Goal: Information Seeking & Learning: Check status

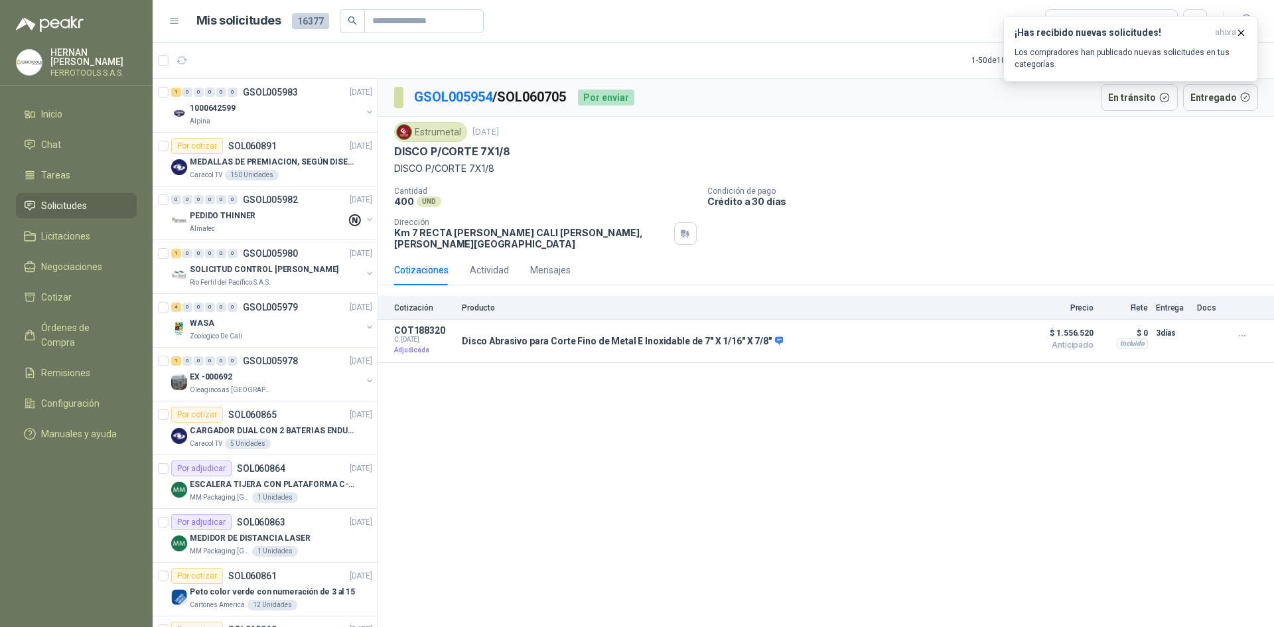
click at [87, 198] on li "Solicitudes" at bounding box center [76, 205] width 105 height 15
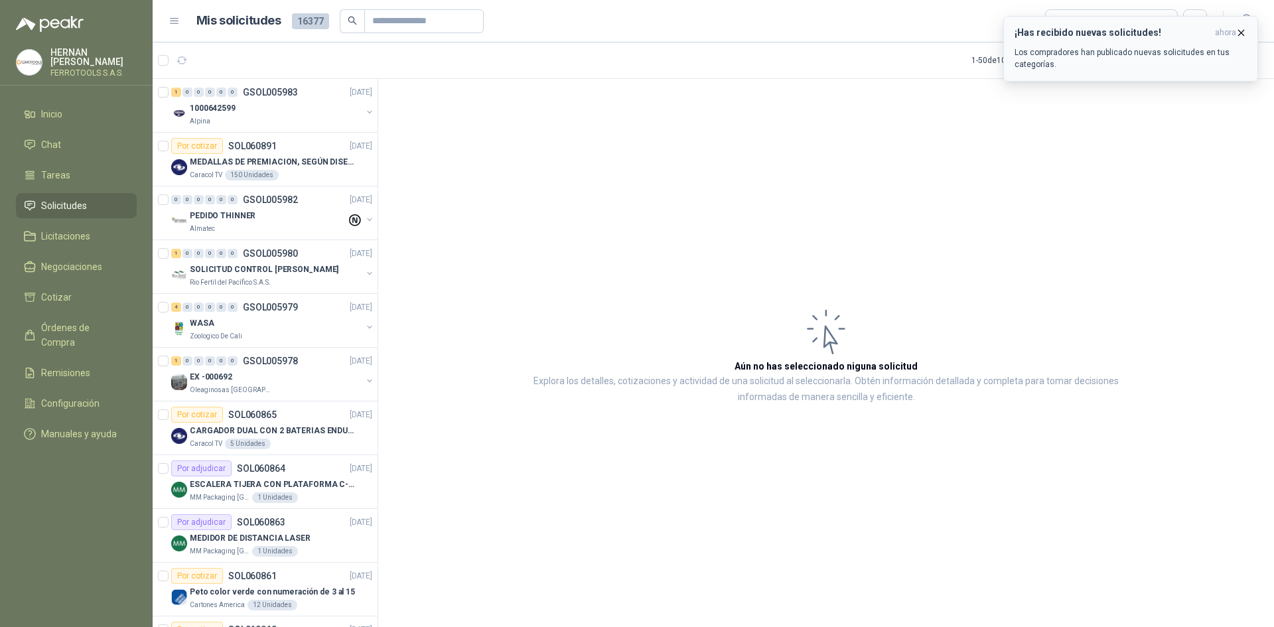
click at [1243, 34] on icon "button" at bounding box center [1240, 32] width 11 height 11
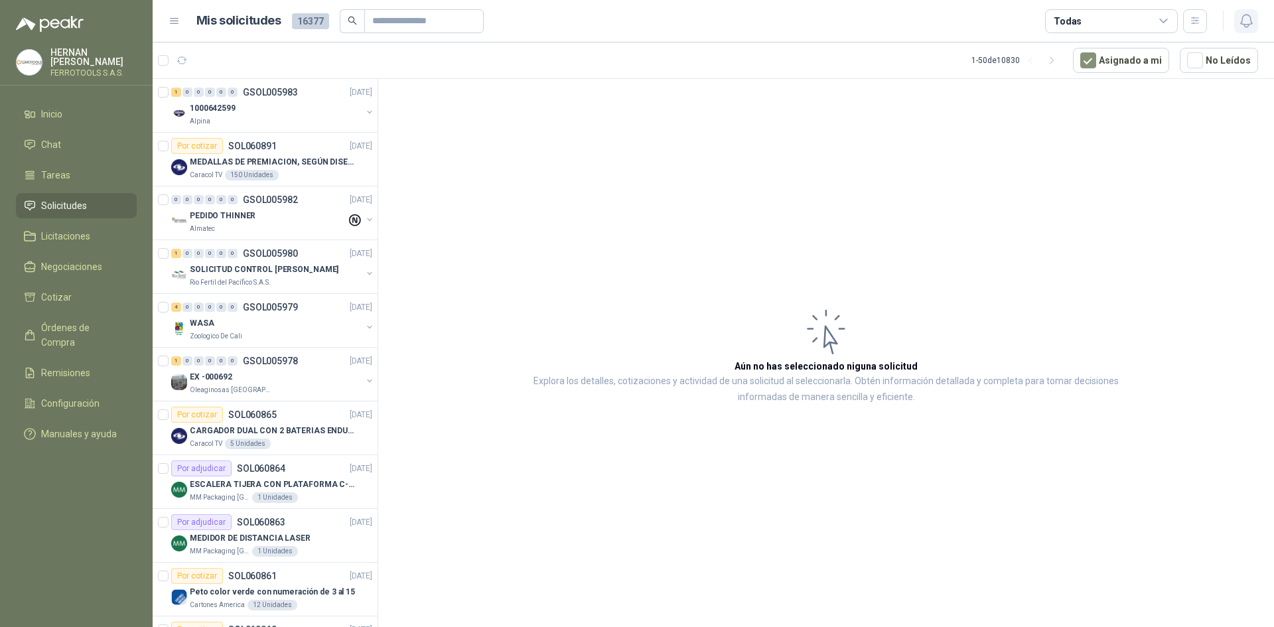
click at [1237, 25] on button "button" at bounding box center [1246, 21] width 24 height 24
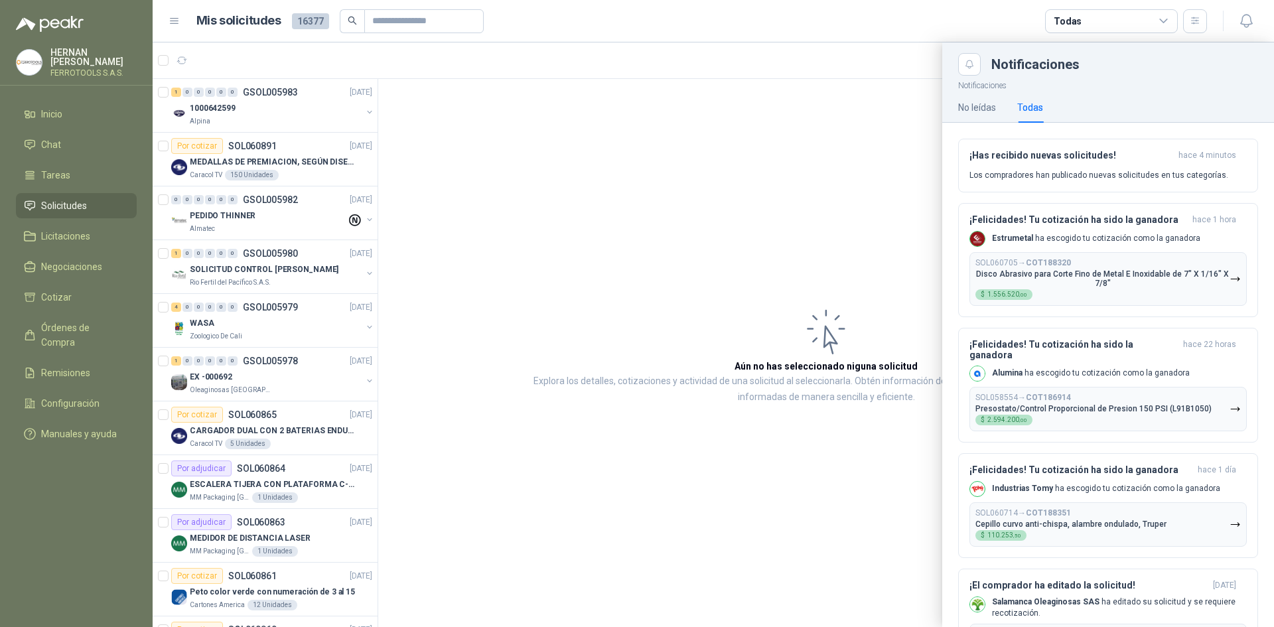
click at [259, 228] on div at bounding box center [713, 334] width 1121 height 585
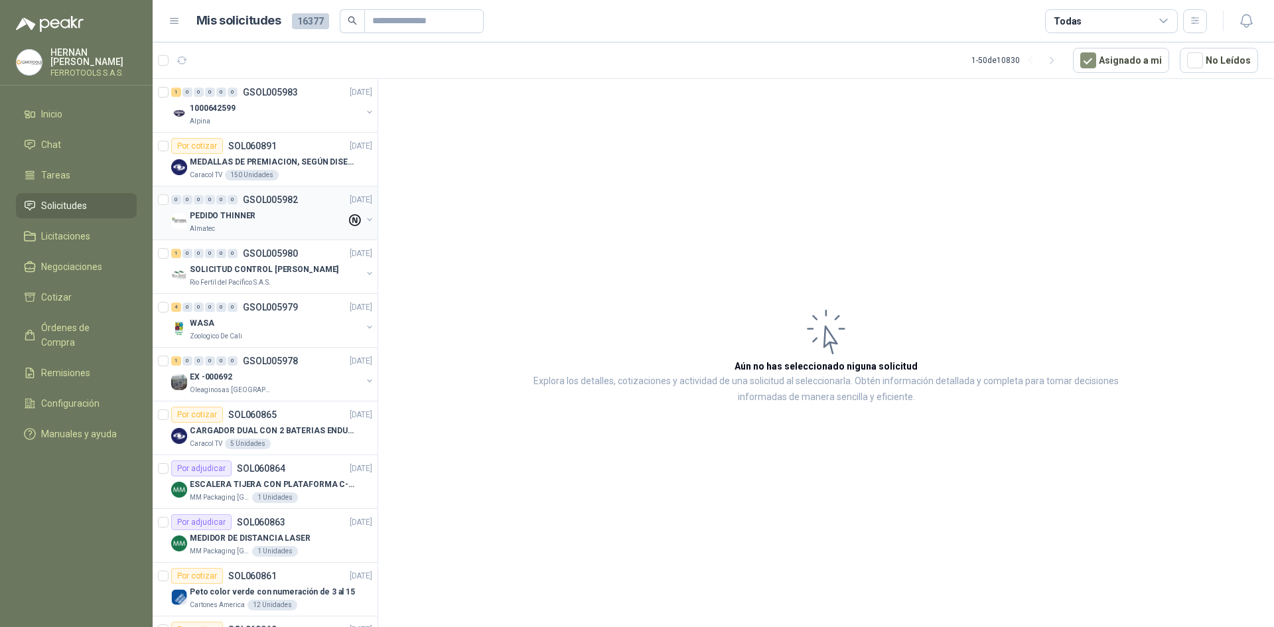
click at [258, 226] on div "Almatec" at bounding box center [268, 229] width 157 height 11
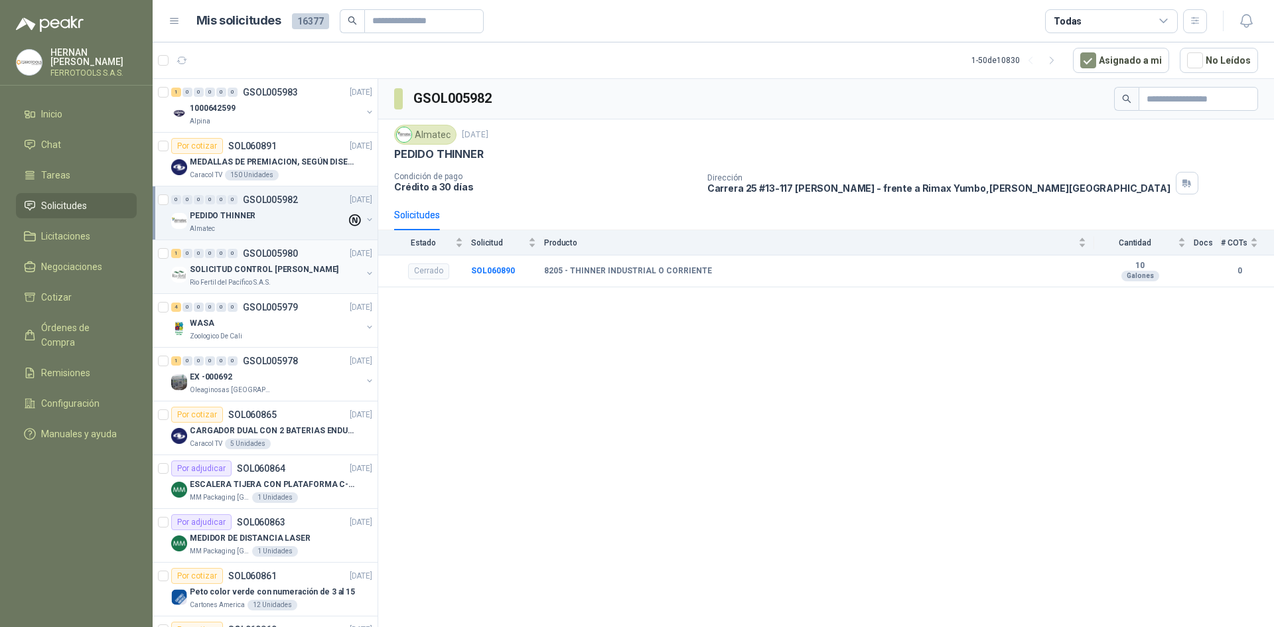
click at [275, 273] on p "SOLICITUD CONTROL [PERSON_NAME]" at bounding box center [264, 269] width 149 height 13
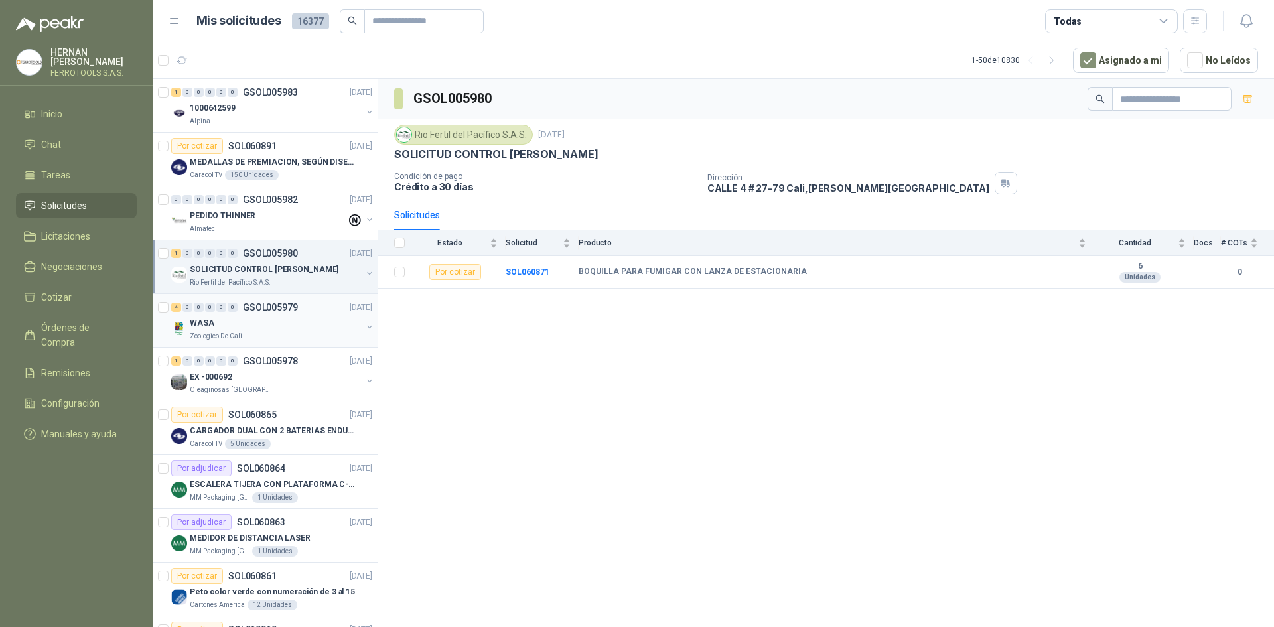
click at [279, 328] on div "WASA" at bounding box center [276, 323] width 172 height 16
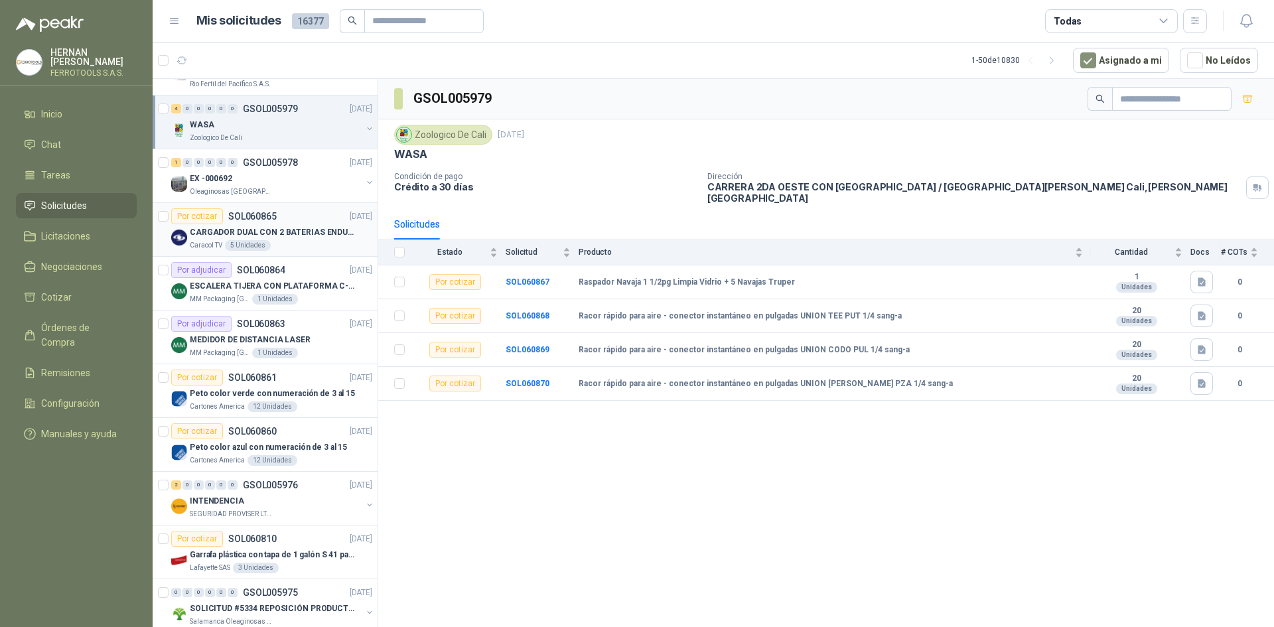
scroll to position [199, 0]
click at [303, 288] on p "ESCALERA TIJERA CON PLATAFORMA C-2347-03" at bounding box center [272, 285] width 165 height 13
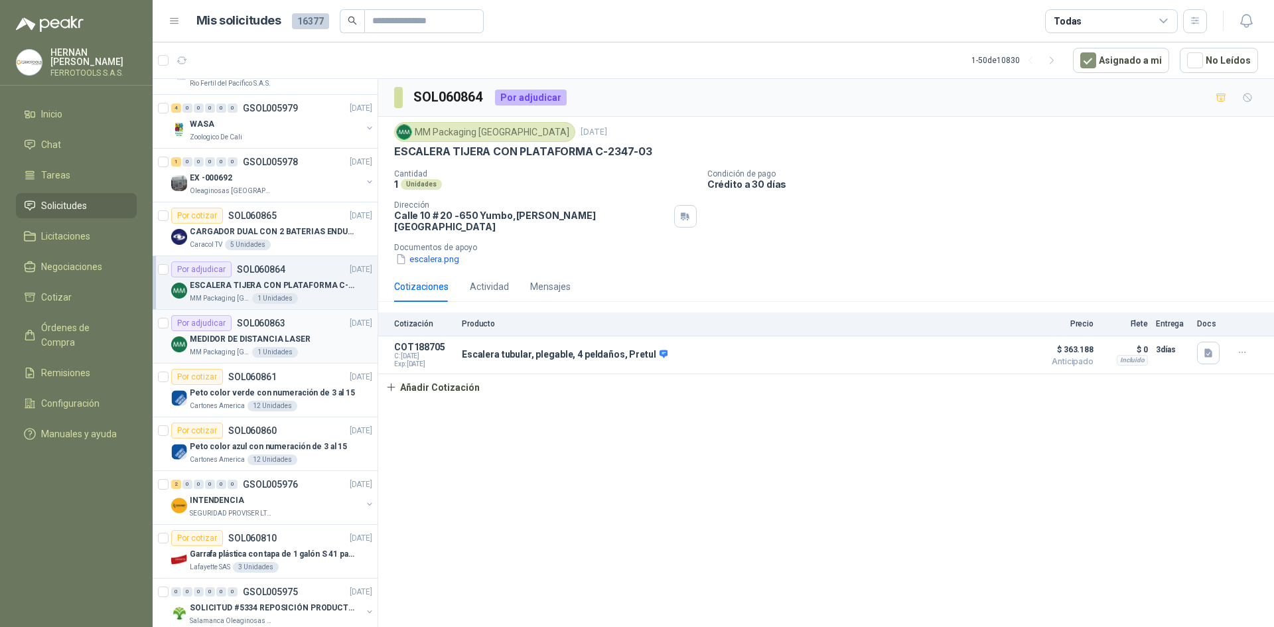
click at [305, 338] on div "MEDIDOR DE DISTANCIA LASER" at bounding box center [281, 339] width 182 height 16
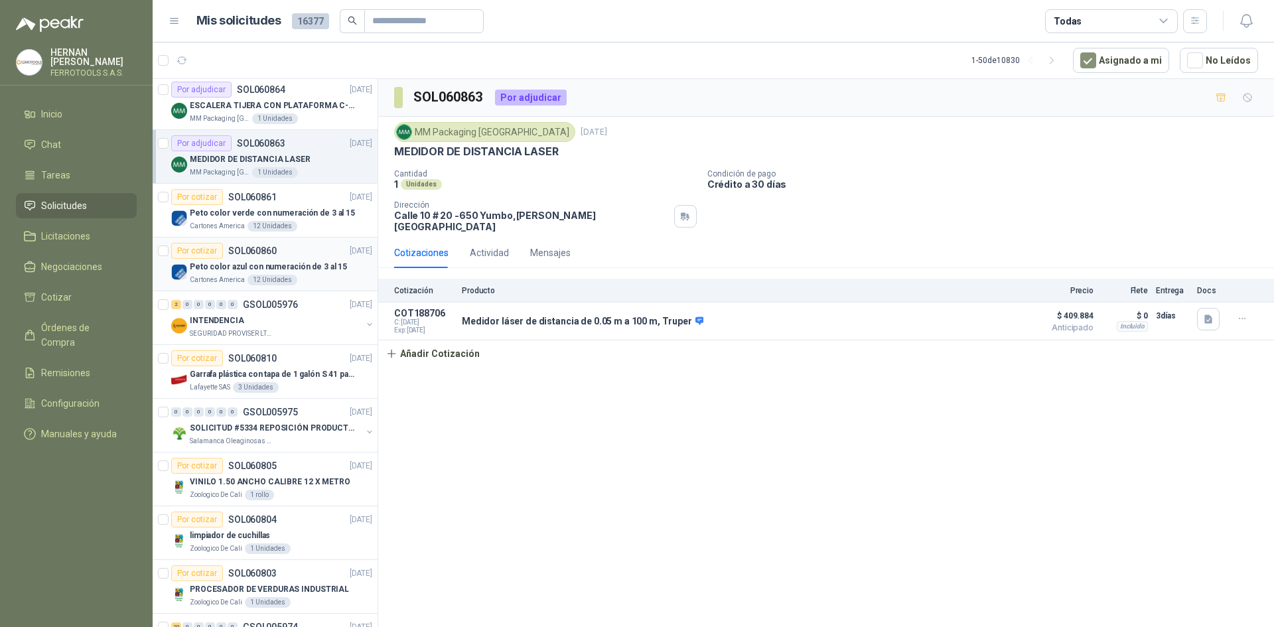
scroll to position [398, 0]
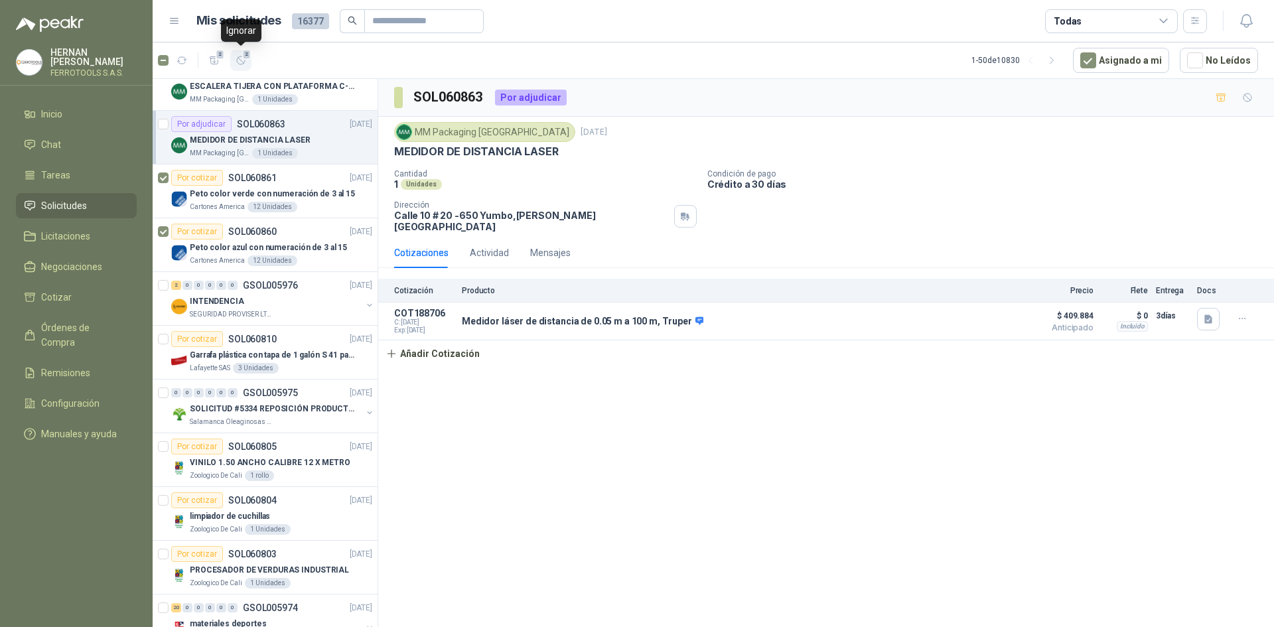
click at [250, 58] on span "2" at bounding box center [246, 54] width 9 height 11
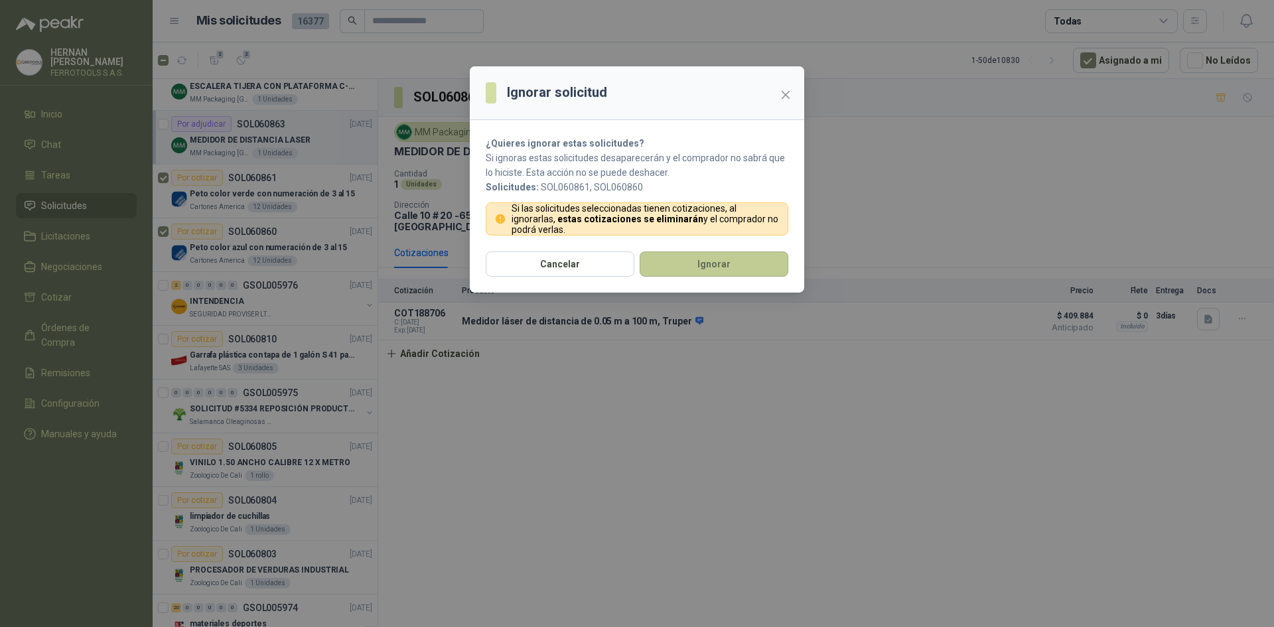
click at [748, 267] on button "Ignorar" at bounding box center [714, 263] width 149 height 25
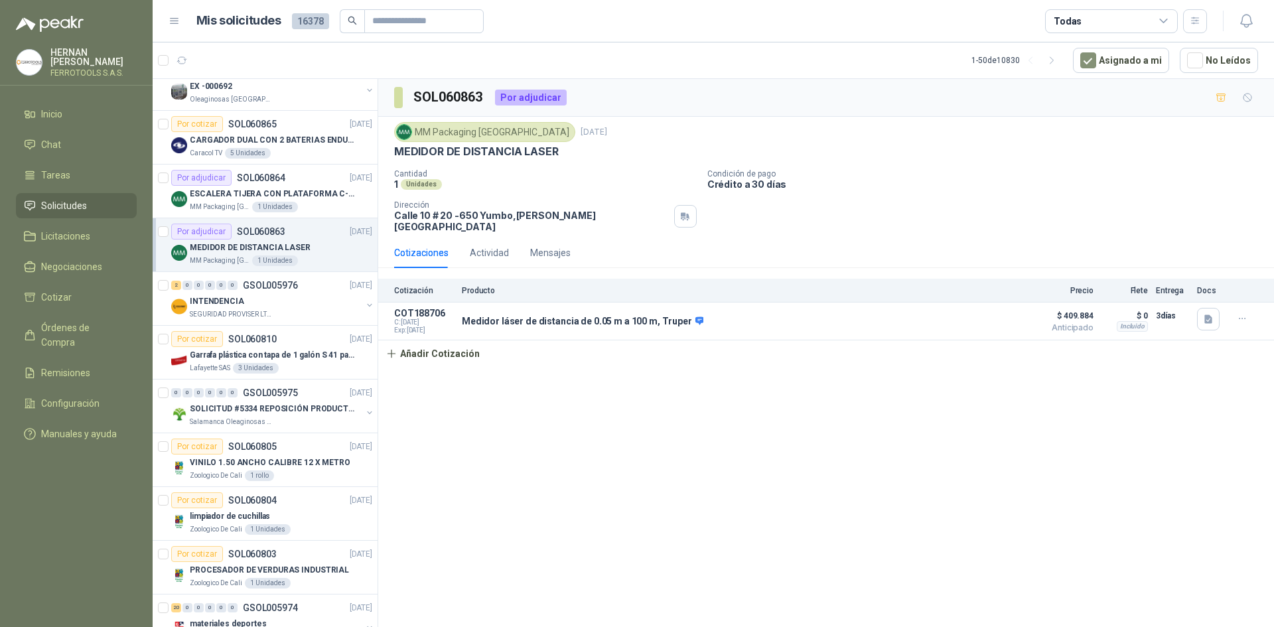
scroll to position [506, 0]
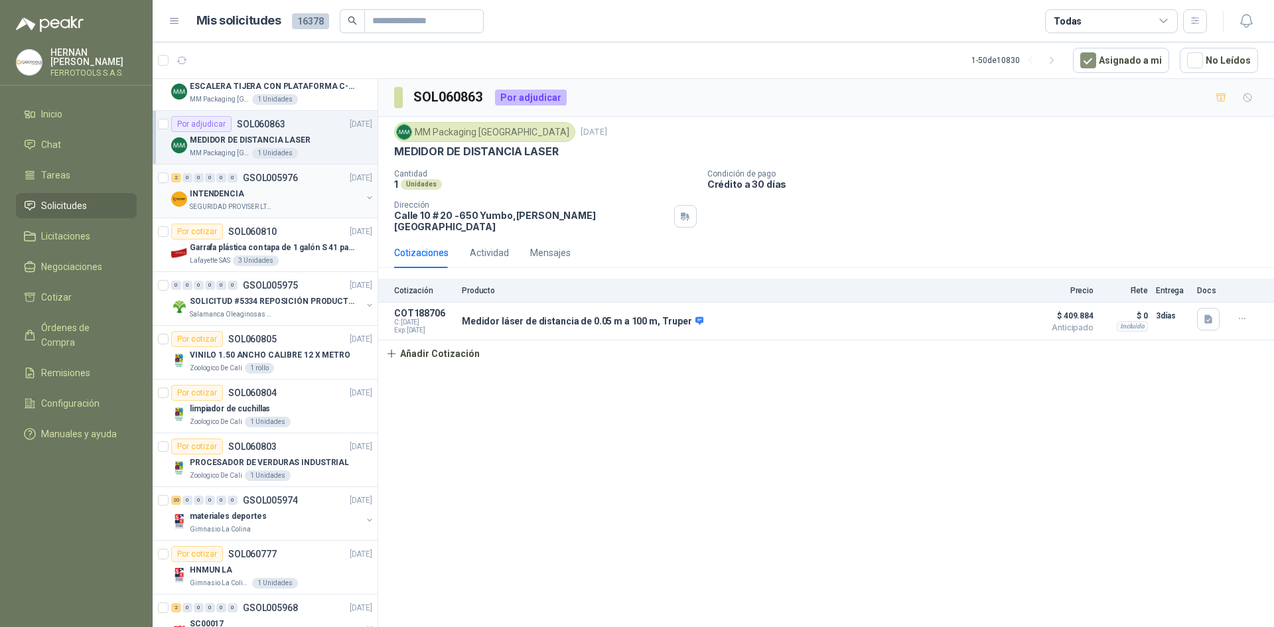
click at [322, 194] on div "INTENDENCIA" at bounding box center [276, 194] width 172 height 16
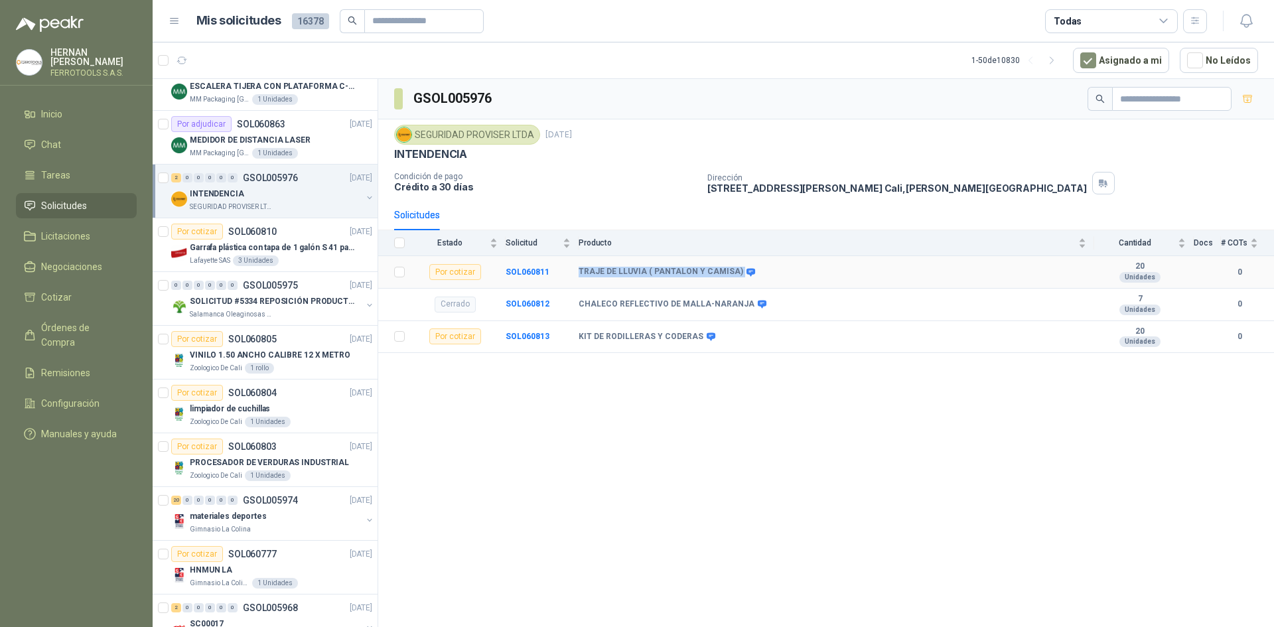
drag, startPoint x: 732, startPoint y: 268, endPoint x: 576, endPoint y: 263, distance: 156.0
click at [576, 263] on tr "Por cotizar SOL060811 TRAJE DE LLUVIA ( PANTALON Y CAMISA) 20 Unidades 0" at bounding box center [826, 272] width 896 height 33
copy tr "TRAJE DE LLUVIA ( PANTALON Y CAMISA)"
drag, startPoint x: 695, startPoint y: 338, endPoint x: 577, endPoint y: 336, distance: 117.4
click at [577, 336] on tr "Por cotizar SOL060813 KIT DE RODILLERAS Y CODERAS 20 Unidades 0" at bounding box center [826, 337] width 896 height 33
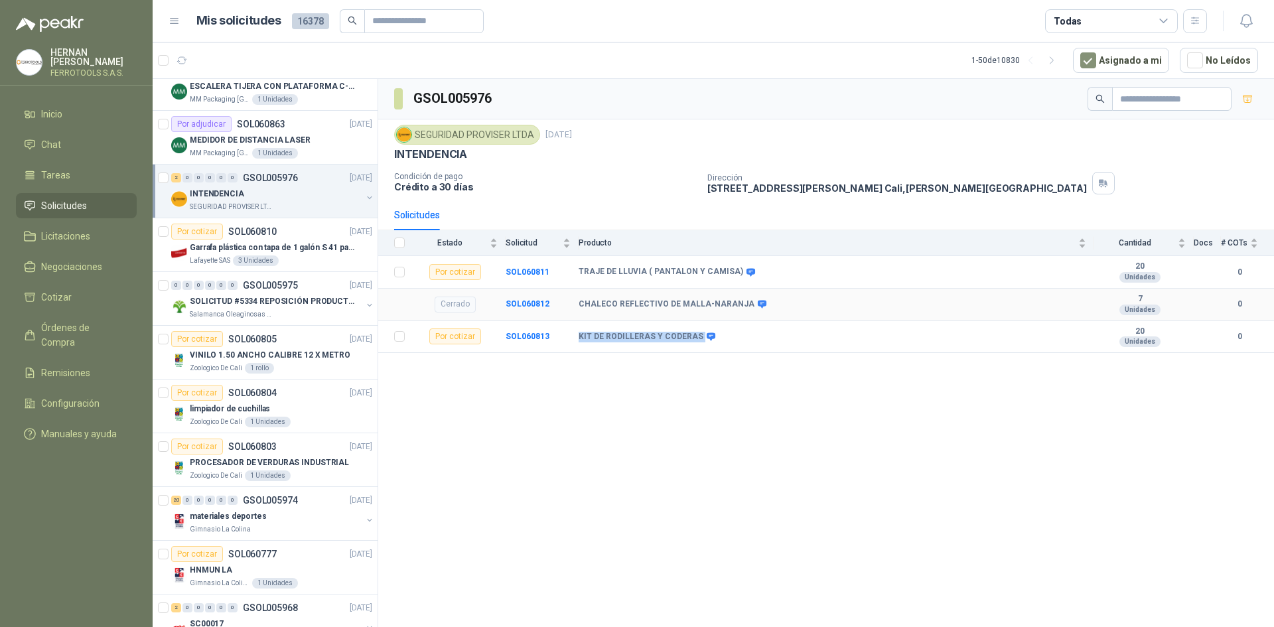
copy tr "KIT DE RODILLERAS Y CODERAS"
drag, startPoint x: 301, startPoint y: 265, endPoint x: 300, endPoint y: 282, distance: 16.6
click at [301, 265] on div "Lafayette SAS 3 Unidades" at bounding box center [281, 260] width 182 height 11
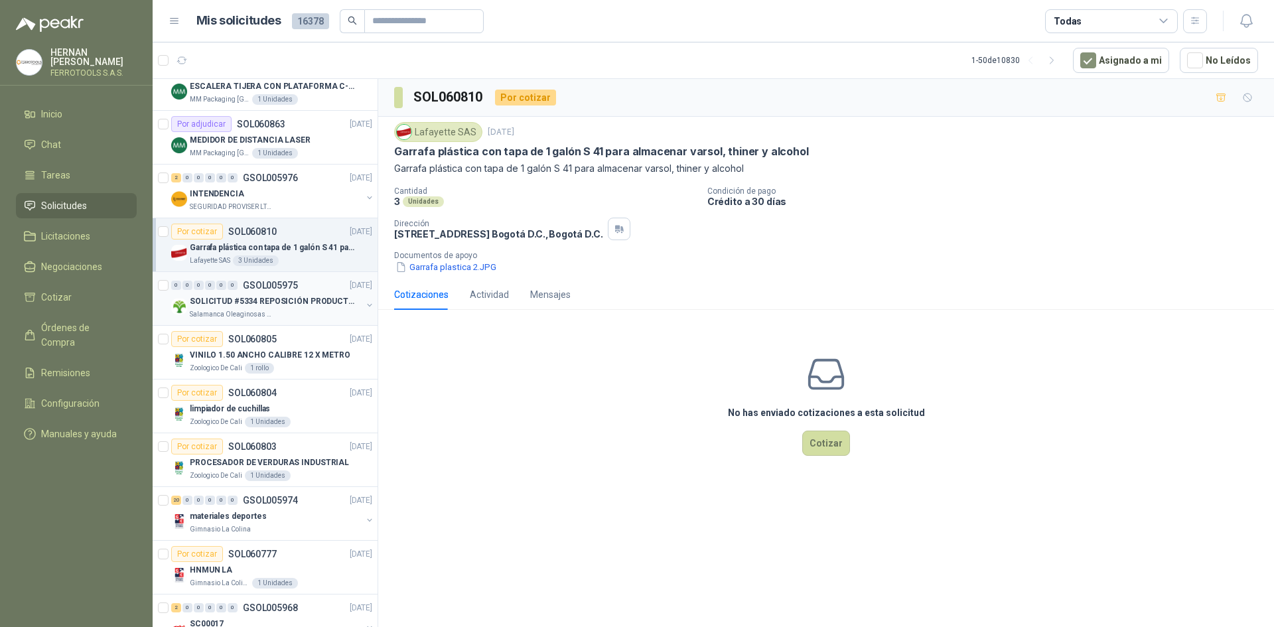
click at [294, 307] on p "SOLICITUD #5334 REPOSICIÓN PRODUCTOS" at bounding box center [272, 301] width 165 height 13
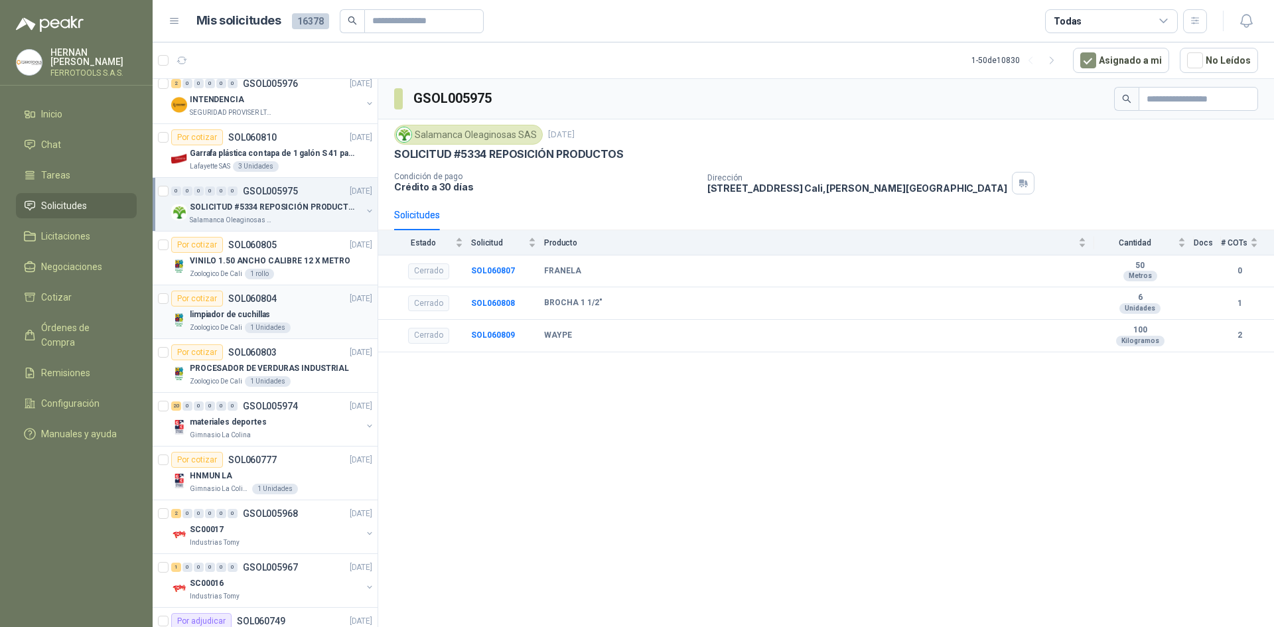
scroll to position [638, 0]
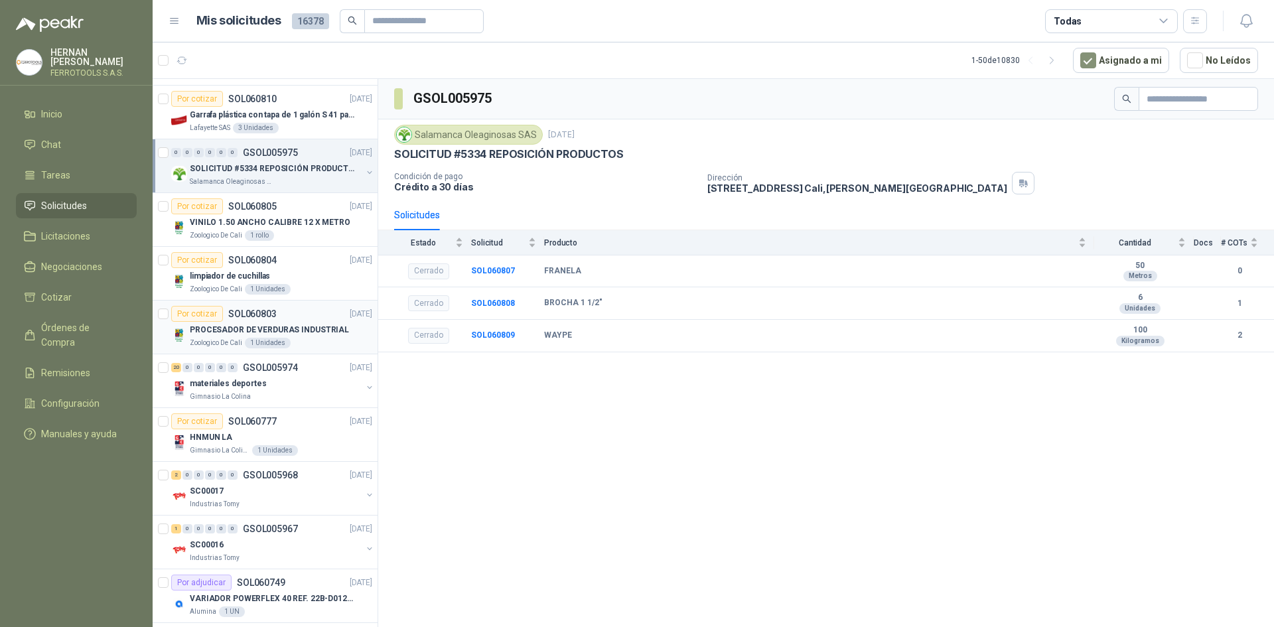
click at [196, 334] on p "PROCESADOR DE VERDURAS INDUSTRIAL" at bounding box center [269, 330] width 159 height 13
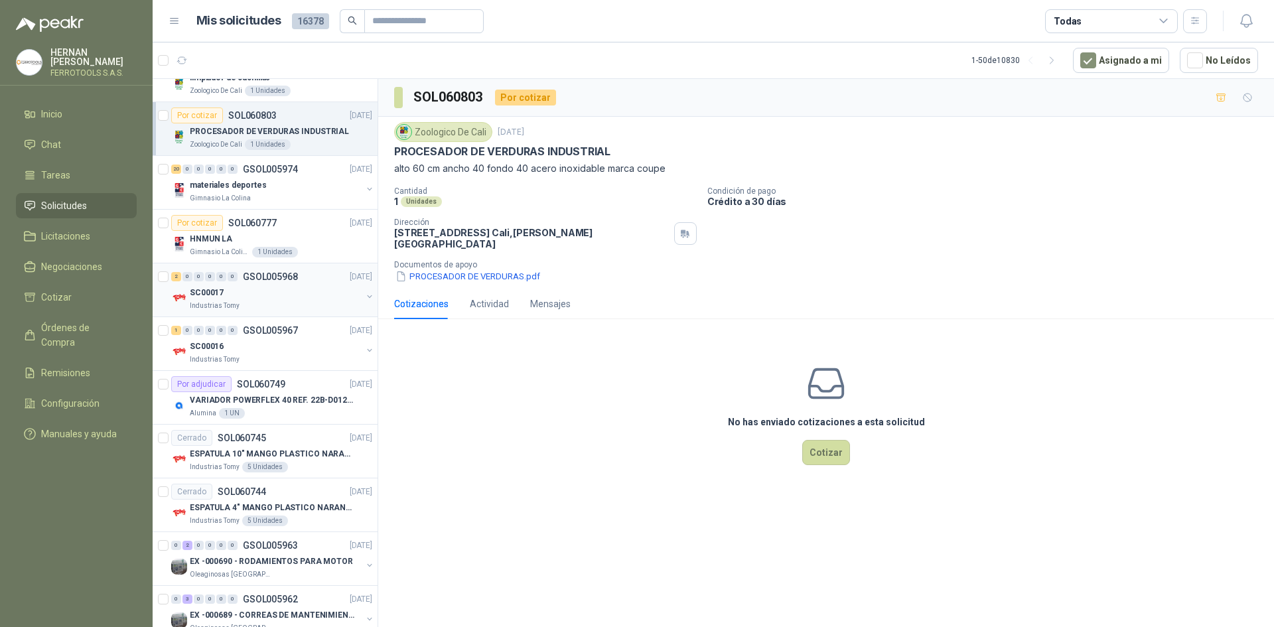
scroll to position [837, 0]
click at [312, 360] on div "Industrias Tomy" at bounding box center [276, 359] width 172 height 11
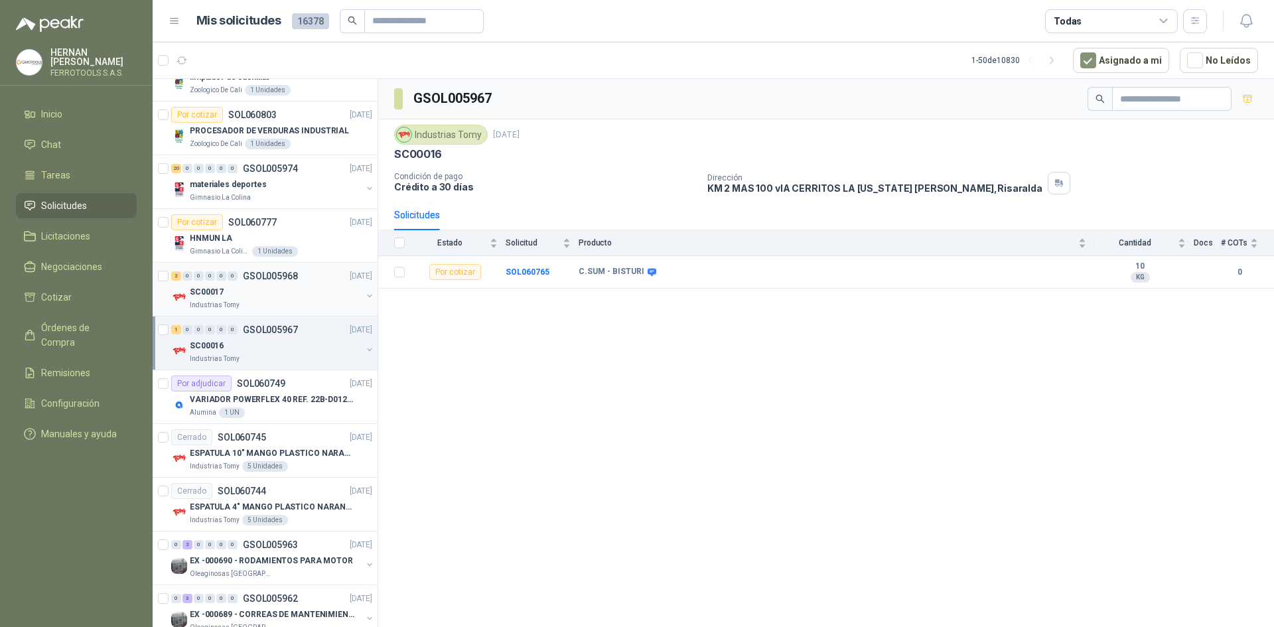
click at [286, 308] on div "Industrias Tomy" at bounding box center [276, 305] width 172 height 11
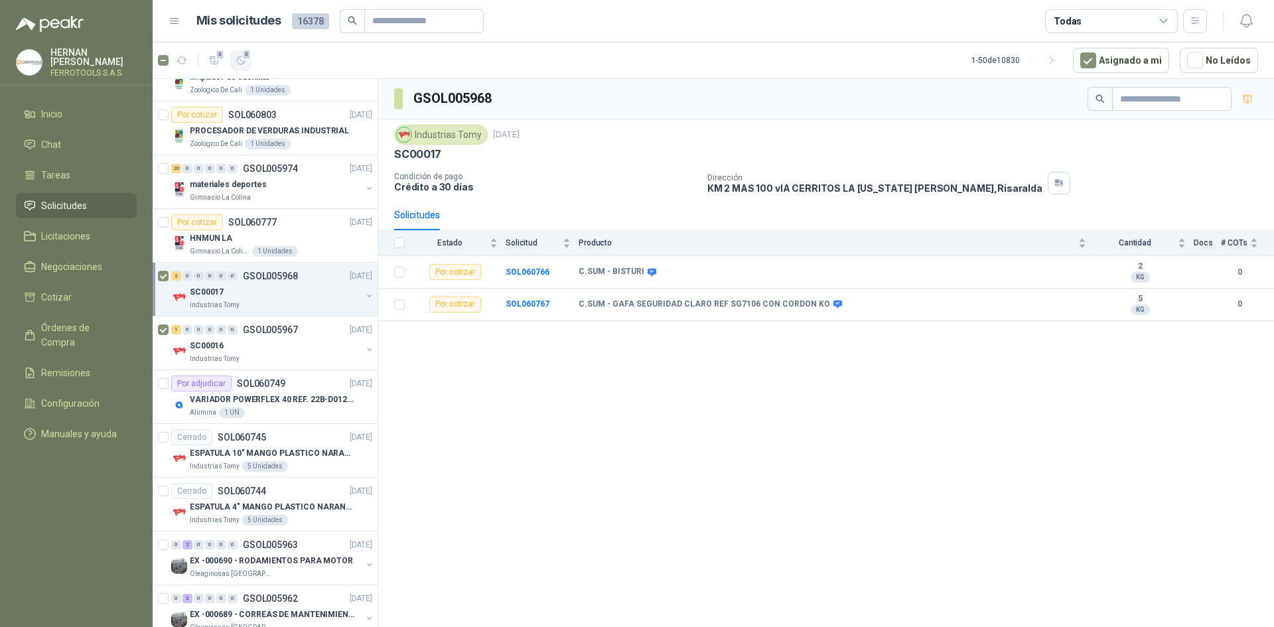
click at [240, 63] on icon "button" at bounding box center [241, 60] width 11 height 11
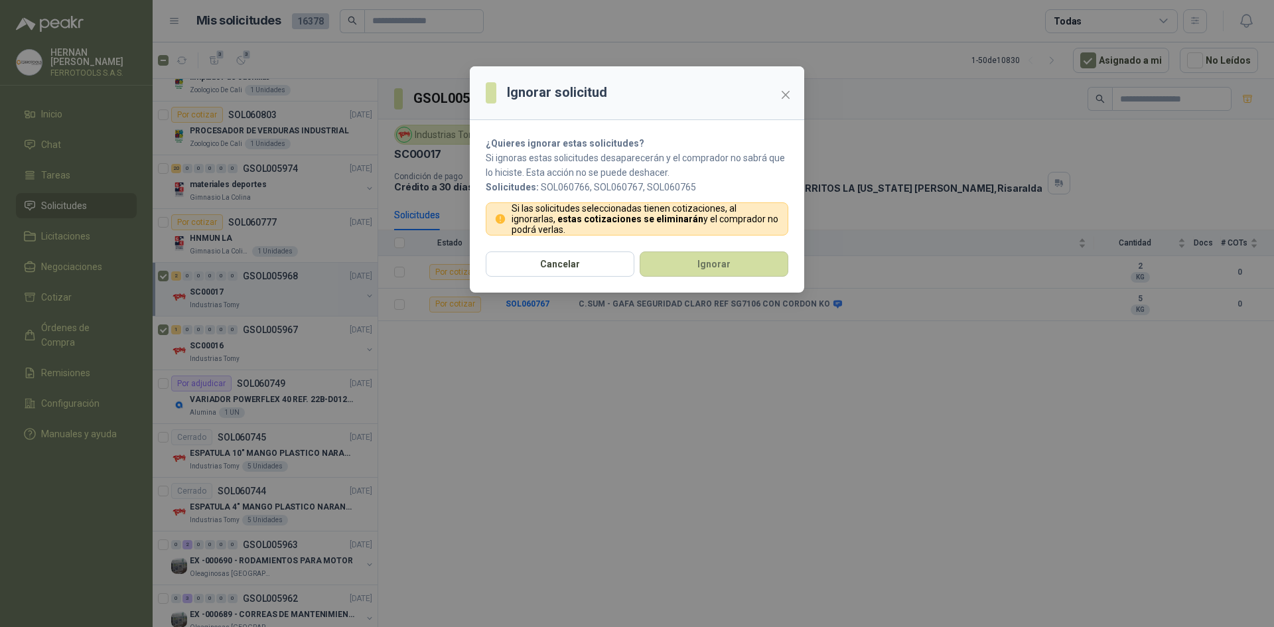
click at [676, 249] on section "¿Quieres ignorar estas solicitudes? Si ignoras estas solicitudes desaparecerán …" at bounding box center [637, 185] width 334 height 131
click at [681, 264] on button "Ignorar" at bounding box center [714, 263] width 149 height 25
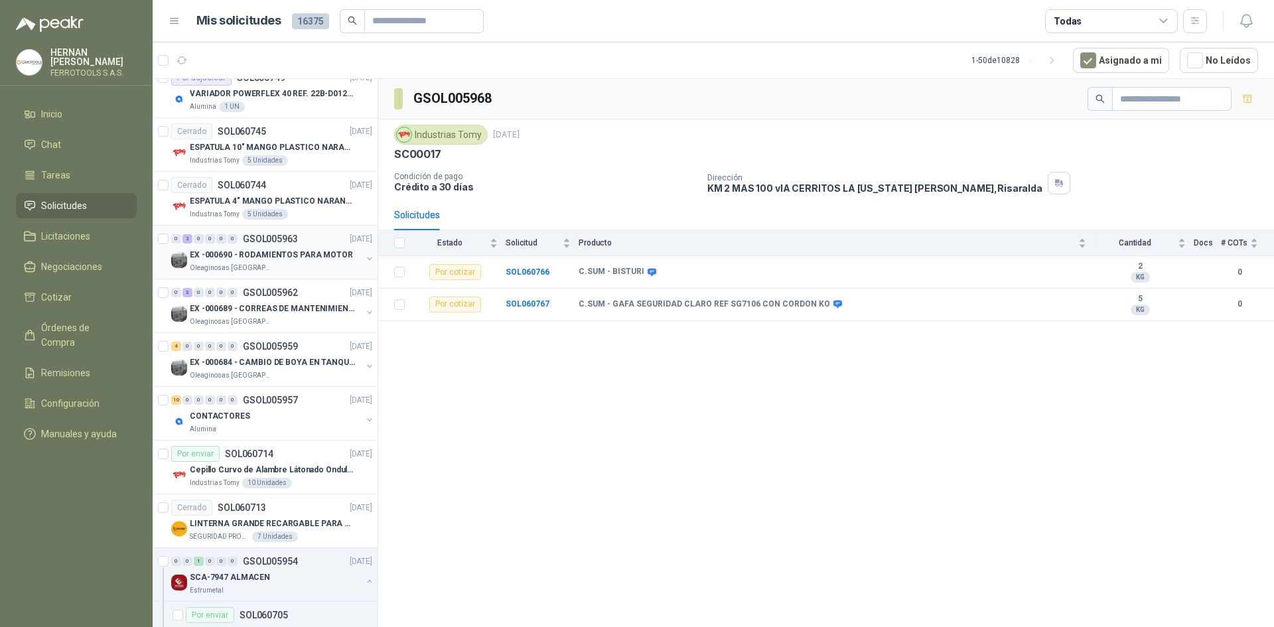
scroll to position [1036, 0]
click at [233, 368] on div "EX -000684 - CAMBIO DE BOYA EN TANQUE ALIMENTADOR" at bounding box center [276, 362] width 172 height 16
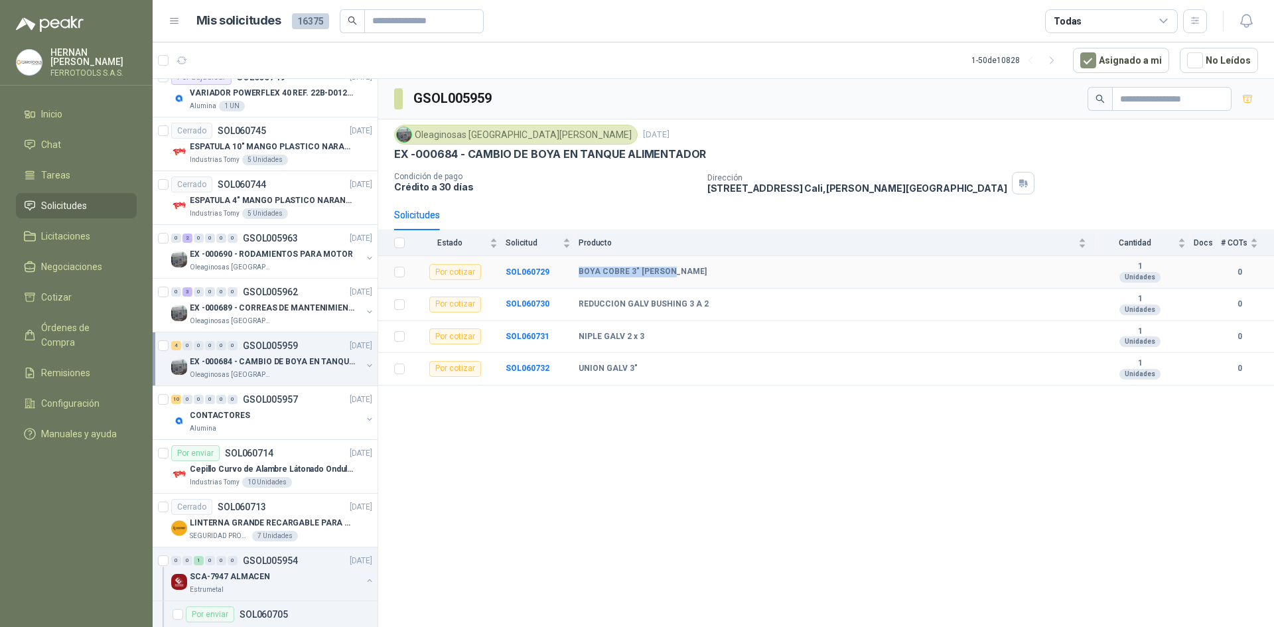
drag, startPoint x: 676, startPoint y: 271, endPoint x: 575, endPoint y: 267, distance: 101.0
click at [575, 267] on tr "Por cotizar SOL060729 BOYA COBRE 3" [PERSON_NAME] 1 Unidades 0" at bounding box center [826, 272] width 896 height 33
copy tr "BOYA COBRE 3" [PERSON_NAME]"
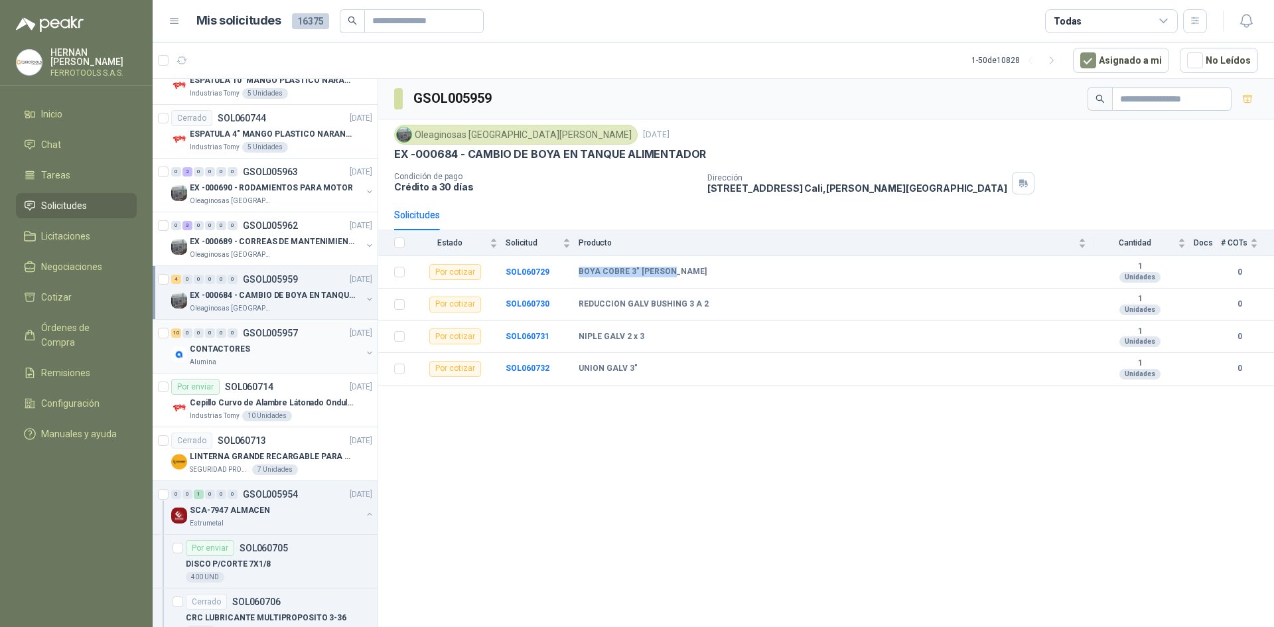
scroll to position [1169, 0]
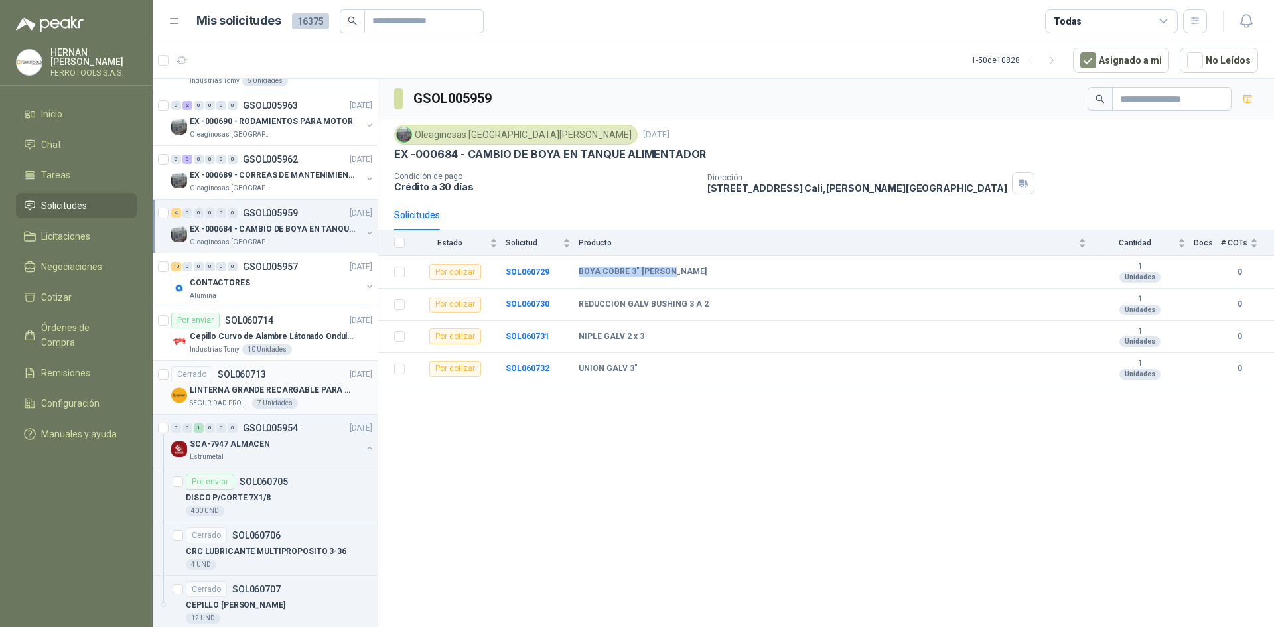
click at [330, 404] on div "SEGURIDAD PROVISER LTDA 7 Unidades" at bounding box center [281, 403] width 182 height 11
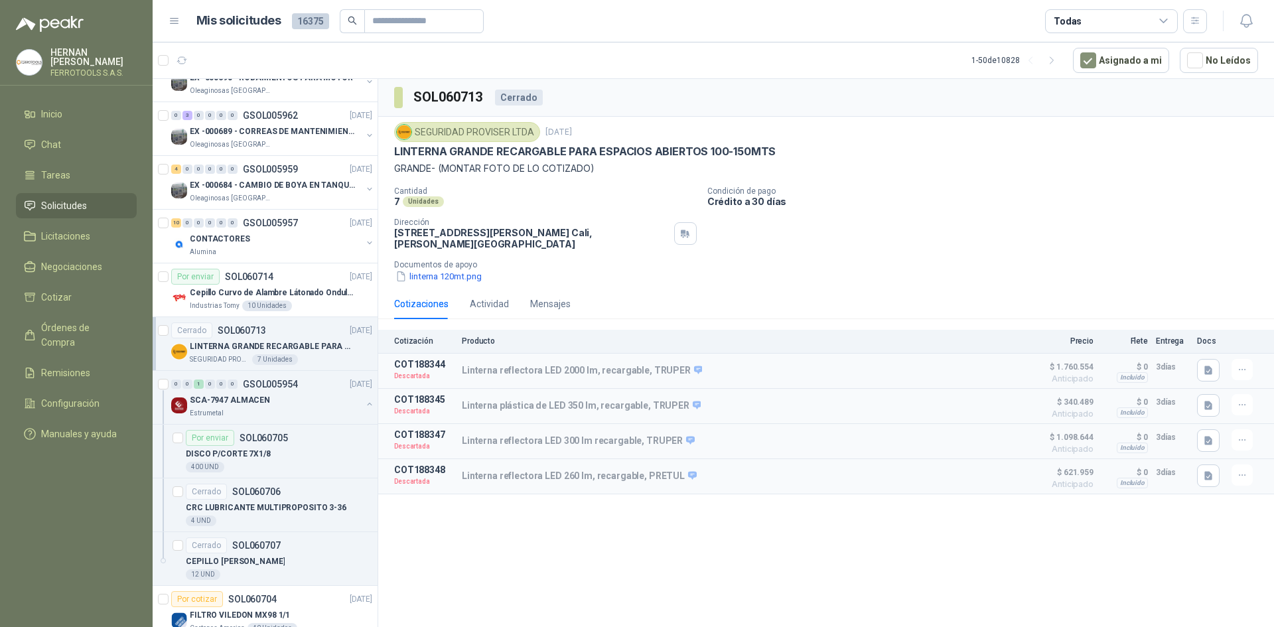
scroll to position [1235, 0]
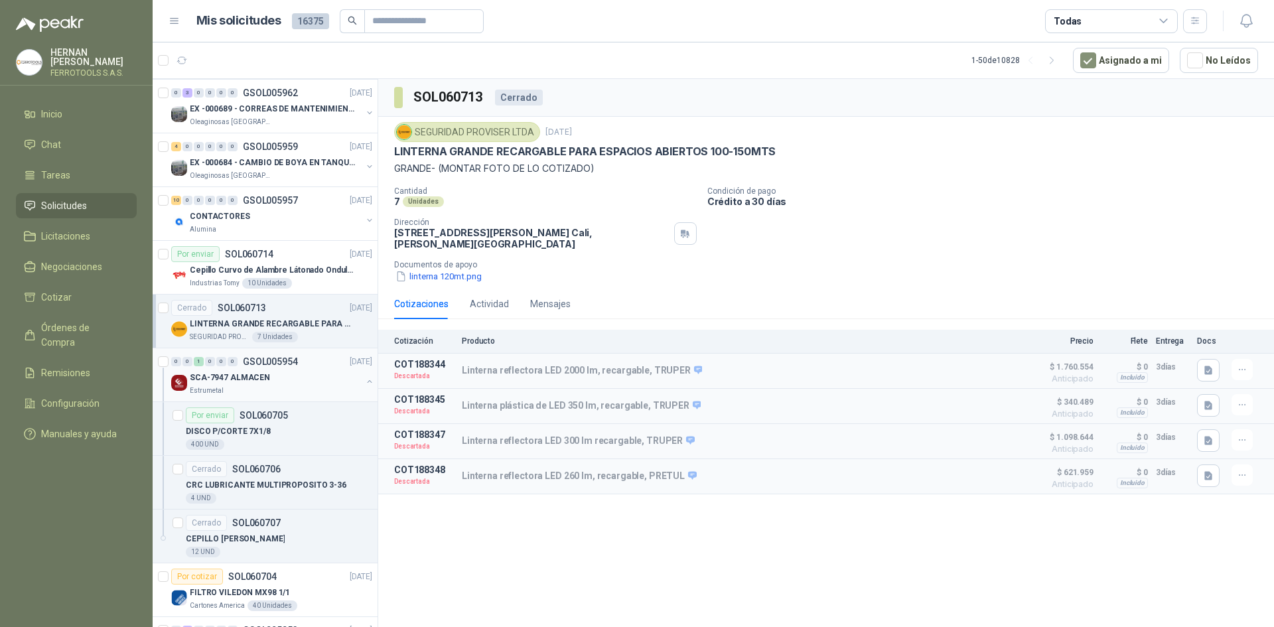
click at [364, 380] on button "button" at bounding box center [369, 381] width 11 height 11
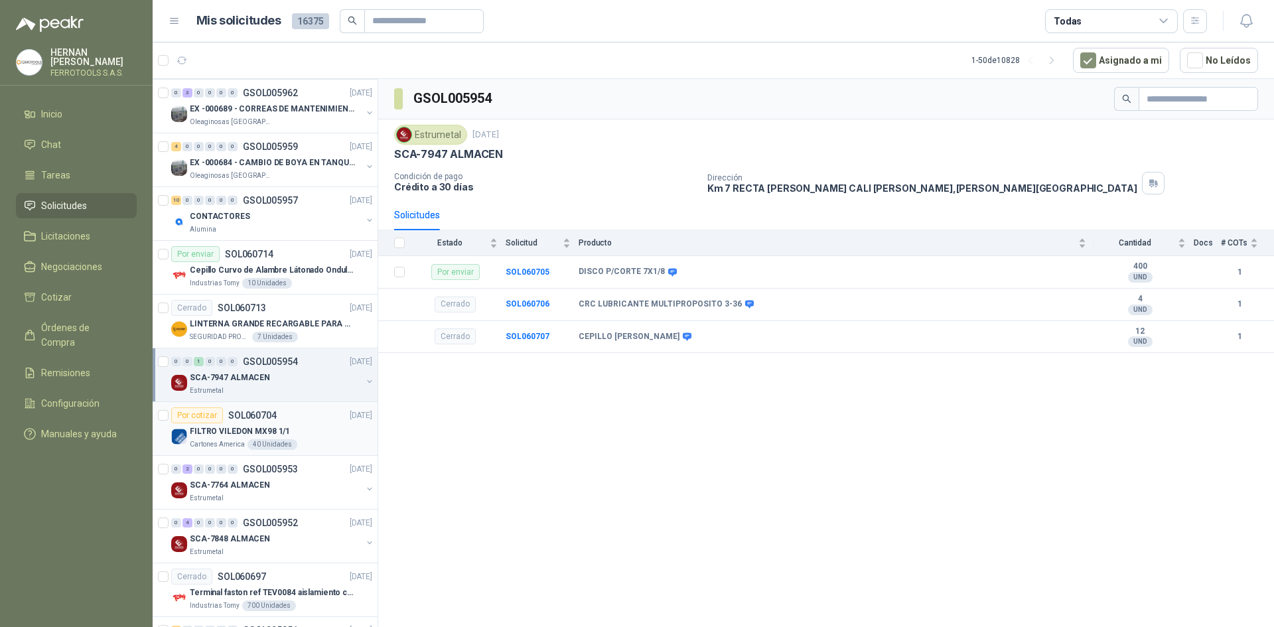
scroll to position [1302, 0]
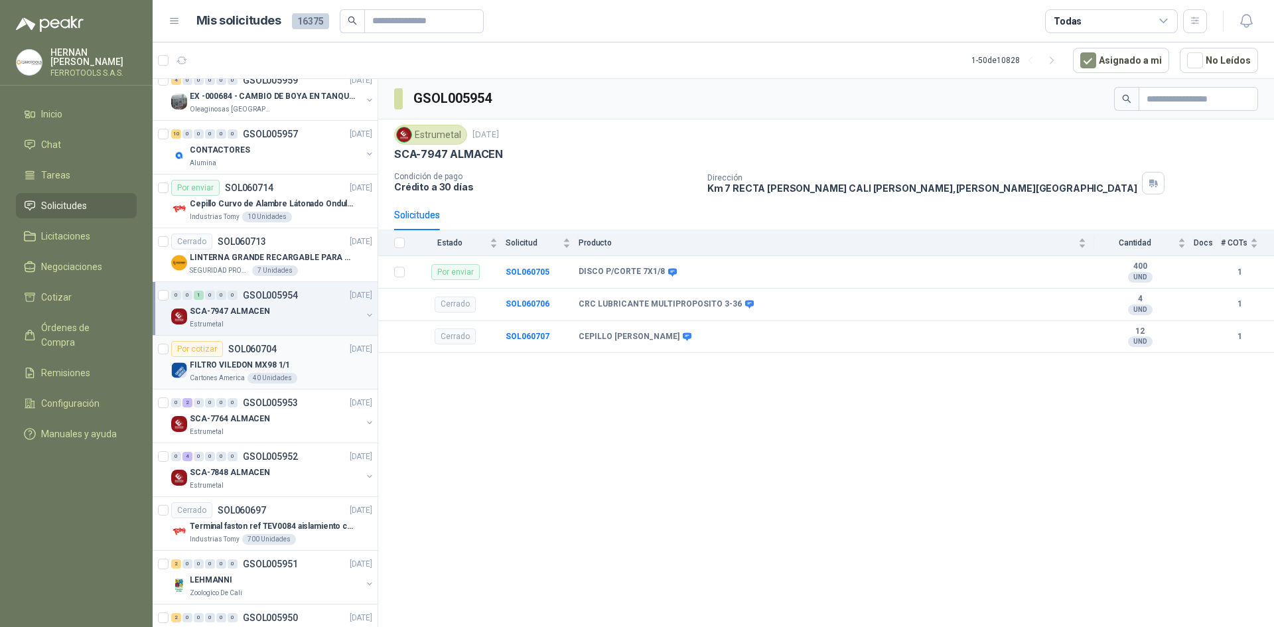
click at [313, 364] on div "FILTRO VILEDON MX98 1/1" at bounding box center [281, 365] width 182 height 16
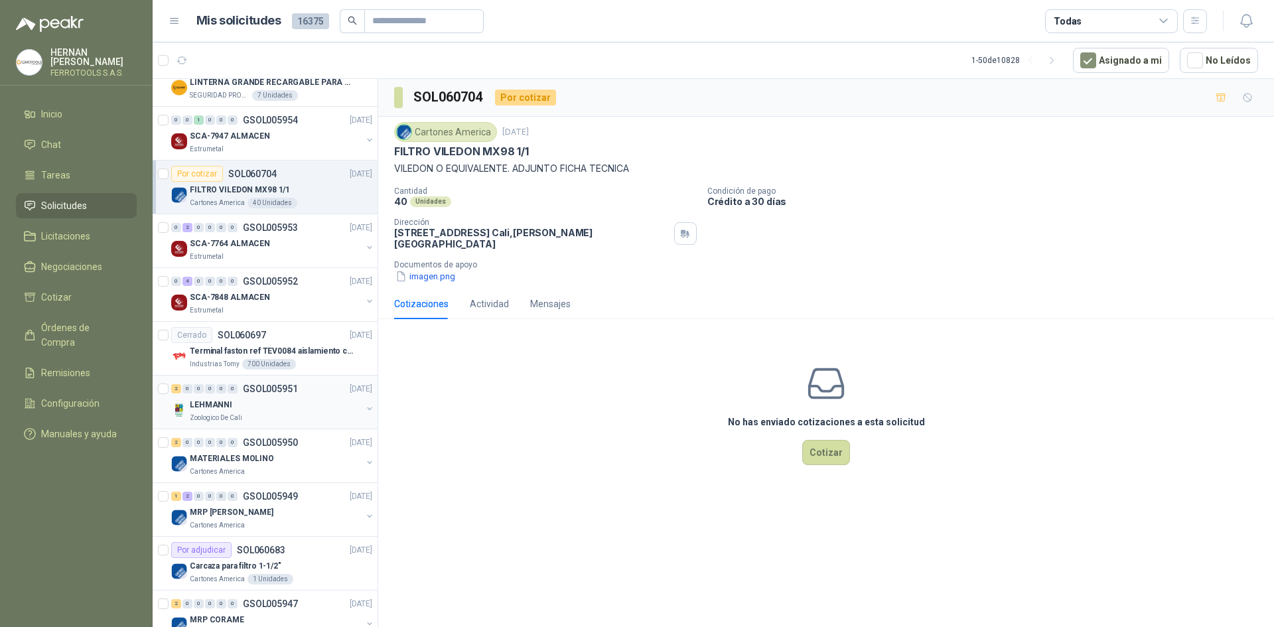
scroll to position [1501, 0]
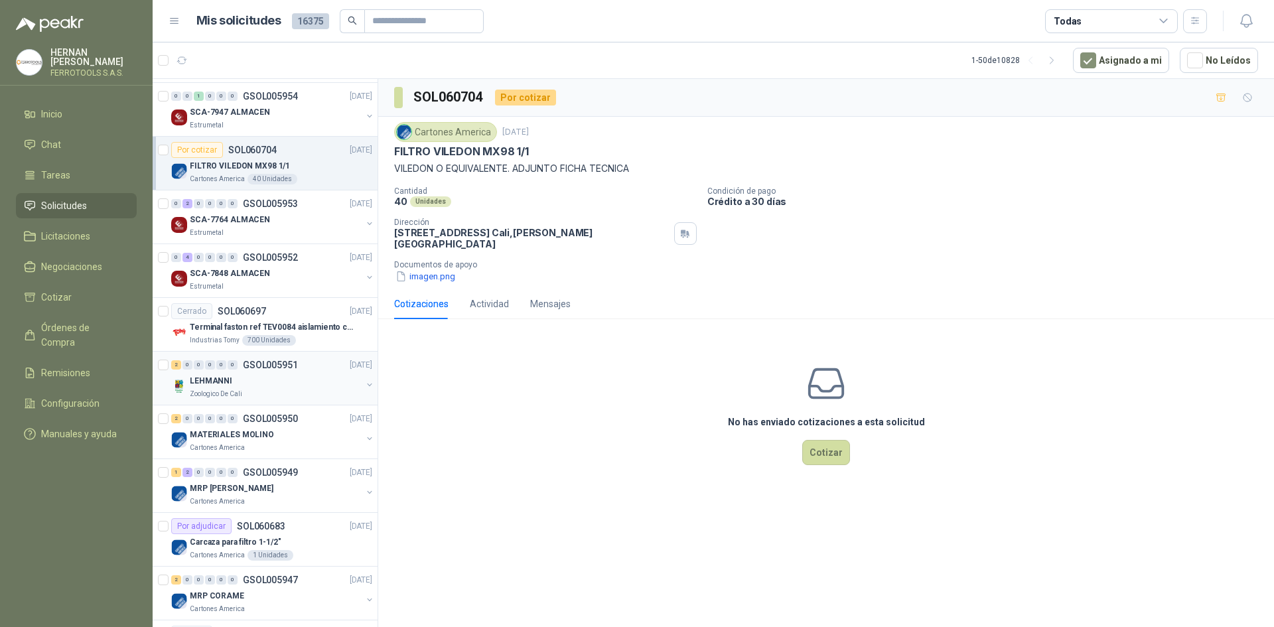
click at [271, 389] on div "Zoologico De Cali" at bounding box center [276, 394] width 172 height 11
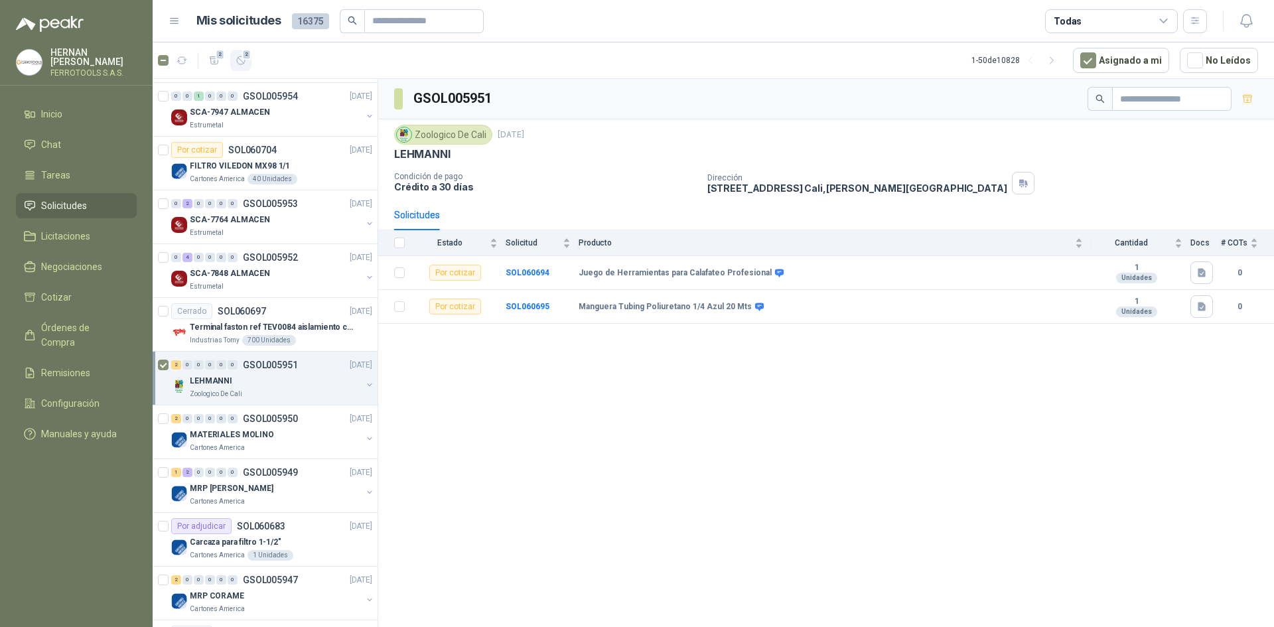
click at [233, 62] on button "2" at bounding box center [240, 60] width 21 height 21
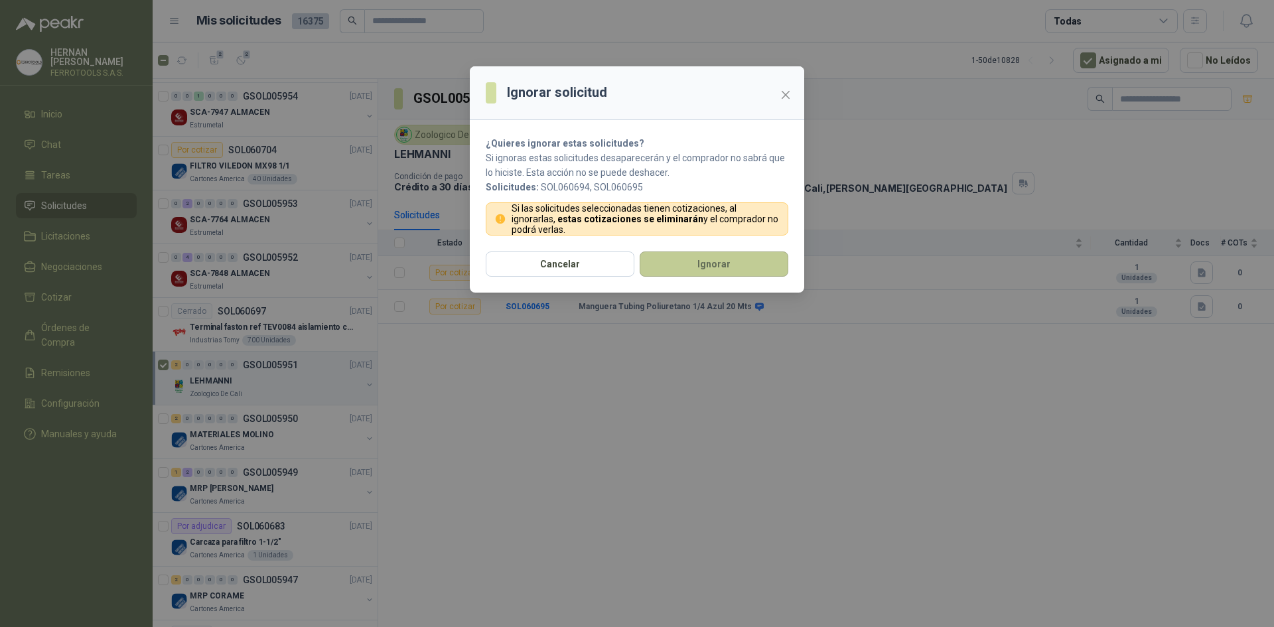
click at [714, 258] on button "Ignorar" at bounding box center [714, 263] width 149 height 25
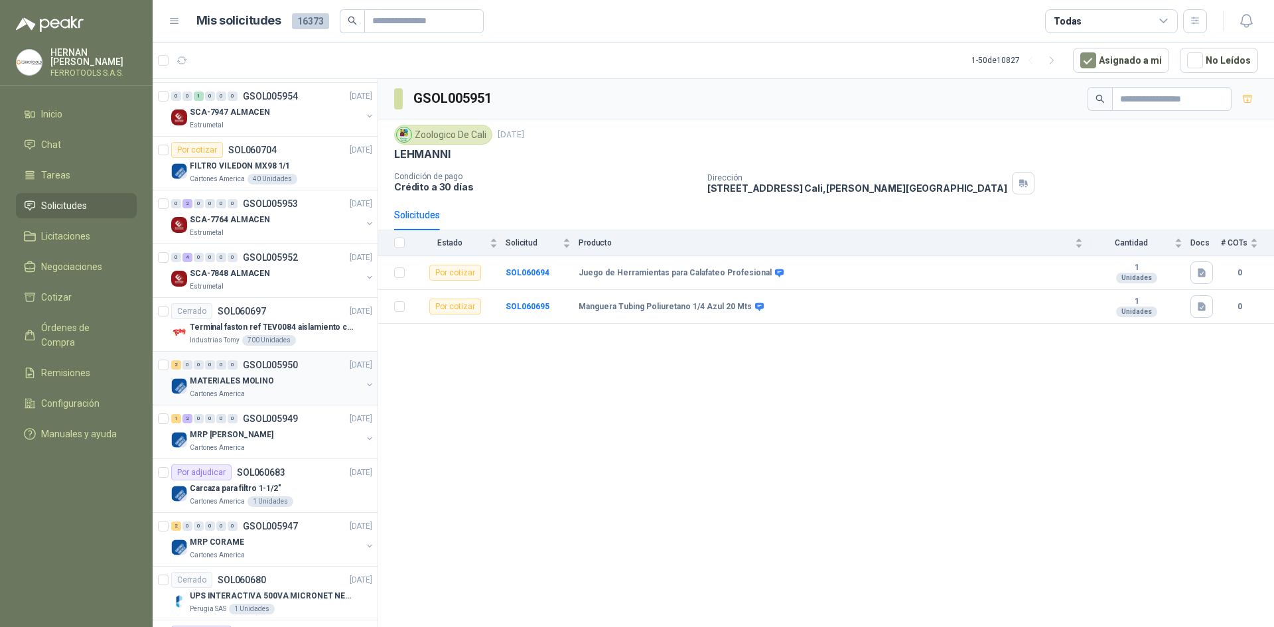
click at [312, 395] on div "Cartones America" at bounding box center [276, 394] width 172 height 11
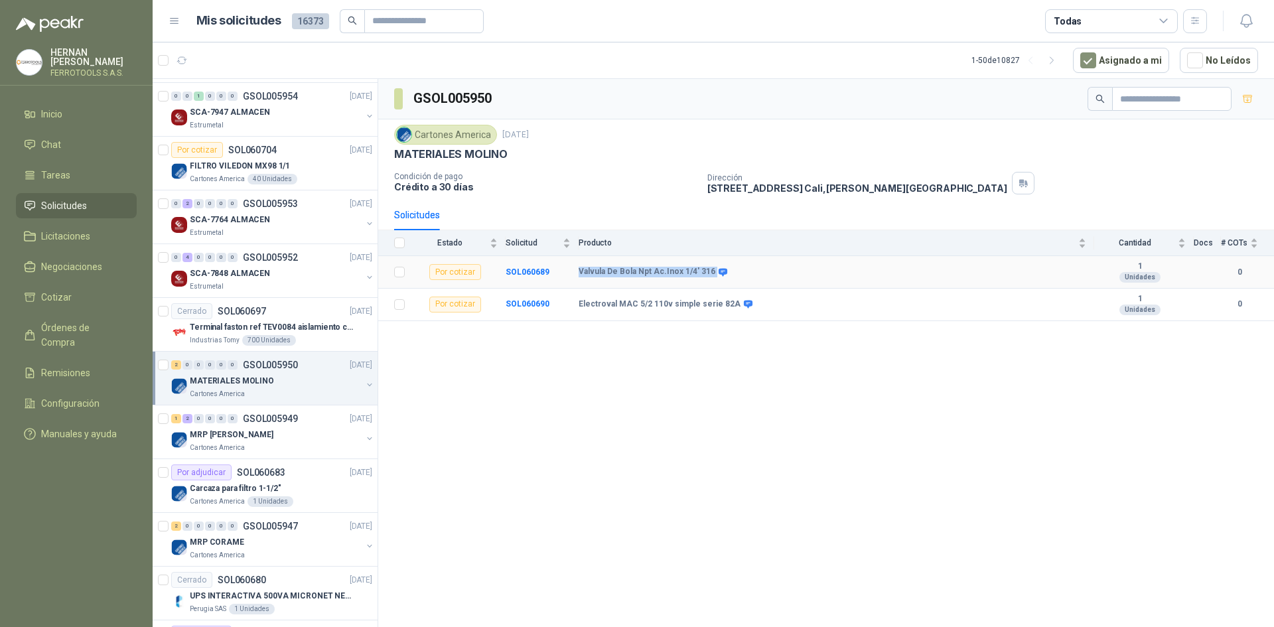
drag, startPoint x: 710, startPoint y: 270, endPoint x: 572, endPoint y: 267, distance: 138.0
click at [572, 267] on tr "Por cotizar SOL060689 Valvula De Bola Npt Ac.Inox 1/4' 316 1 Unidades 0" at bounding box center [826, 272] width 896 height 33
copy tr "Valvula De Bola Npt Ac.Inox 1/4' 316"
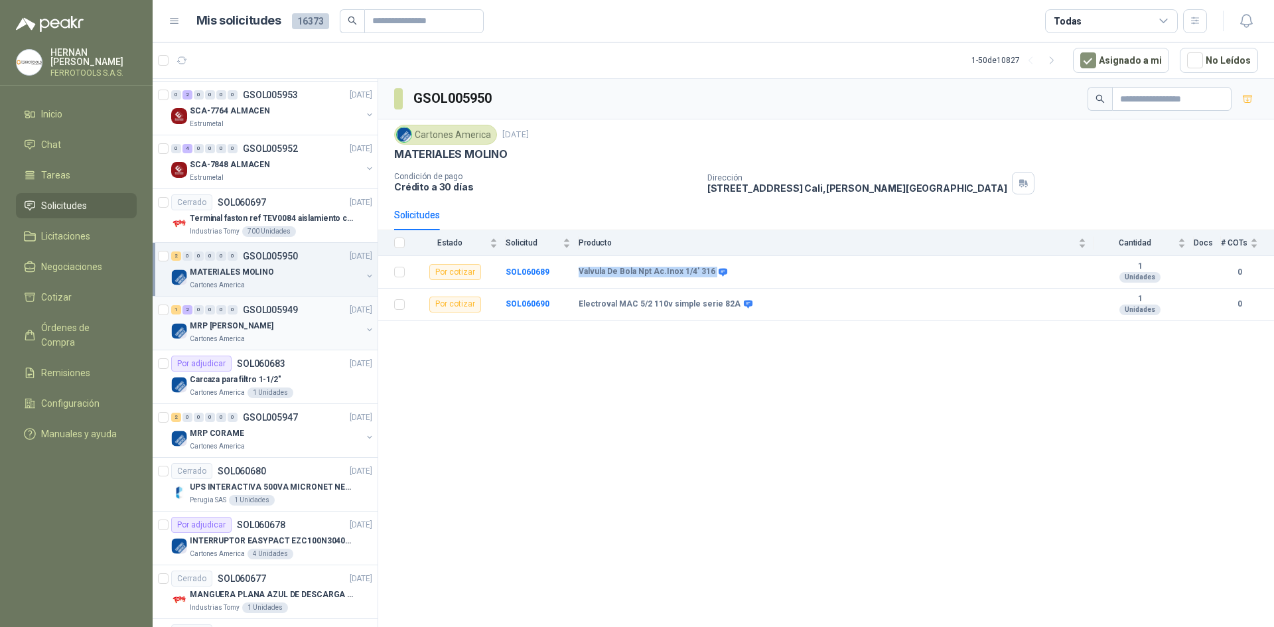
scroll to position [1634, 0]
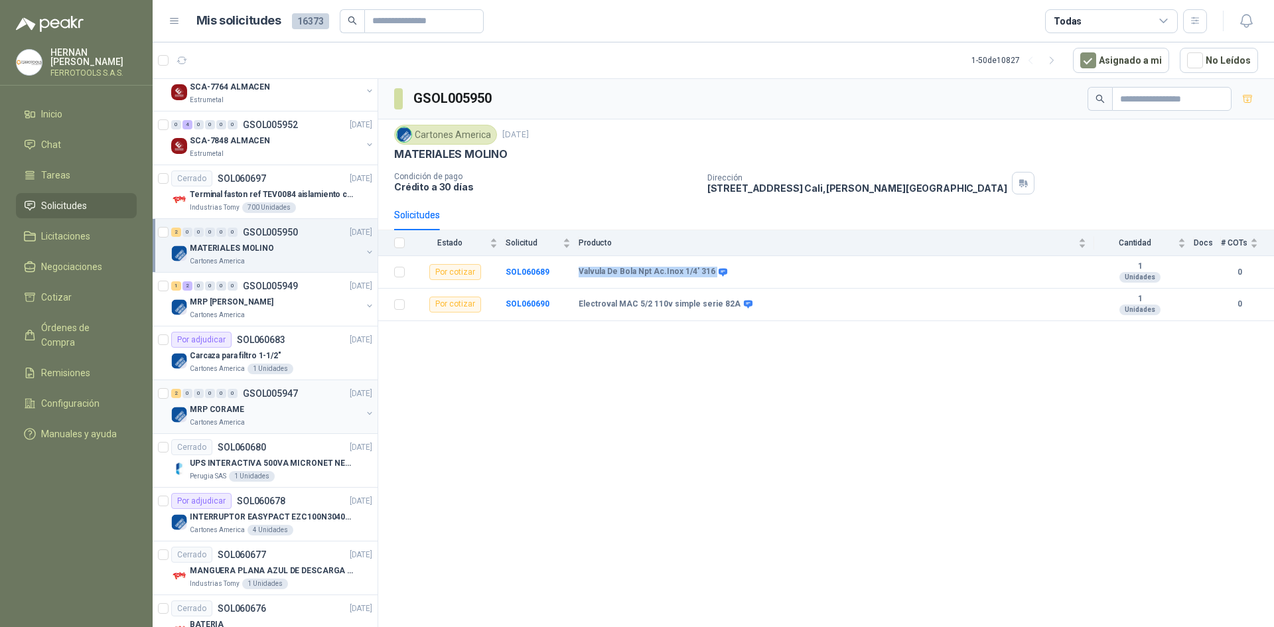
click at [299, 420] on div "Cartones America" at bounding box center [276, 422] width 172 height 11
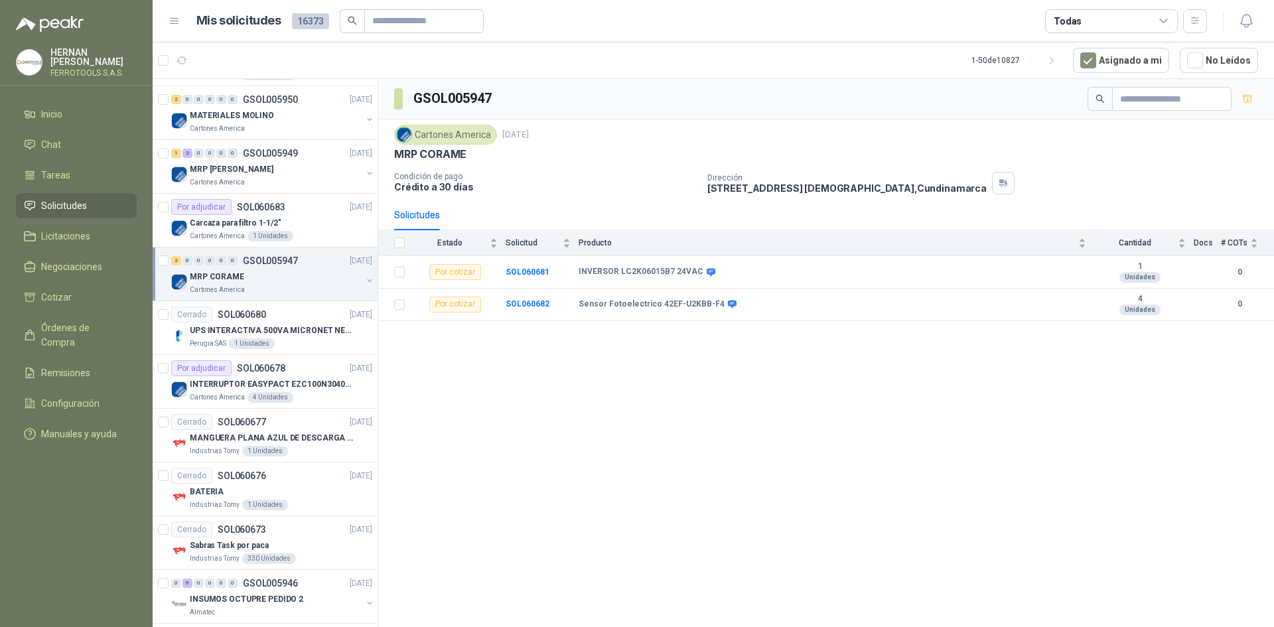
scroll to position [1833, 0]
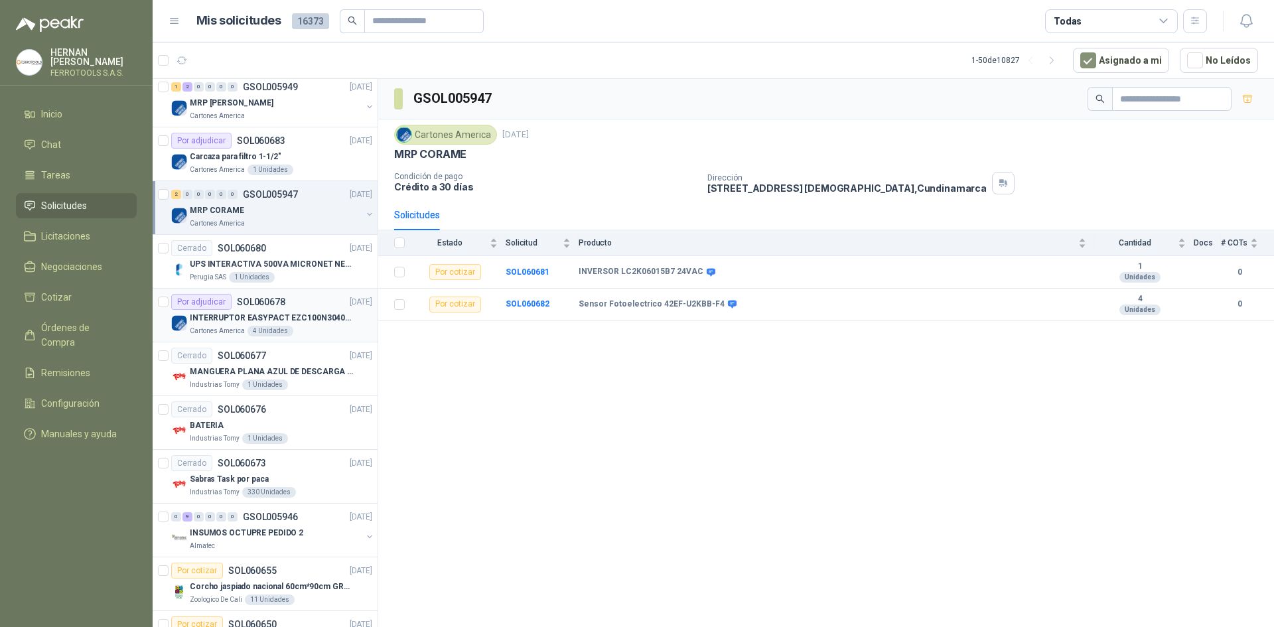
click at [304, 322] on p "INTERRUPTOR EASYPACT EZC100N3040C 40AMP 25K SCHNEIDER" at bounding box center [272, 318] width 165 height 13
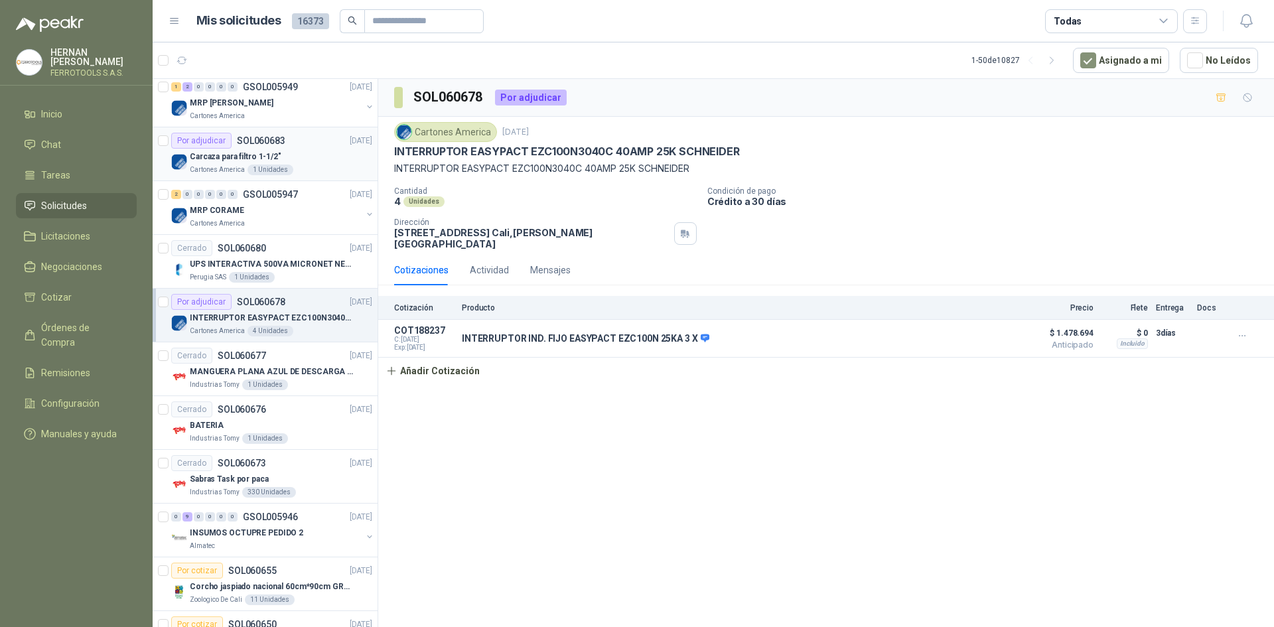
click at [300, 147] on div "Por adjudicar SOL060683 [DATE]" at bounding box center [271, 141] width 201 height 16
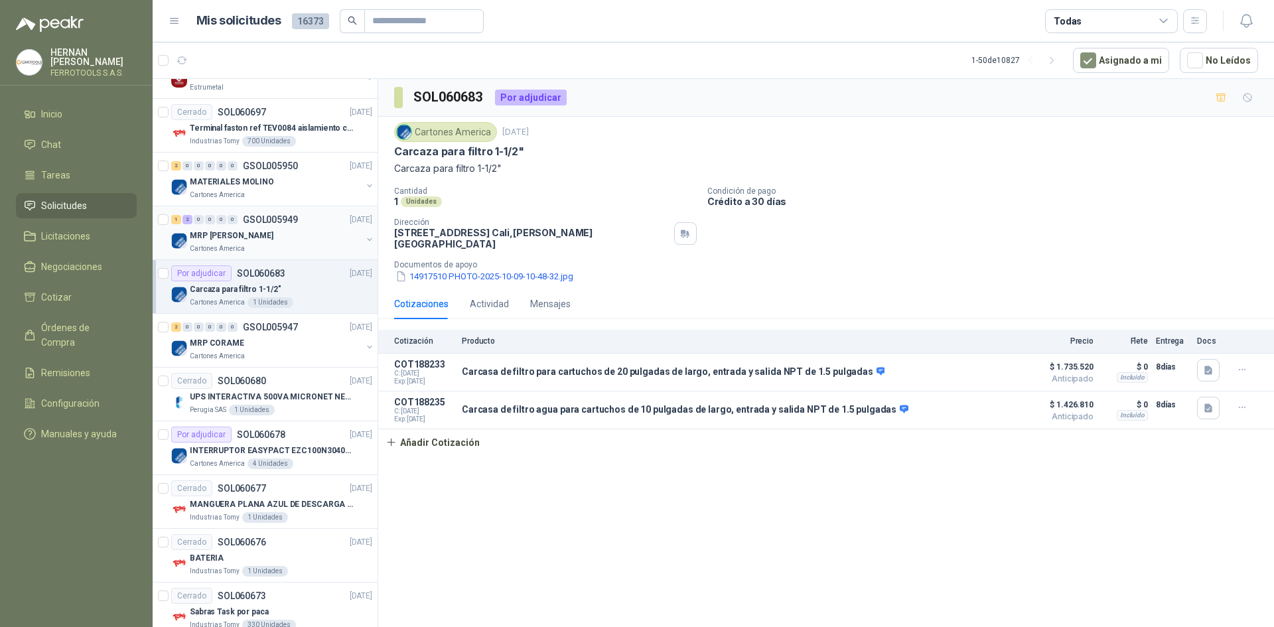
click at [301, 228] on div "MRP [PERSON_NAME]" at bounding box center [276, 236] width 172 height 16
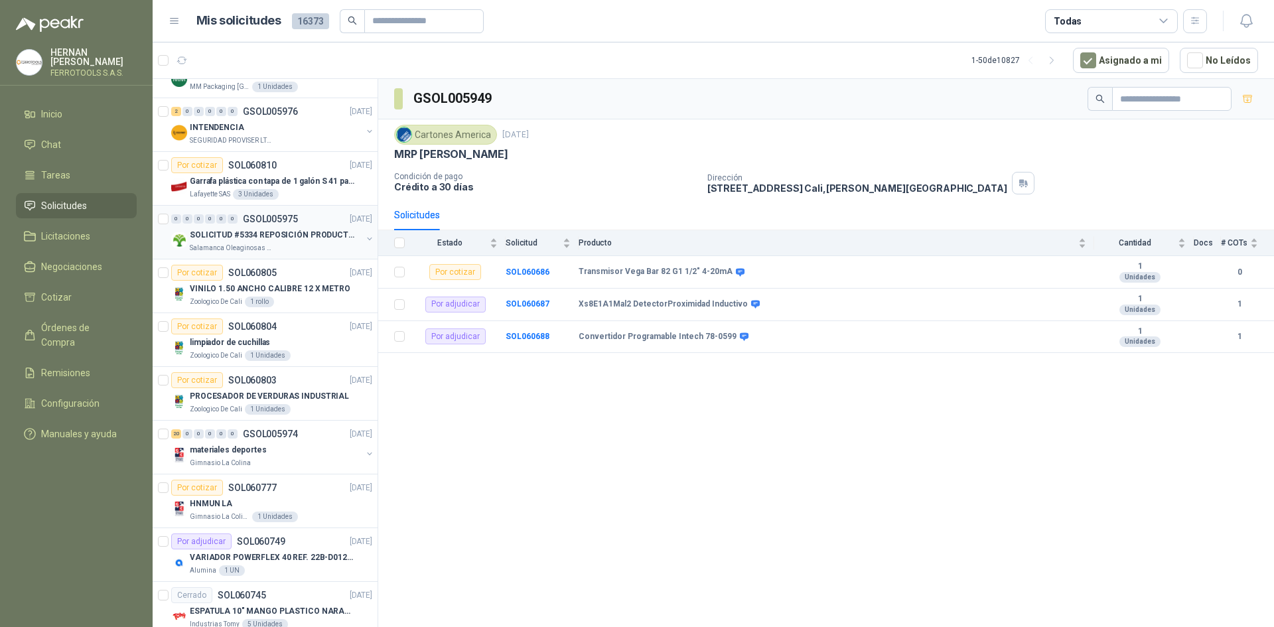
scroll to position [705, 0]
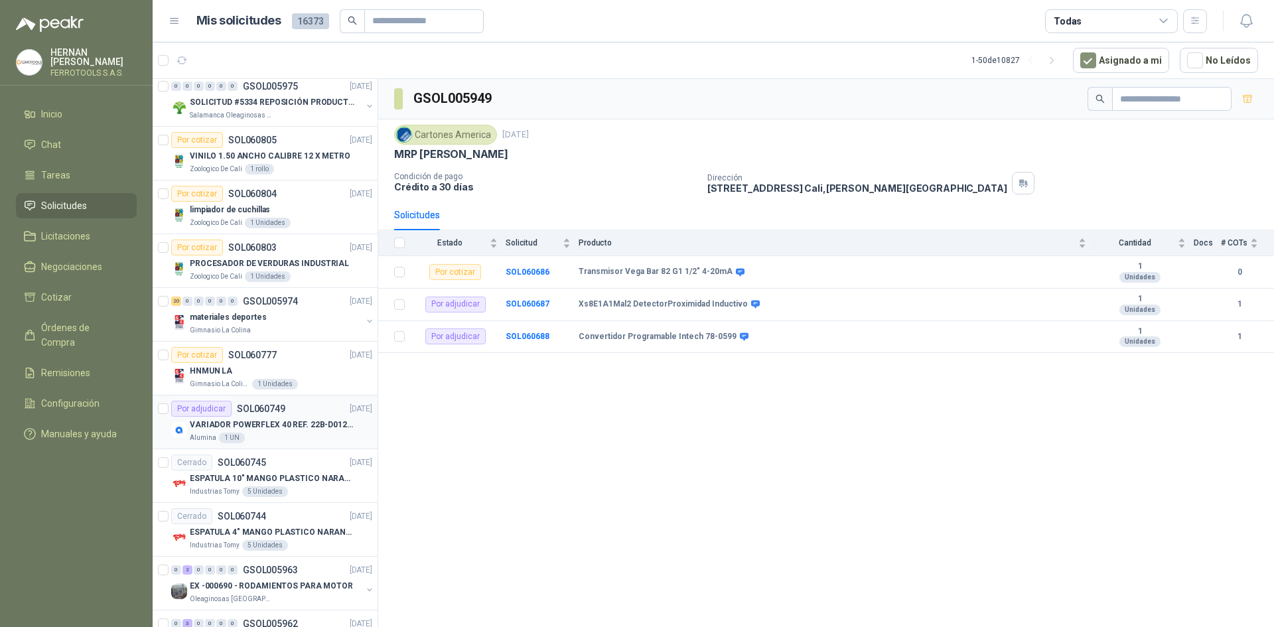
click at [284, 411] on div "Por adjudicar SOL060749 [DATE]" at bounding box center [271, 409] width 201 height 16
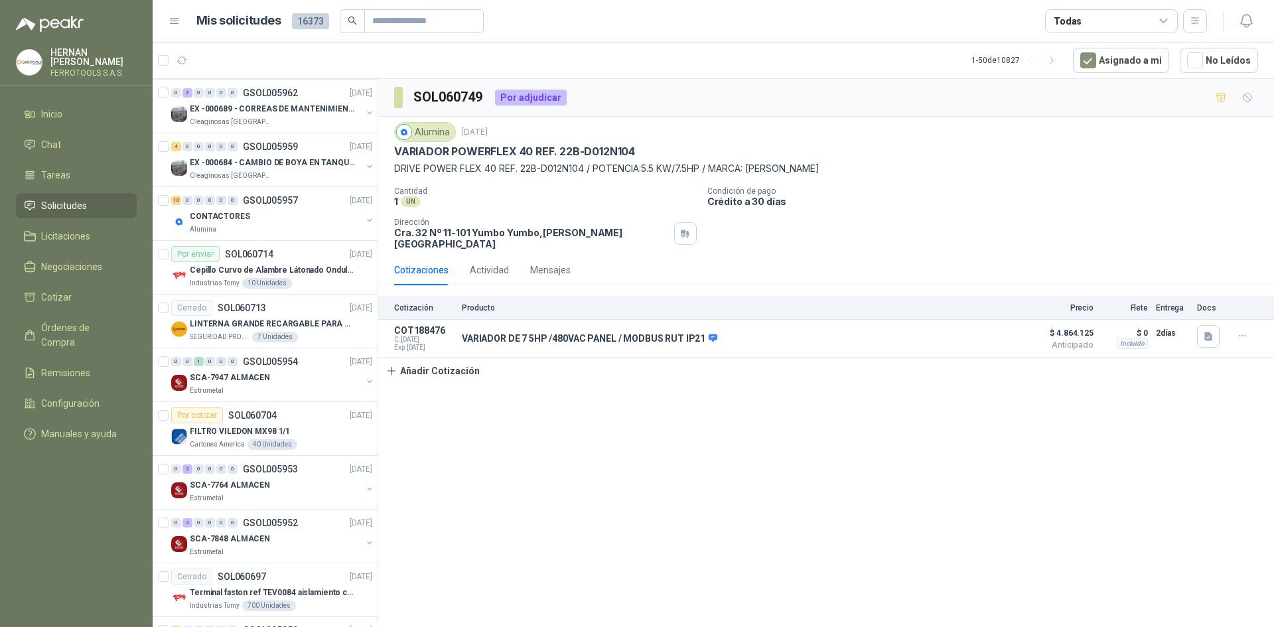
scroll to position [1302, 0]
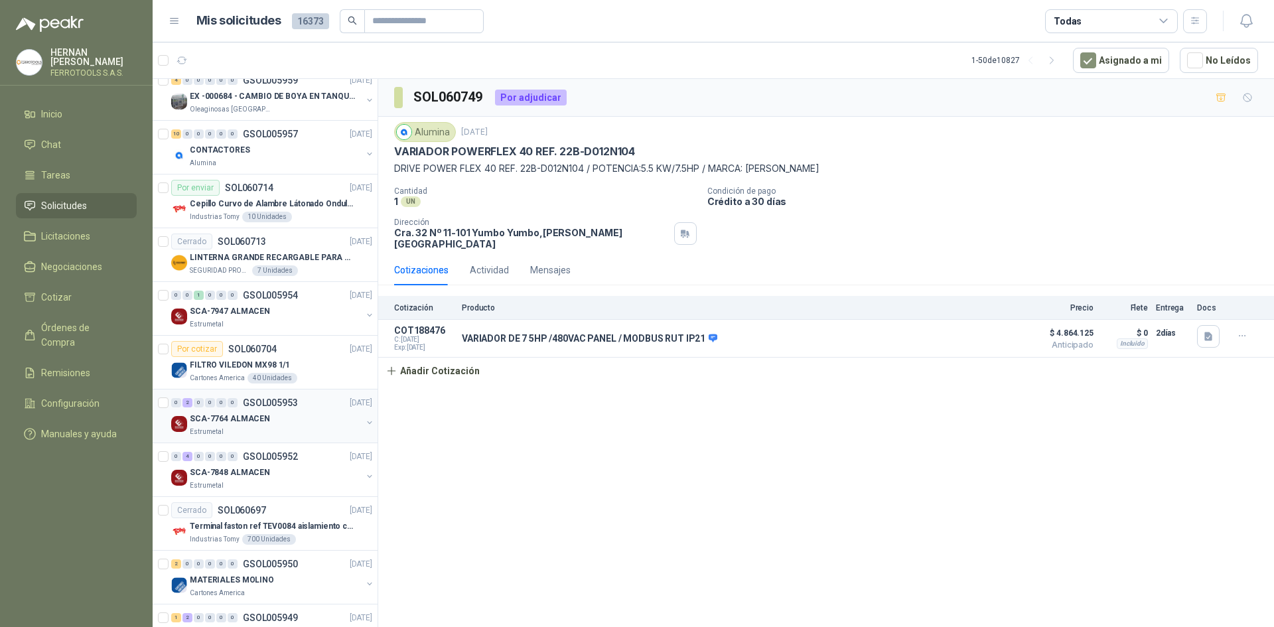
click at [293, 431] on div "Estrumetal" at bounding box center [276, 432] width 172 height 11
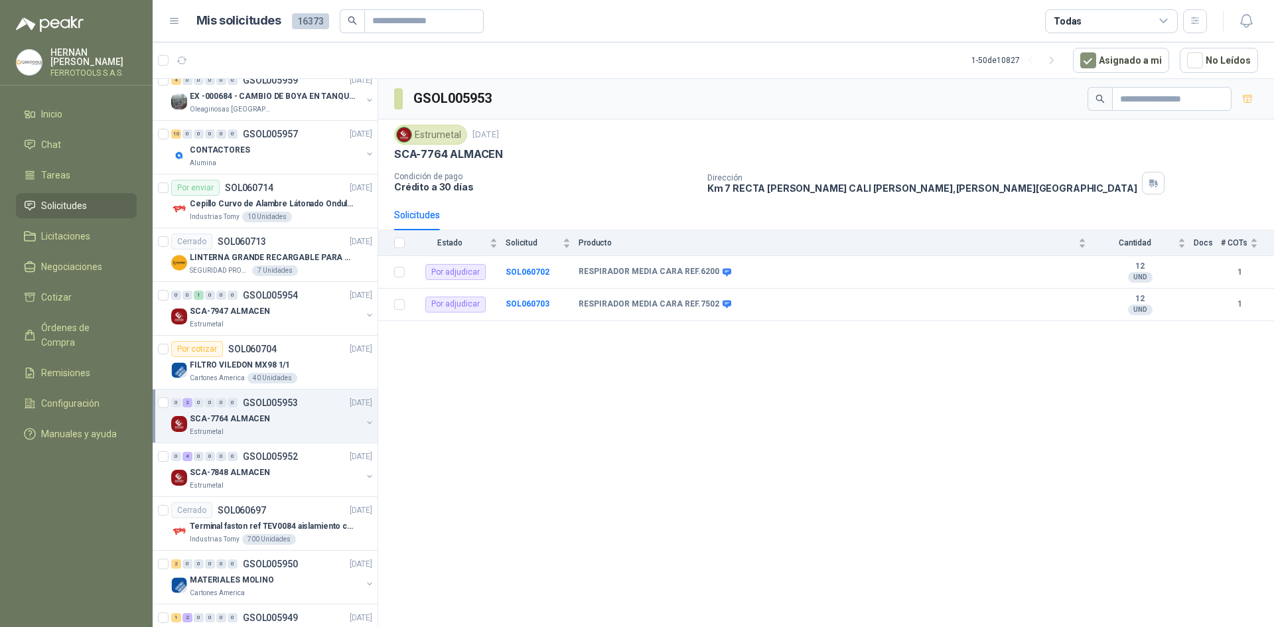
click at [297, 423] on div "SCA-7764 ALMACEN" at bounding box center [276, 419] width 172 height 16
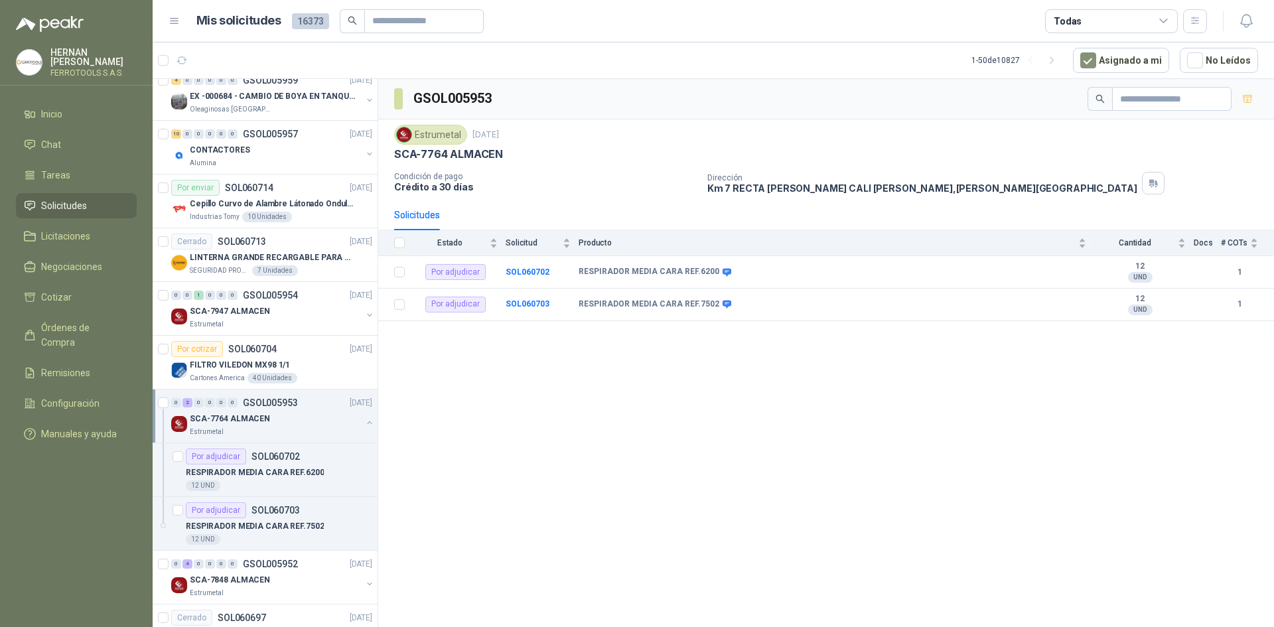
click at [297, 423] on div "SCA-7764 ALMACEN" at bounding box center [276, 419] width 172 height 16
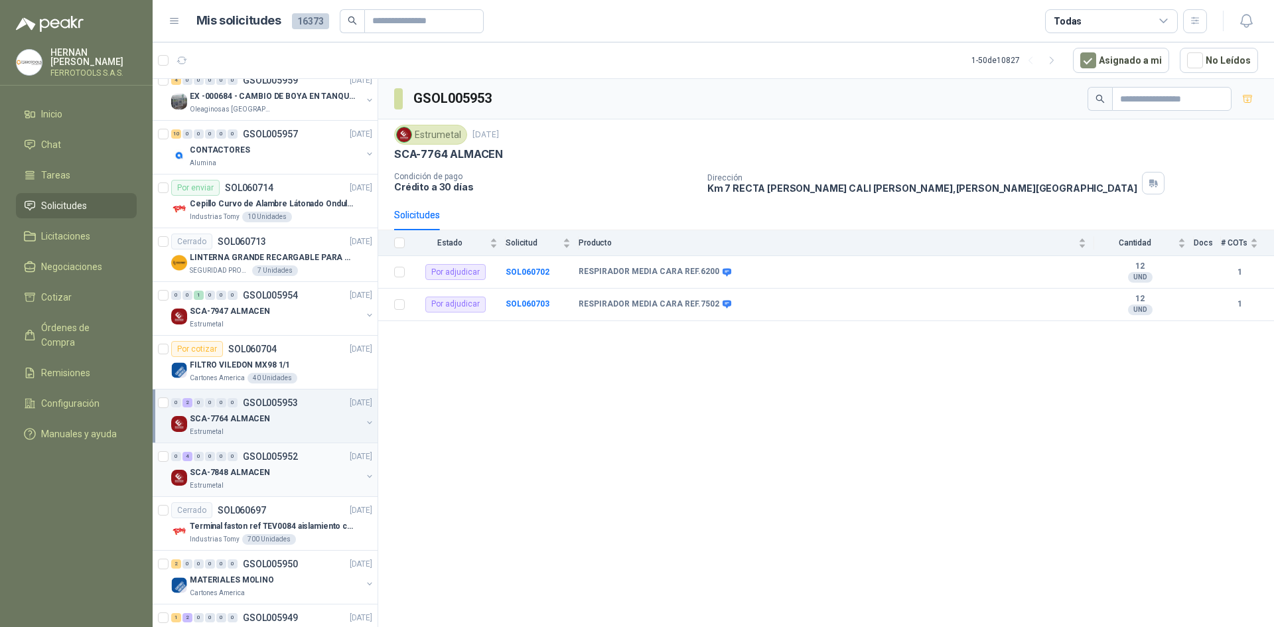
click at [299, 460] on div "0 4 0 0 0 0 GSOL005952 [DATE]" at bounding box center [273, 457] width 204 height 16
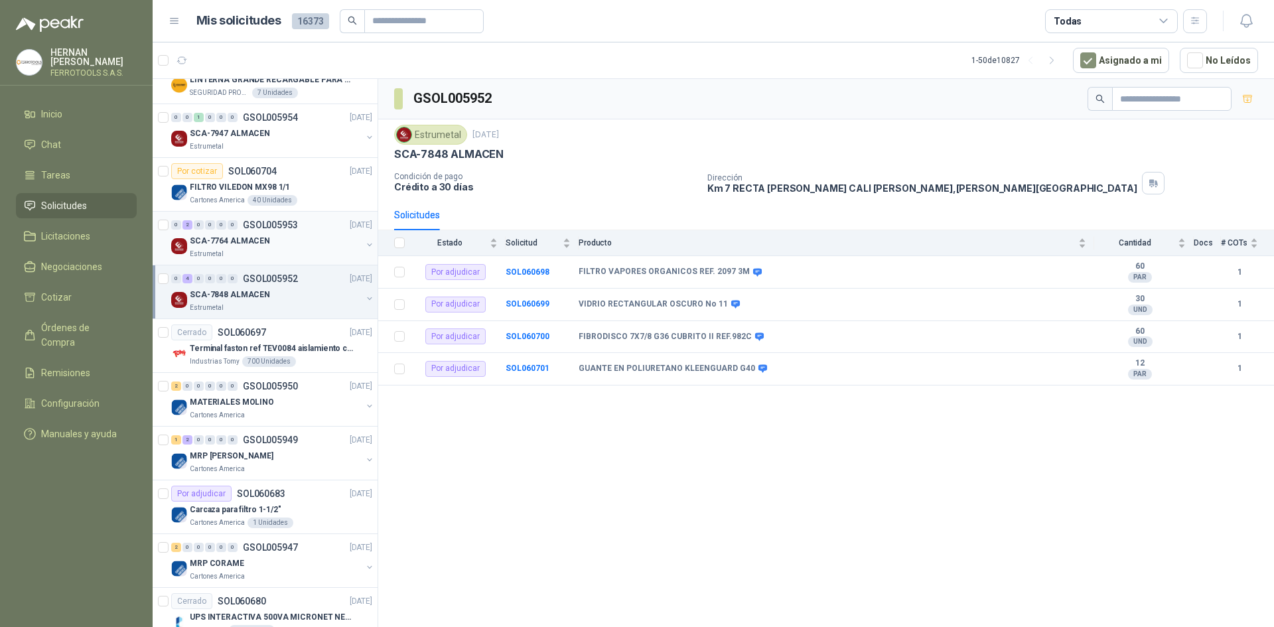
scroll to position [1501, 0]
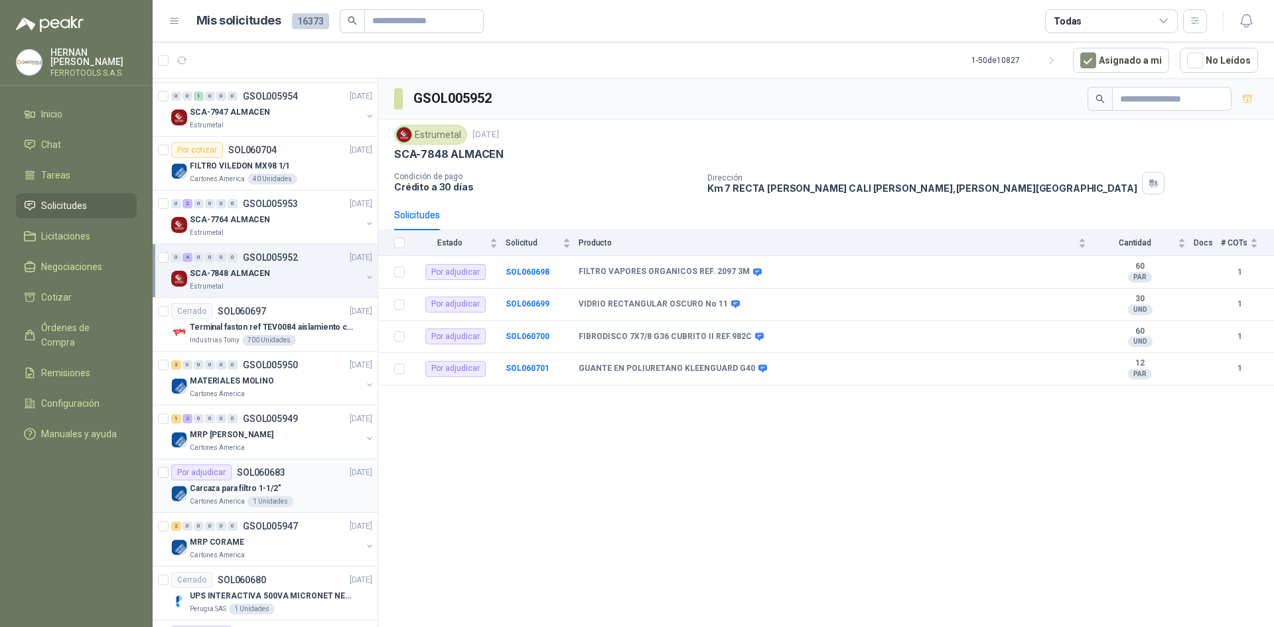
click at [303, 466] on div "Por adjudicar SOL060683 [DATE]" at bounding box center [271, 472] width 201 height 16
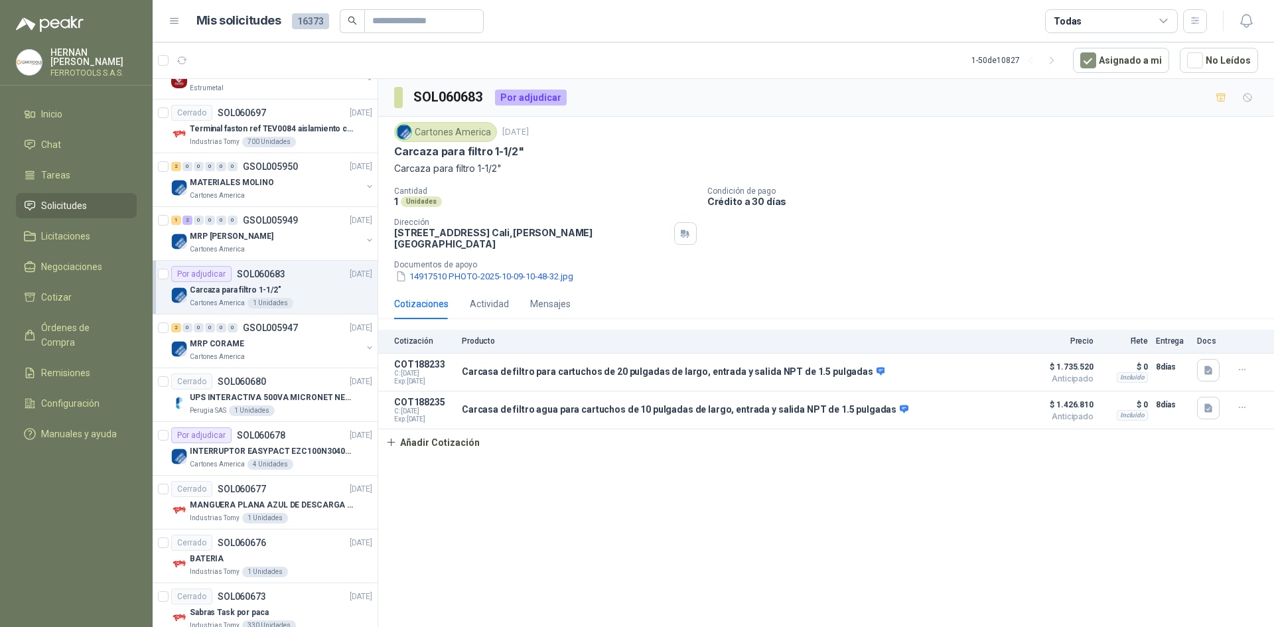
scroll to position [1700, 0]
click at [306, 445] on p "INTERRUPTOR EASYPACT EZC100N3040C 40AMP 25K SCHNEIDER" at bounding box center [272, 451] width 165 height 13
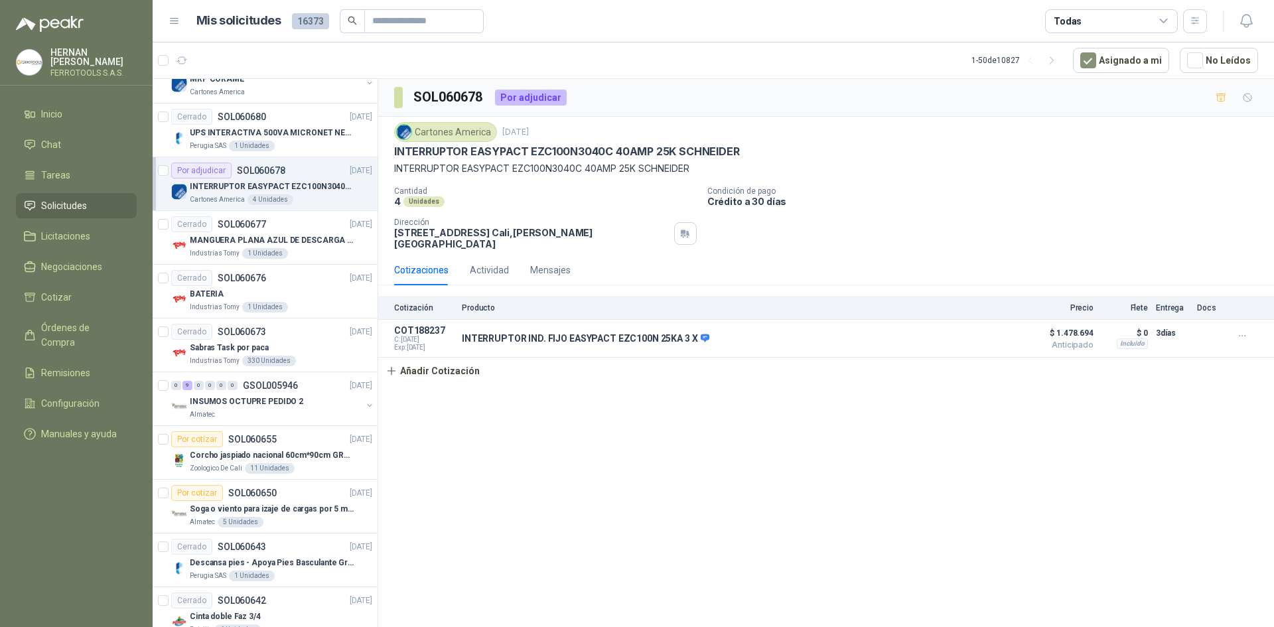
scroll to position [1965, 0]
click at [311, 403] on div "INSUMOS OCTUPRE PEDIDO 2" at bounding box center [276, 400] width 172 height 16
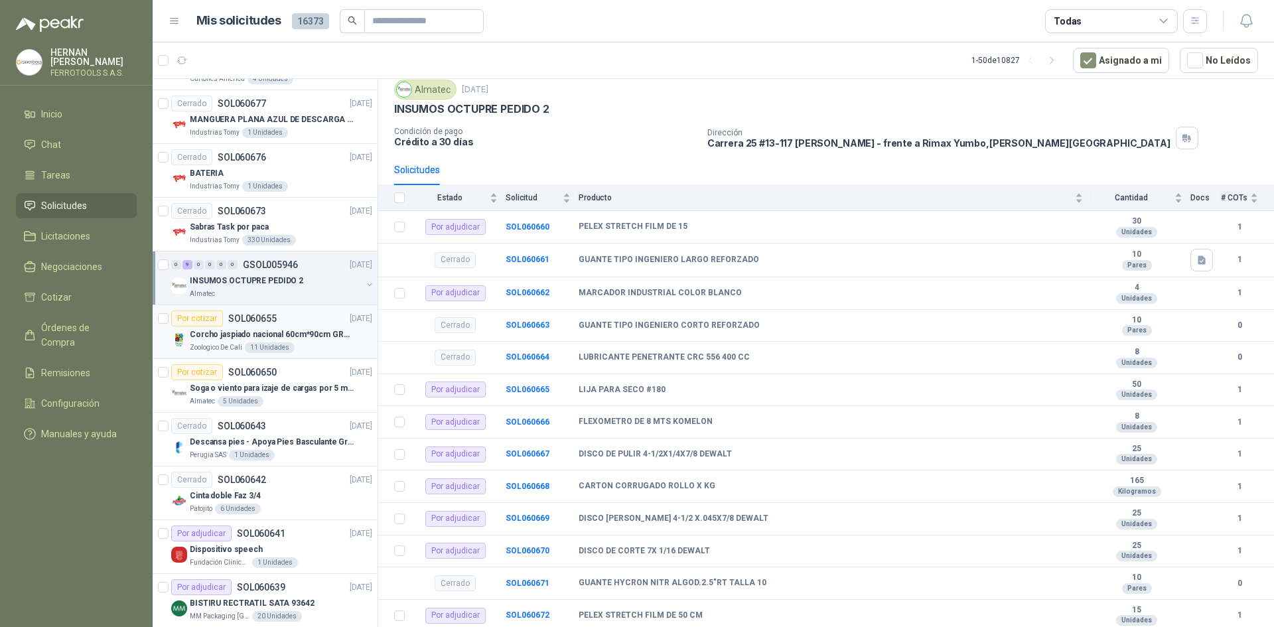
scroll to position [2098, 0]
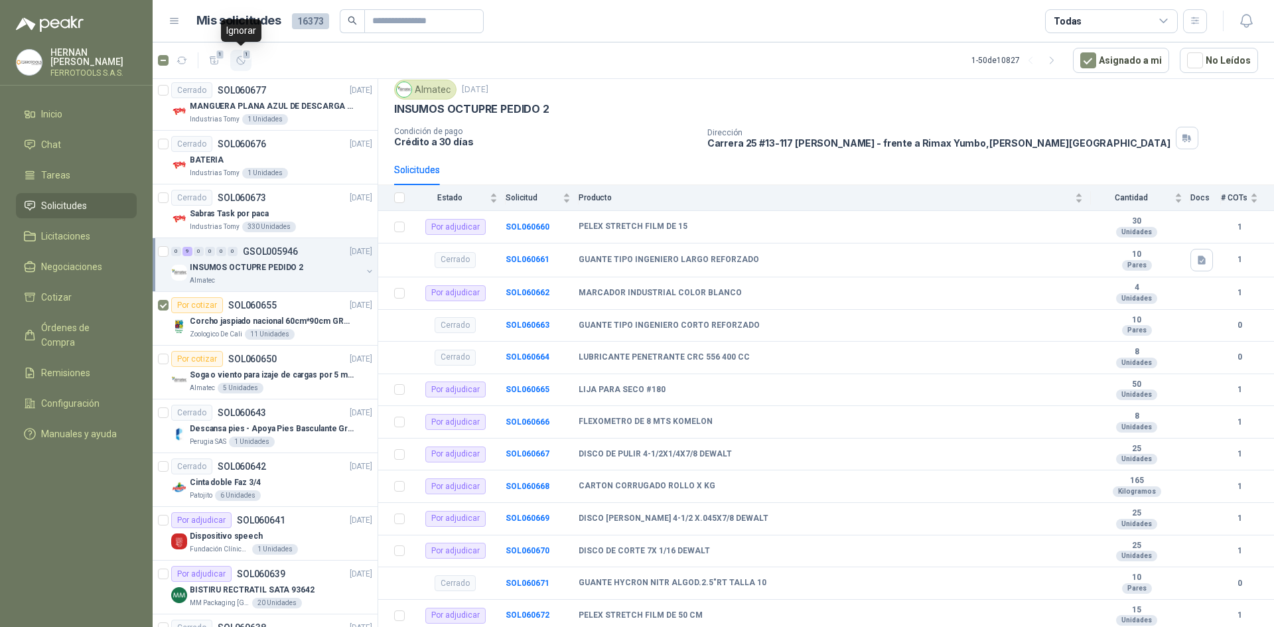
click at [238, 64] on icon "button" at bounding box center [241, 60] width 11 height 11
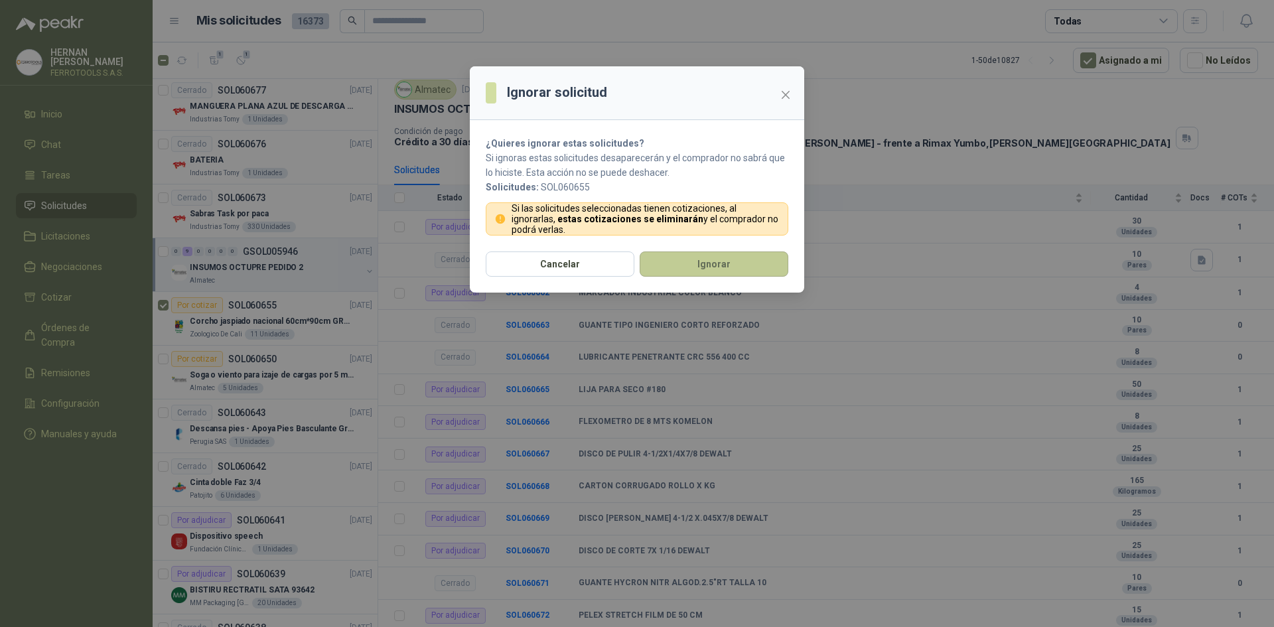
click at [697, 264] on button "Ignorar" at bounding box center [714, 263] width 149 height 25
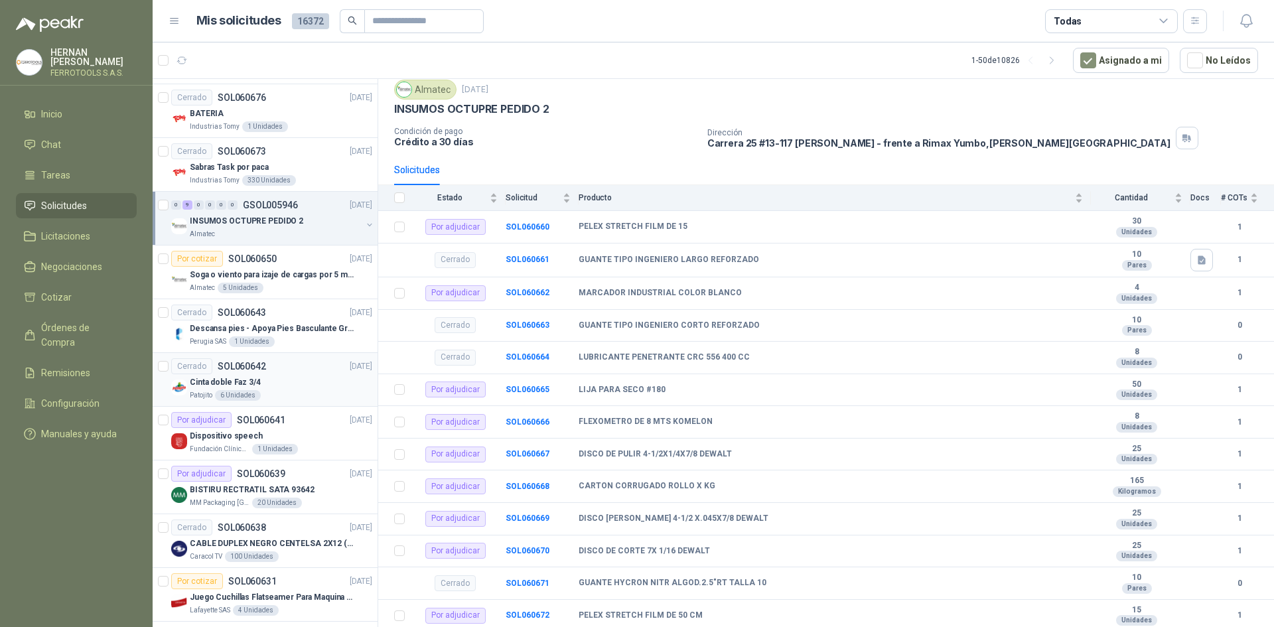
scroll to position [2164, 0]
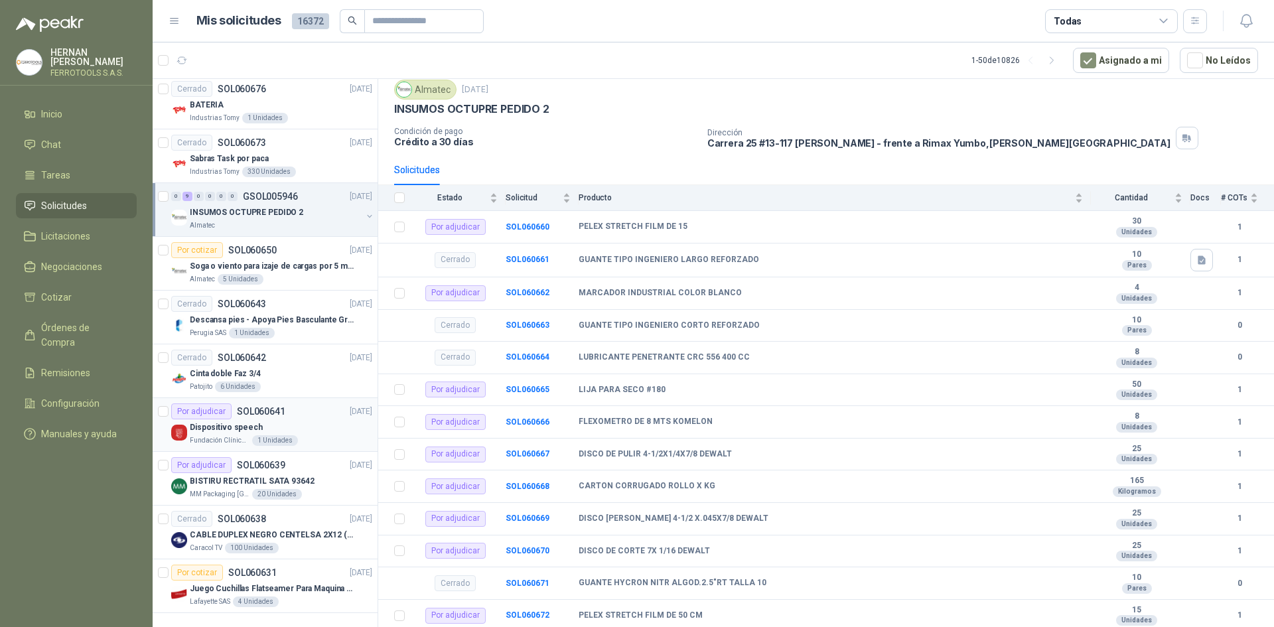
click at [320, 419] on div "Dispositivo speech" at bounding box center [281, 427] width 182 height 16
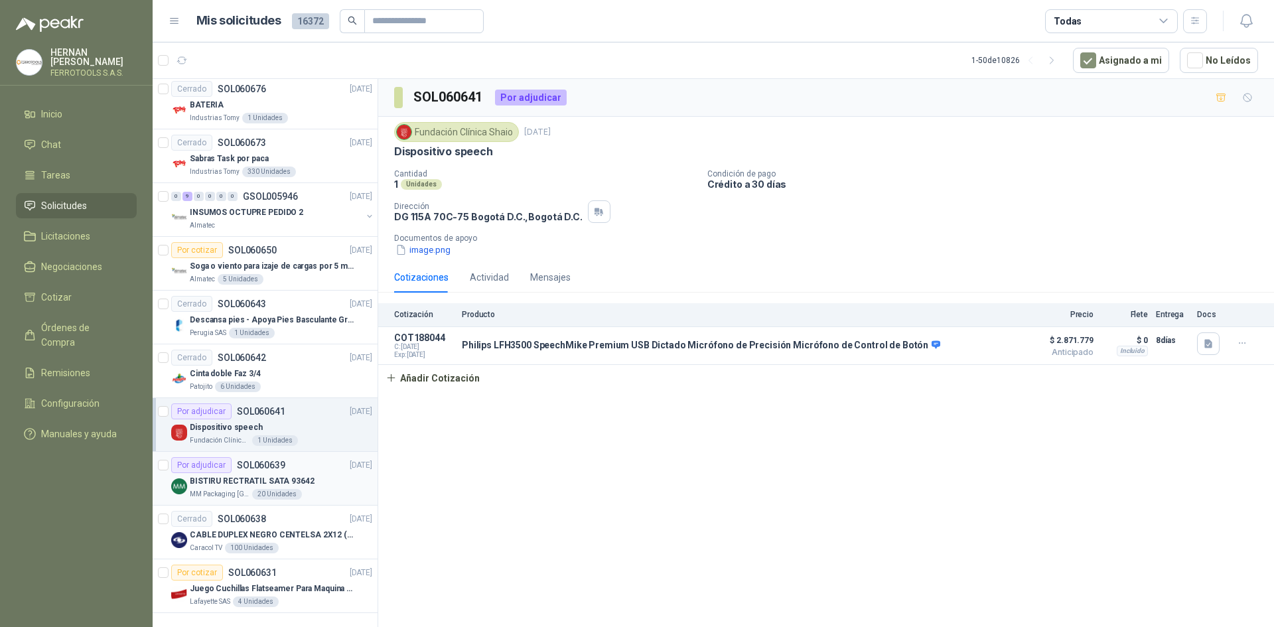
click at [322, 473] on div "BISTIRU RECTRATIL SATA 93642" at bounding box center [281, 481] width 182 height 16
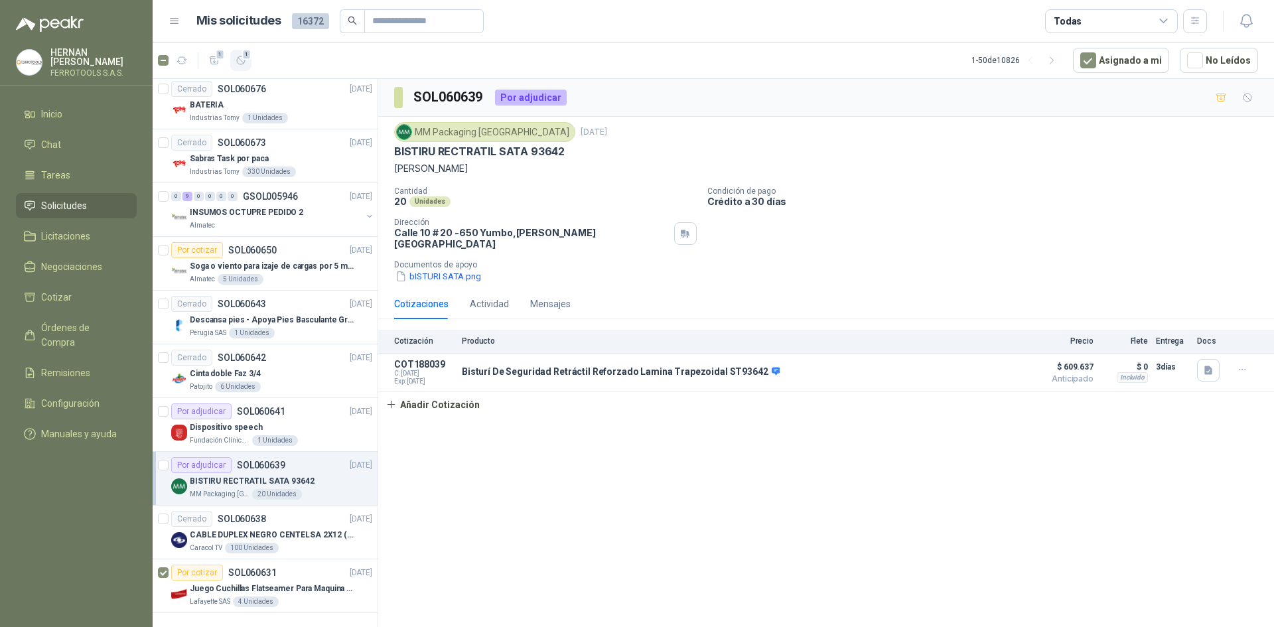
click at [244, 60] on icon "button" at bounding box center [241, 60] width 11 height 11
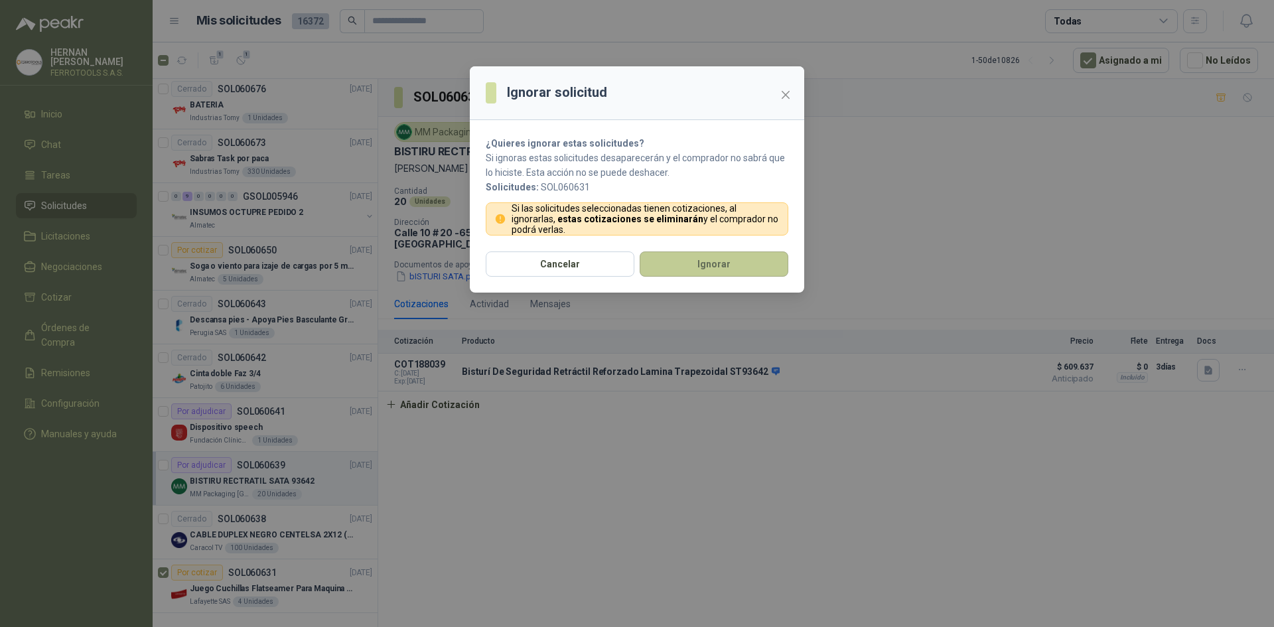
click at [731, 261] on button "Ignorar" at bounding box center [714, 263] width 149 height 25
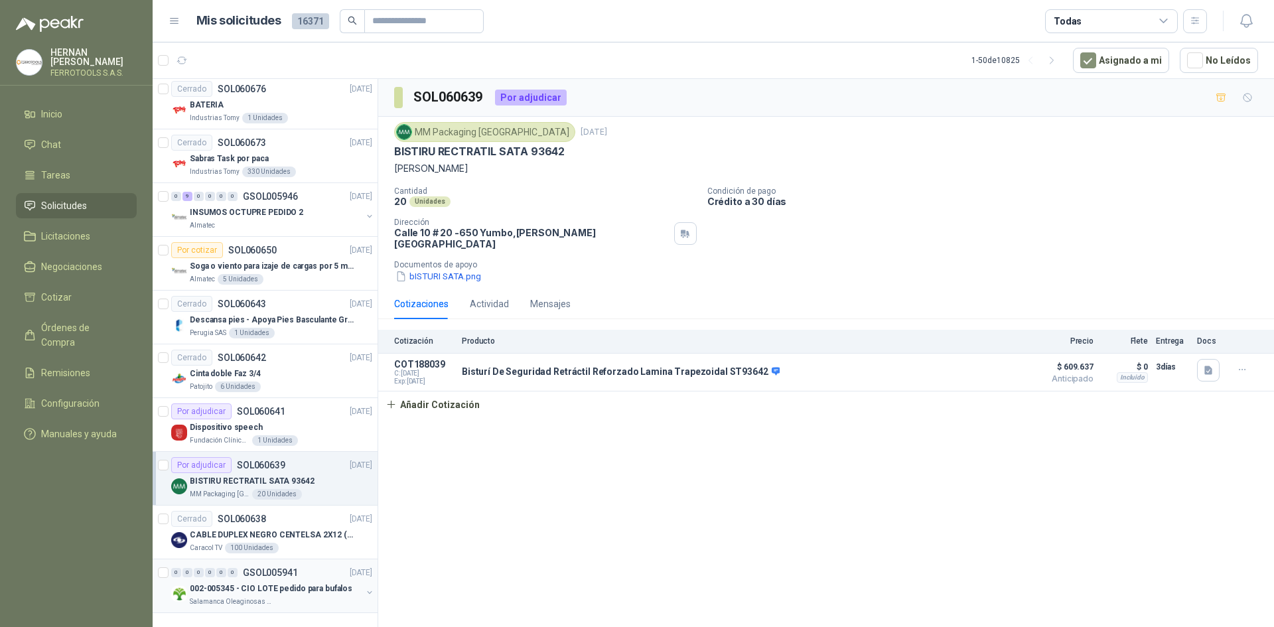
click at [284, 596] on div "Salamanca Oleaginosas SAS" at bounding box center [276, 601] width 172 height 11
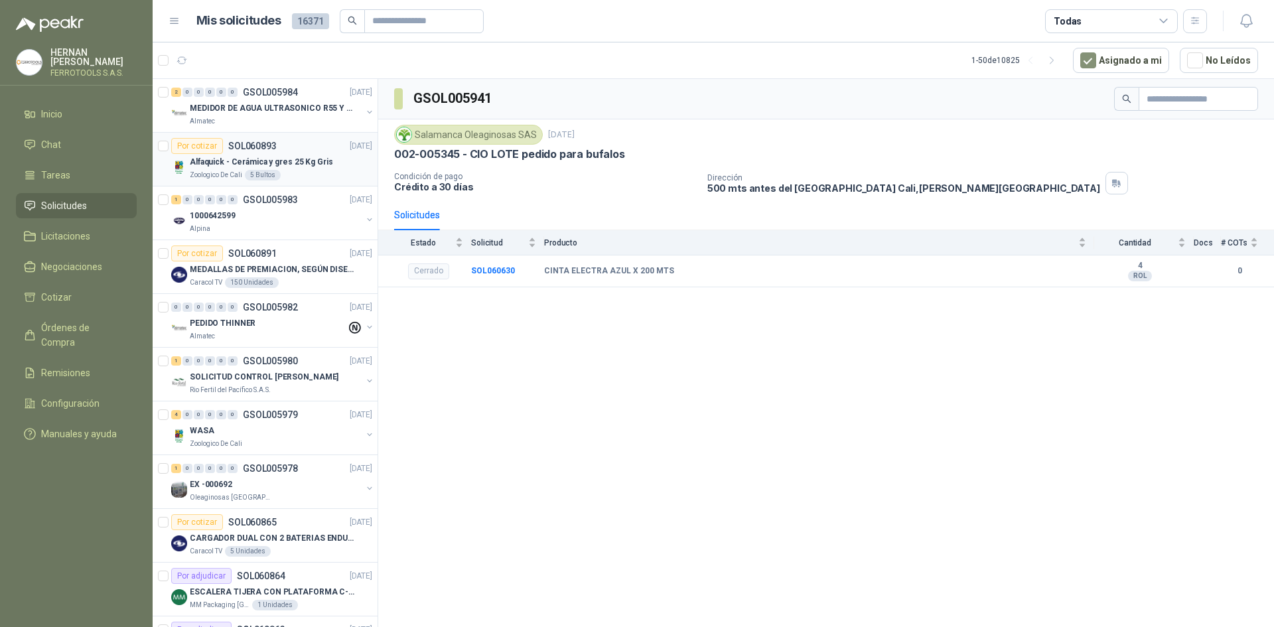
click at [320, 167] on p "Alfaquick - Cerámica y gres 25 Kg Gris" at bounding box center [261, 162] width 143 height 13
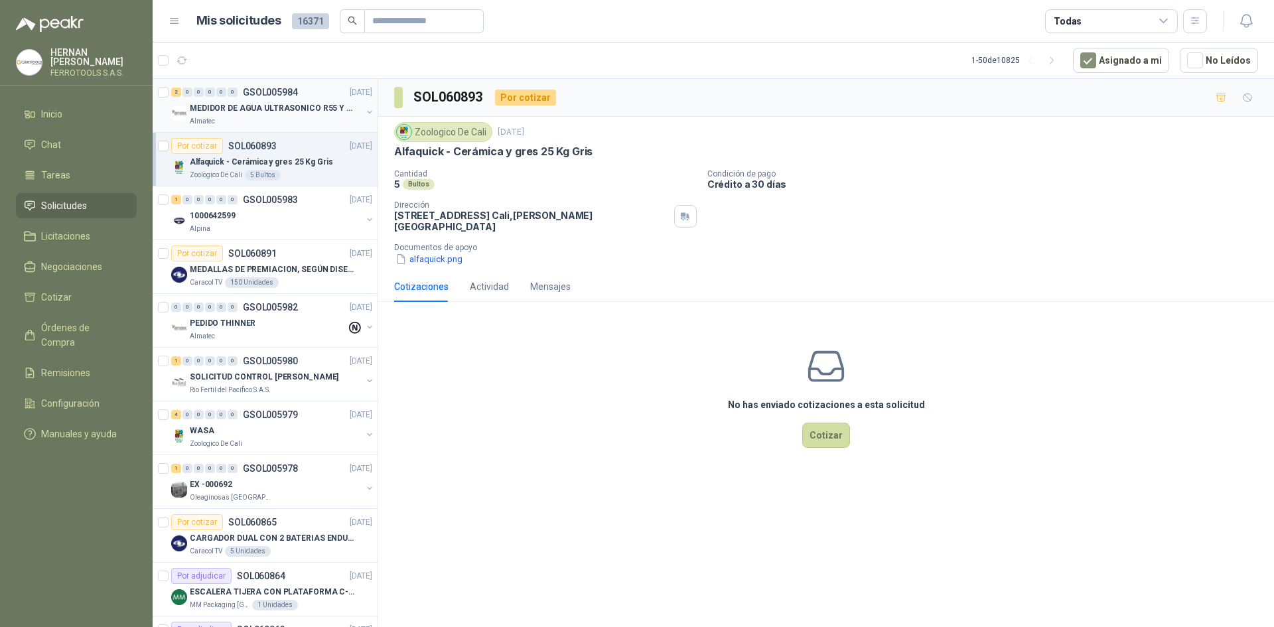
click at [293, 128] on div "2 0 0 0 0 0 GSOL005984 [DATE] MEDIDOR DE AGUA ULTRASONICO R55 Y R800 Almatec" at bounding box center [265, 106] width 225 height 54
click at [283, 220] on div "1000642599" at bounding box center [276, 216] width 172 height 16
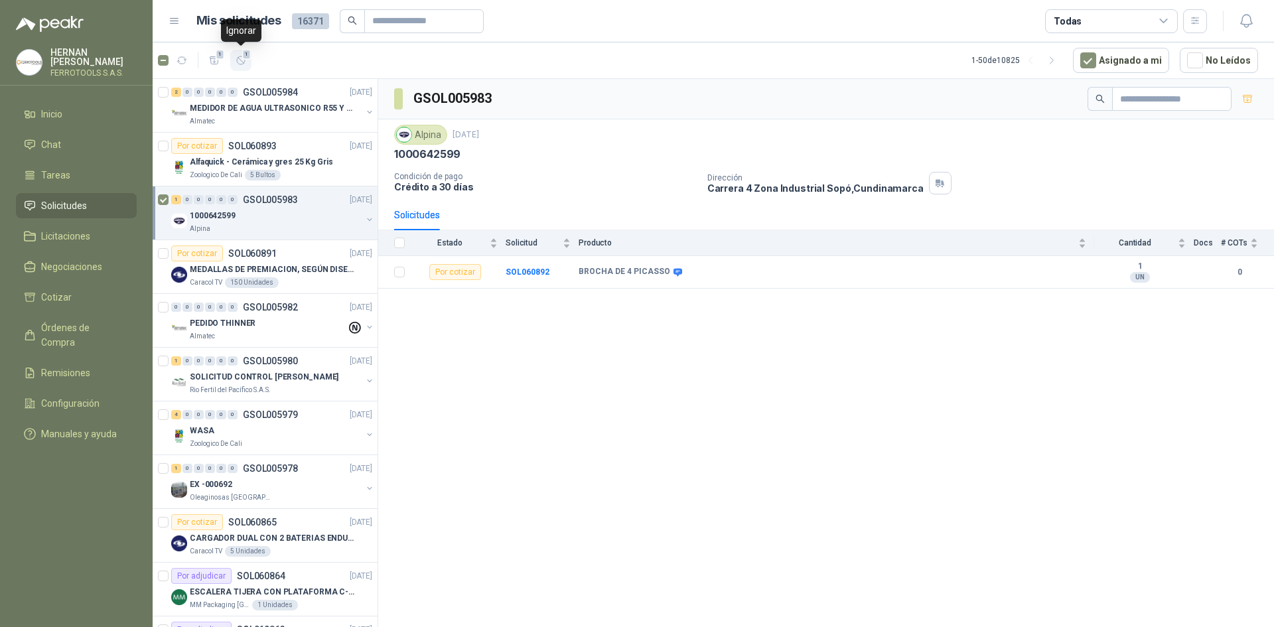
click at [239, 69] on button "1" at bounding box center [240, 60] width 21 height 21
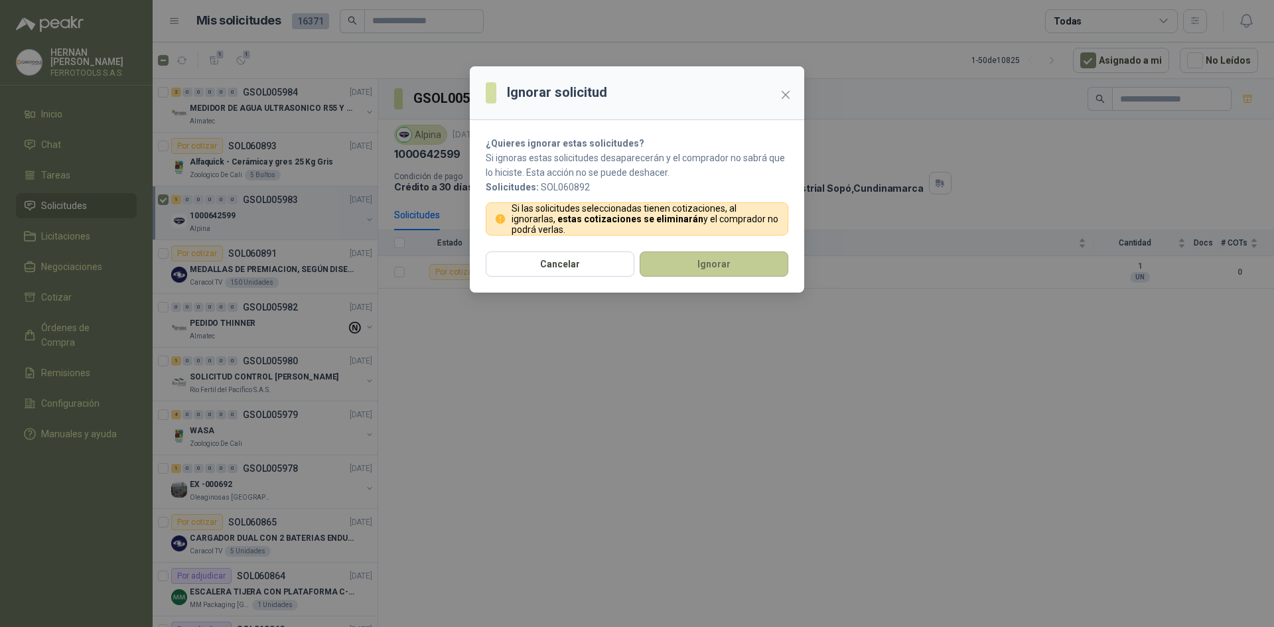
click at [735, 257] on button "Ignorar" at bounding box center [714, 263] width 149 height 25
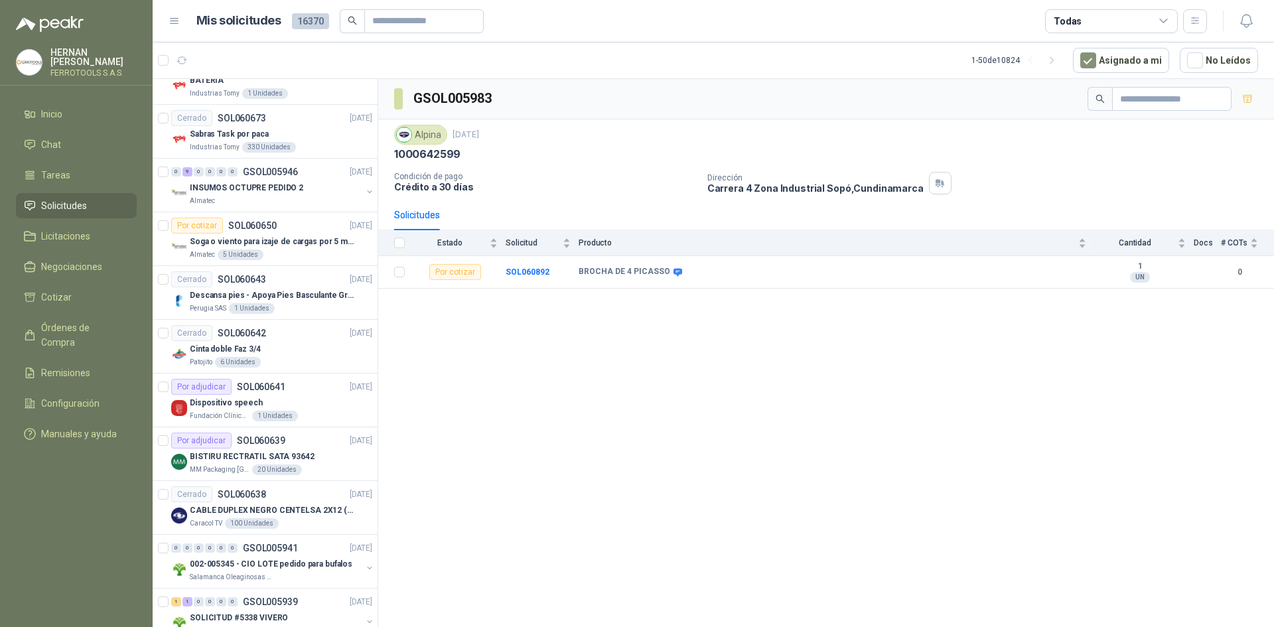
scroll to position [2164, 0]
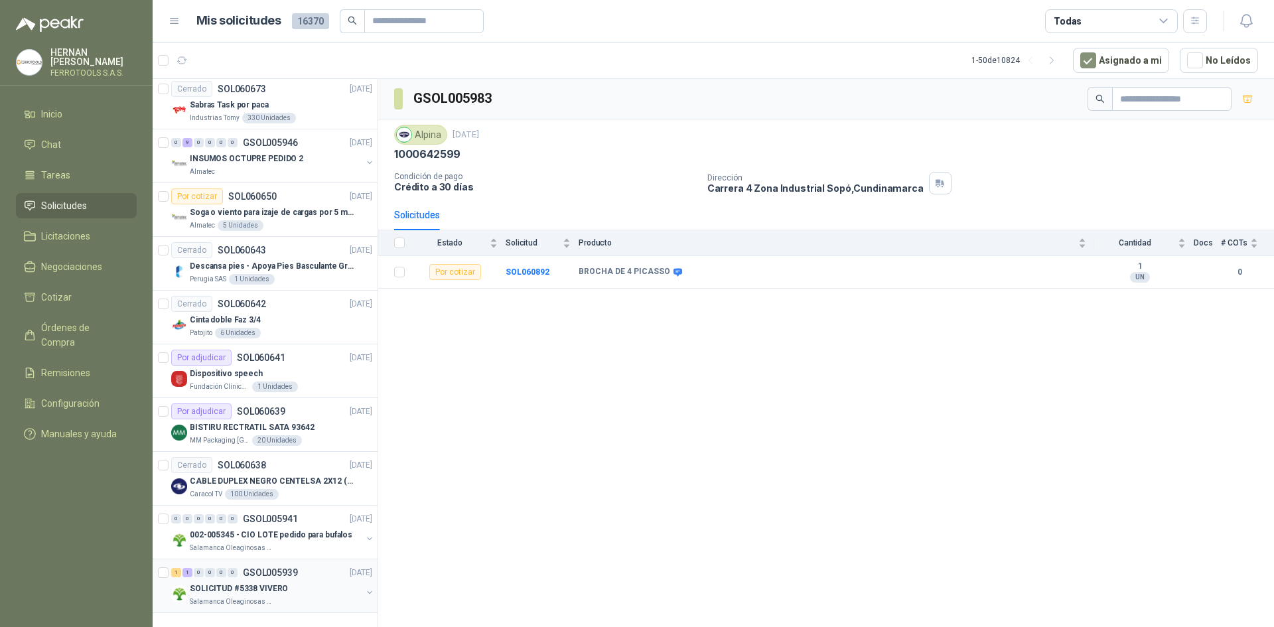
click at [305, 581] on div "SOLICITUD #5338 VIVERO" at bounding box center [276, 589] width 172 height 16
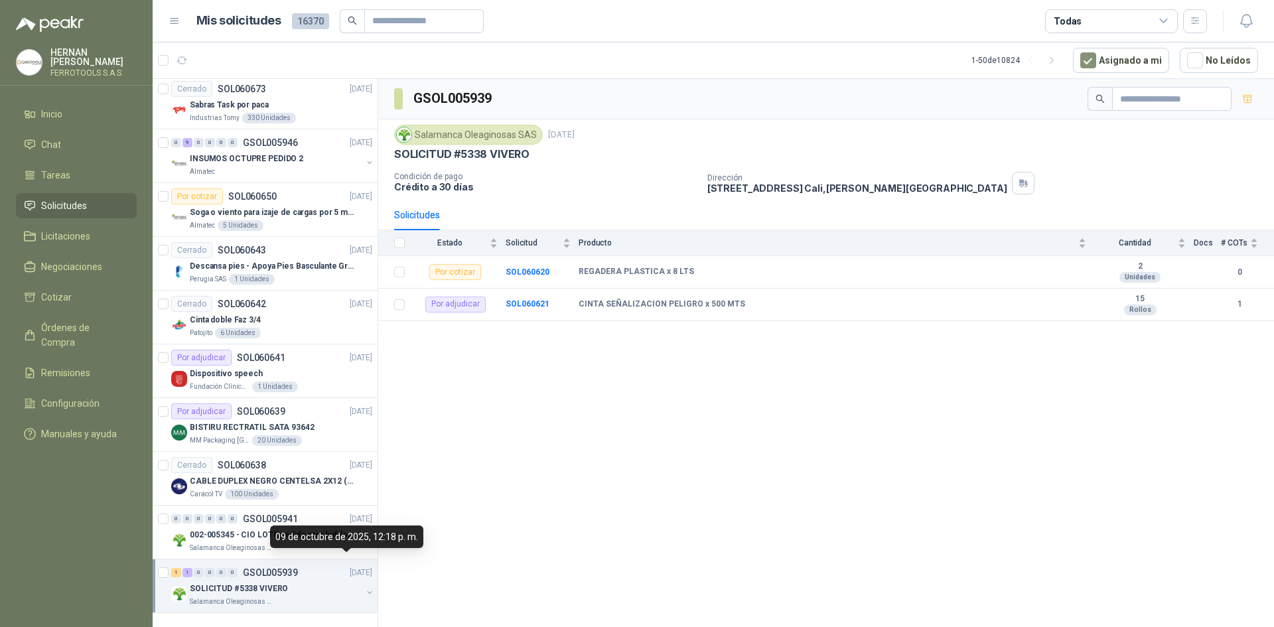
click at [320, 529] on div "09 de octubre de 2025, 12:18 p. m." at bounding box center [346, 536] width 153 height 23
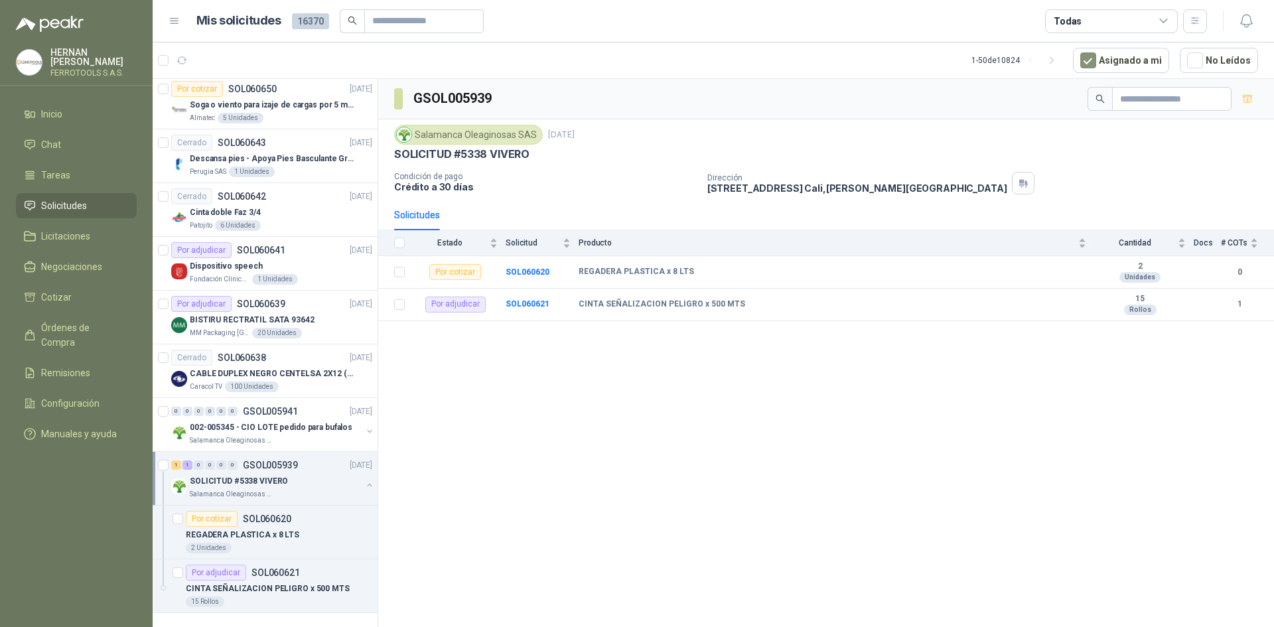
click at [364, 480] on button "button" at bounding box center [369, 485] width 11 height 11
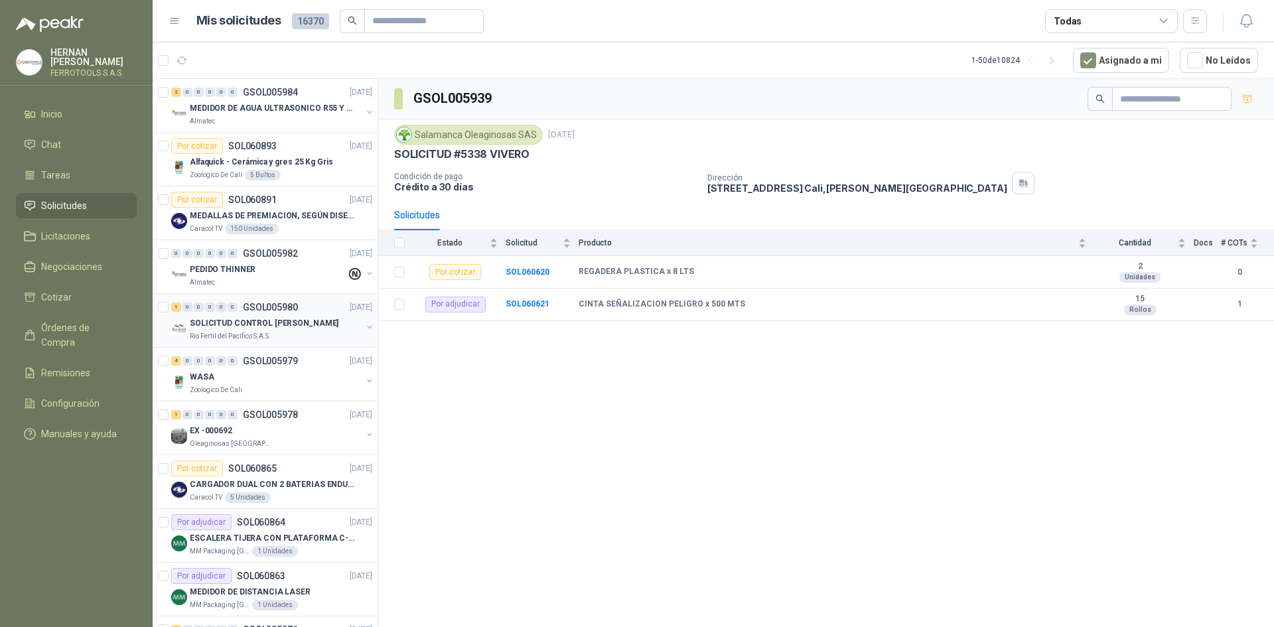
click at [269, 342] on div "1 0 0 0 0 0 GSOL005980 [DATE] SOLICITUD CONTROL ROYA - PICHINDE Rio Fertil [PER…" at bounding box center [265, 321] width 225 height 54
click at [285, 379] on div "WASA" at bounding box center [276, 377] width 172 height 16
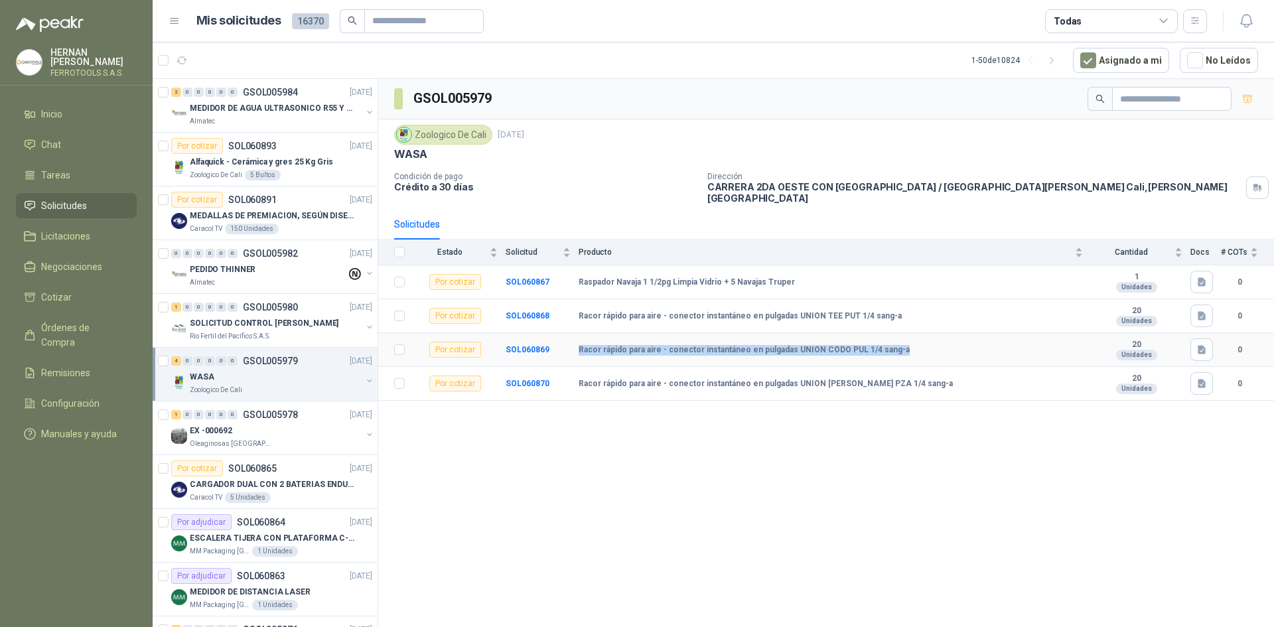
drag, startPoint x: 576, startPoint y: 339, endPoint x: 896, endPoint y: 332, distance: 320.5
click at [896, 333] on tr "Por cotizar SOL060869 Racor rápido para aire - conector instantáneo en pulgadas…" at bounding box center [826, 350] width 896 height 34
copy tr "Racor rápido para aire - conector instantáneo en pulgadas UNION CODO PUL 1/4 sa…"
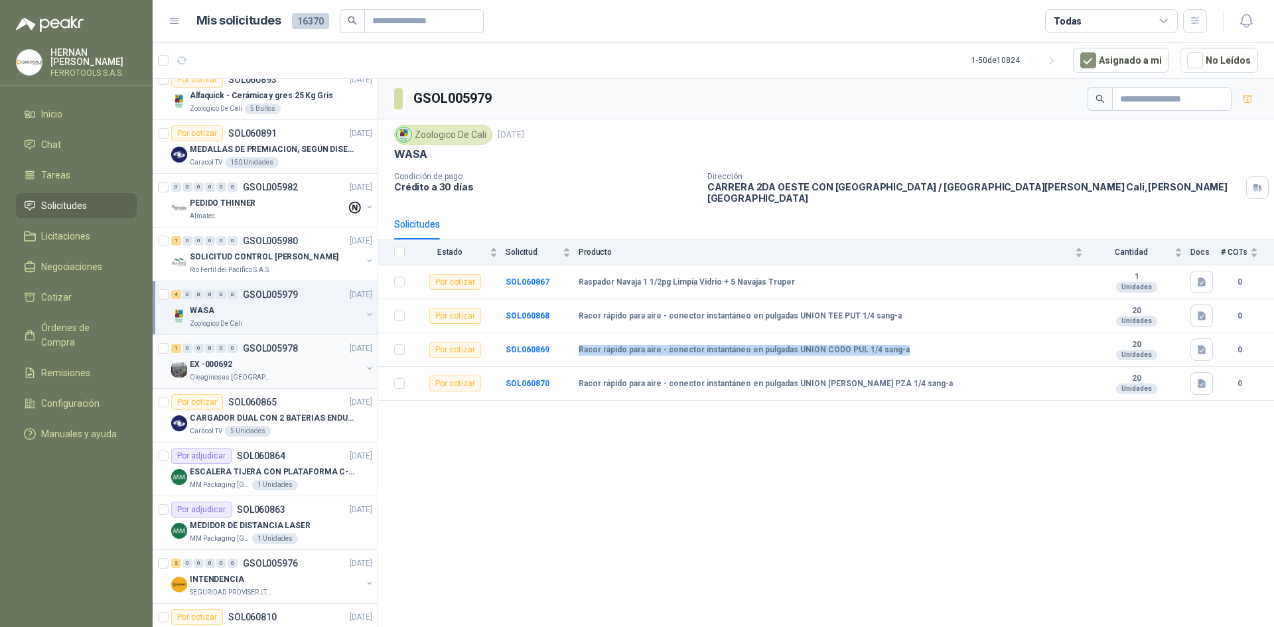
click at [304, 368] on div "EX -000692" at bounding box center [276, 364] width 172 height 16
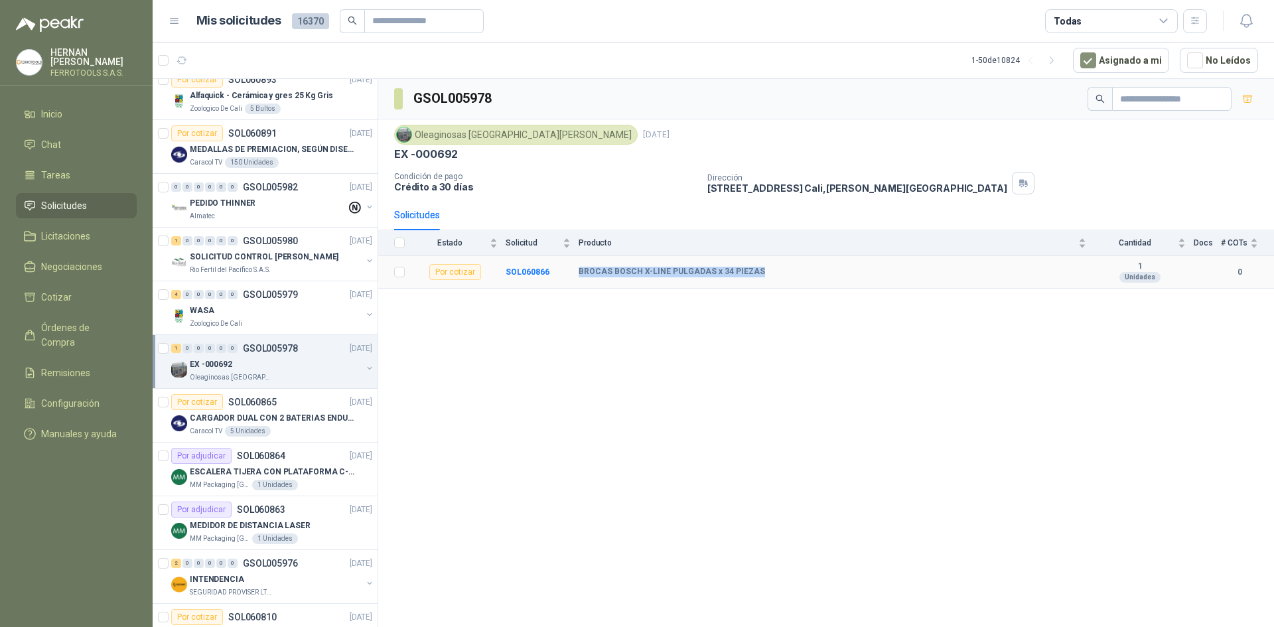
drag, startPoint x: 579, startPoint y: 269, endPoint x: 769, endPoint y: 271, distance: 190.4
click at [769, 271] on div "BROCAS BOSCH X-LINE PULGADAS x 34 PIEZAS" at bounding box center [833, 272] width 508 height 11
copy b "BROCAS BOSCH X-LINE PULGADAS x 34 PIEZAS"
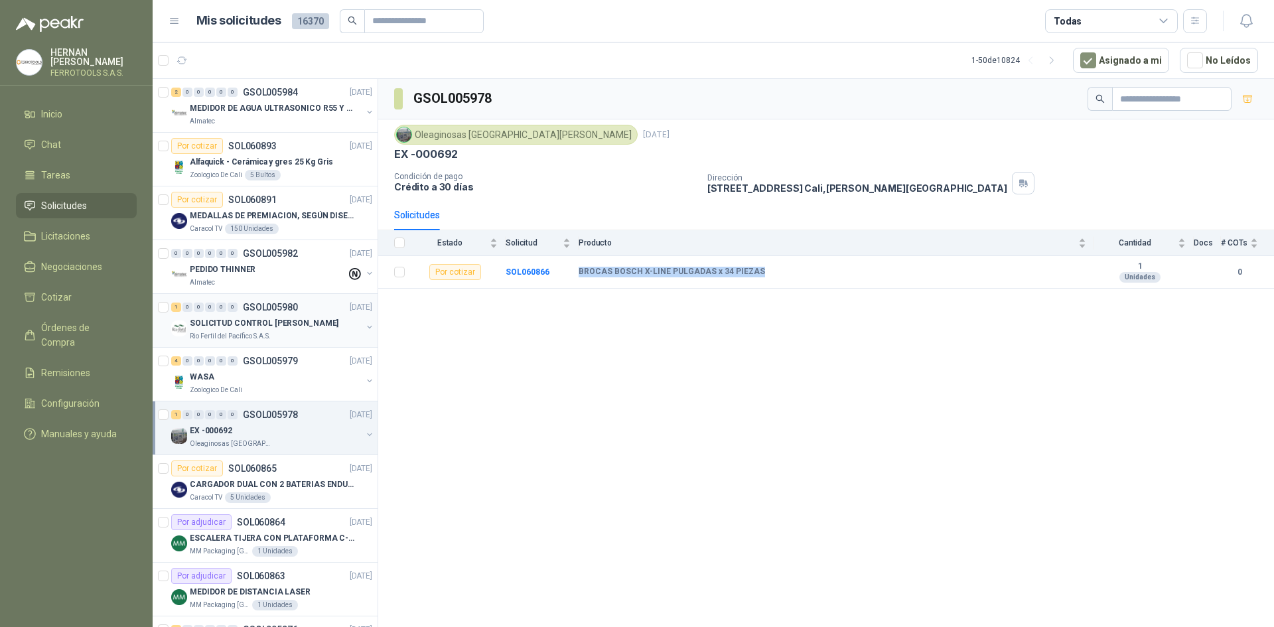
click at [300, 332] on div "Rio Fertil del Pacífico S.A.S." at bounding box center [276, 336] width 172 height 11
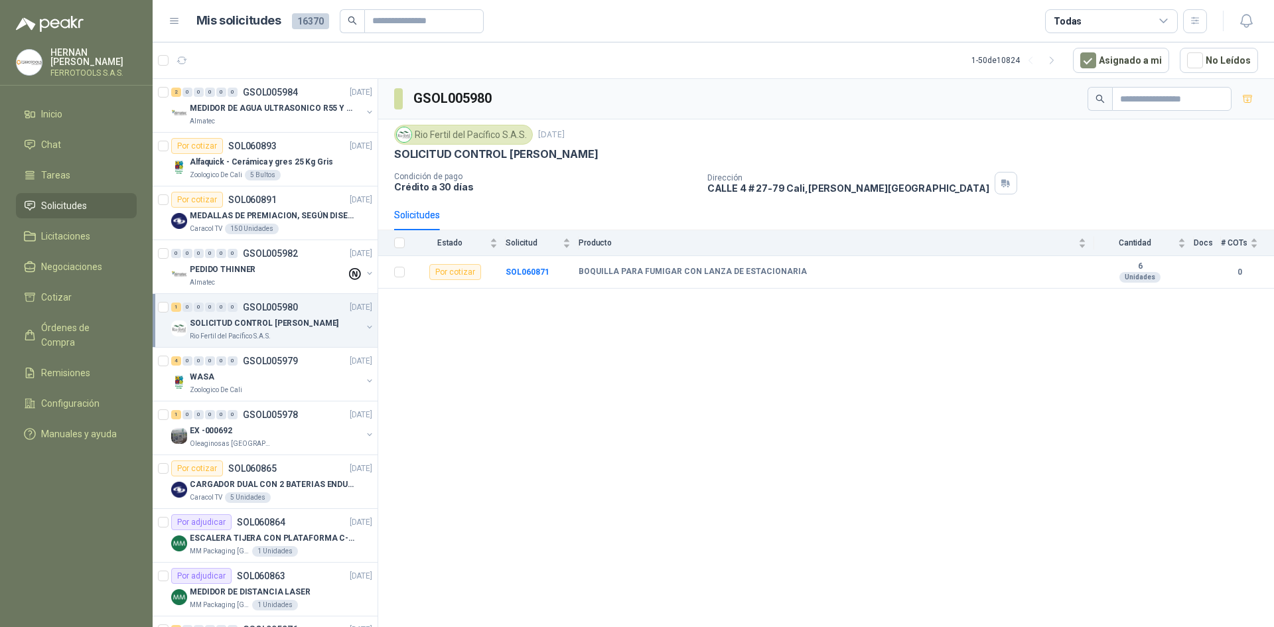
click at [155, 307] on div "1 0 0 0 0 0 GSOL005980 [DATE] SOLICITUD CONTROL ROYA - PICHINDE Rio Fertil [PER…" at bounding box center [265, 321] width 225 height 54
click at [243, 58] on span "1" at bounding box center [246, 54] width 9 height 11
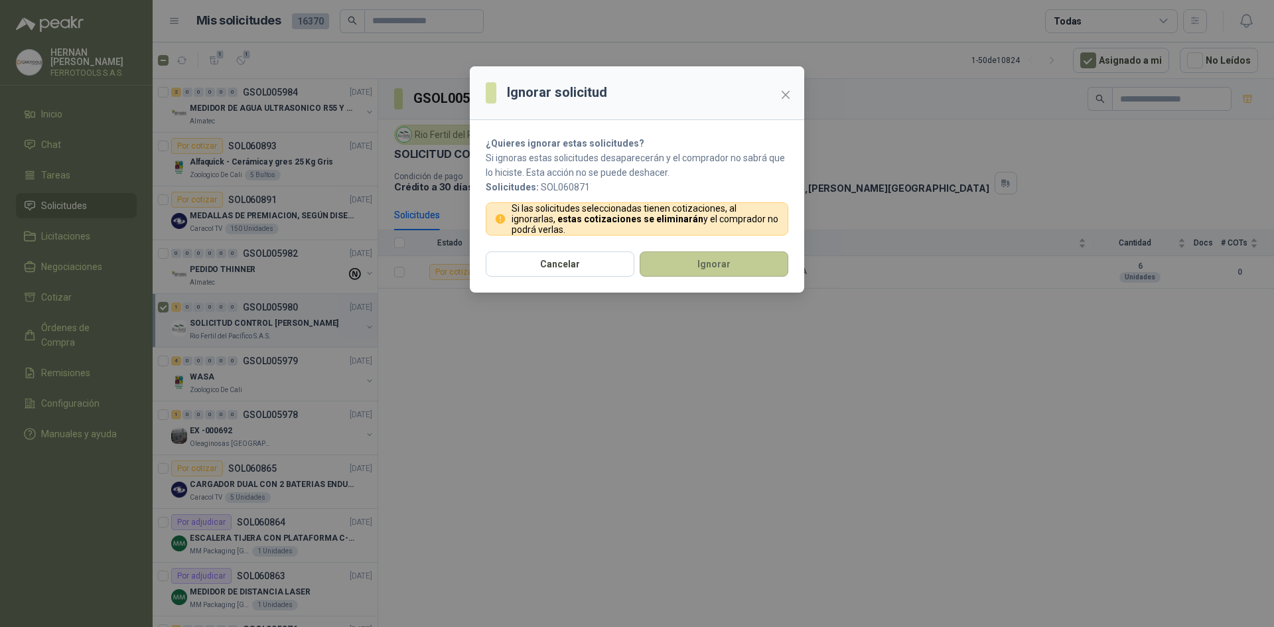
click at [708, 262] on button "Ignorar" at bounding box center [714, 263] width 149 height 25
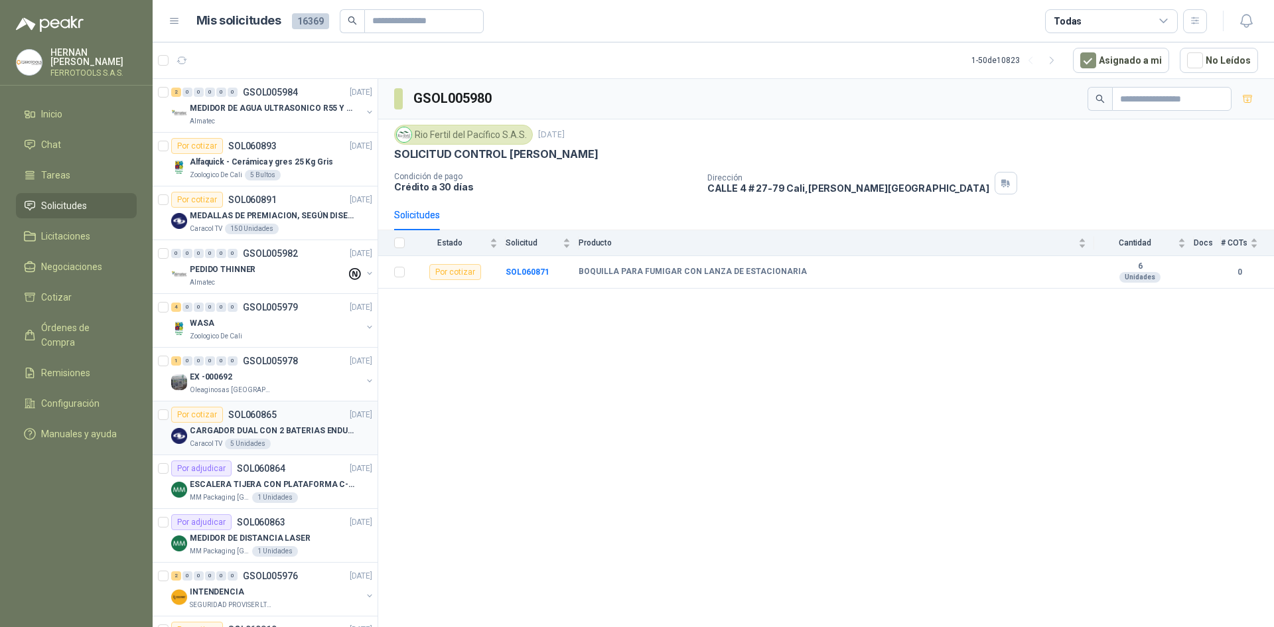
click at [288, 425] on p "CARGADOR DUAL CON 2 BATERIAS ENDURO GO PRO" at bounding box center [272, 431] width 165 height 13
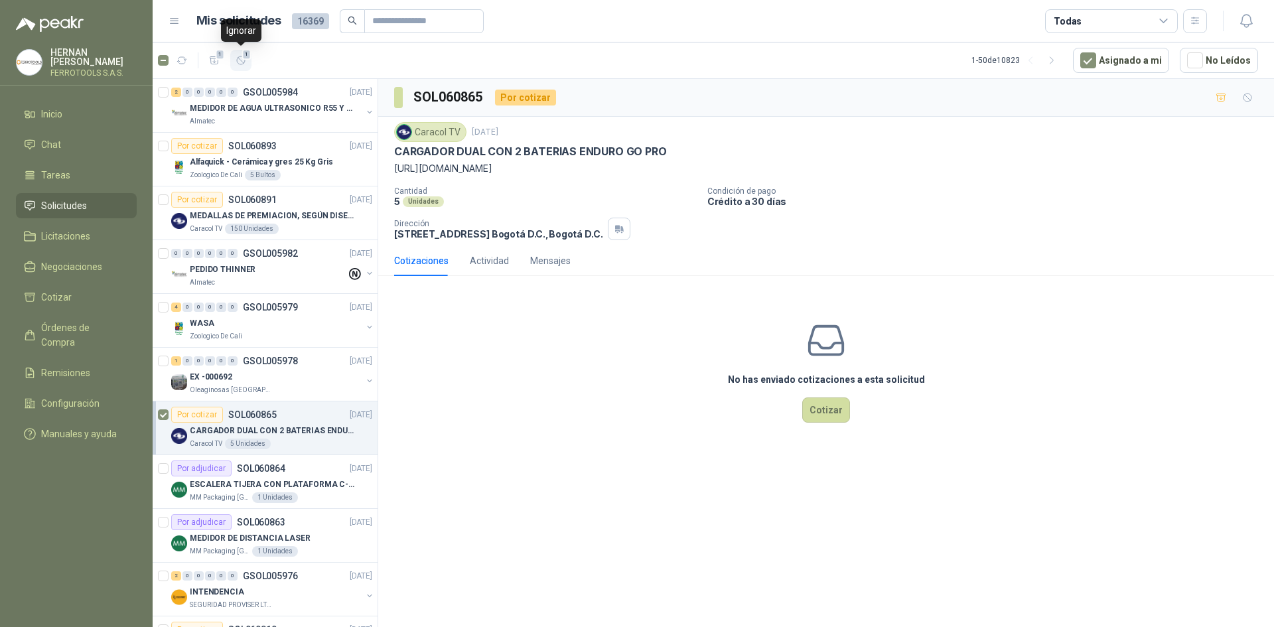
click at [238, 63] on icon "button" at bounding box center [241, 60] width 11 height 11
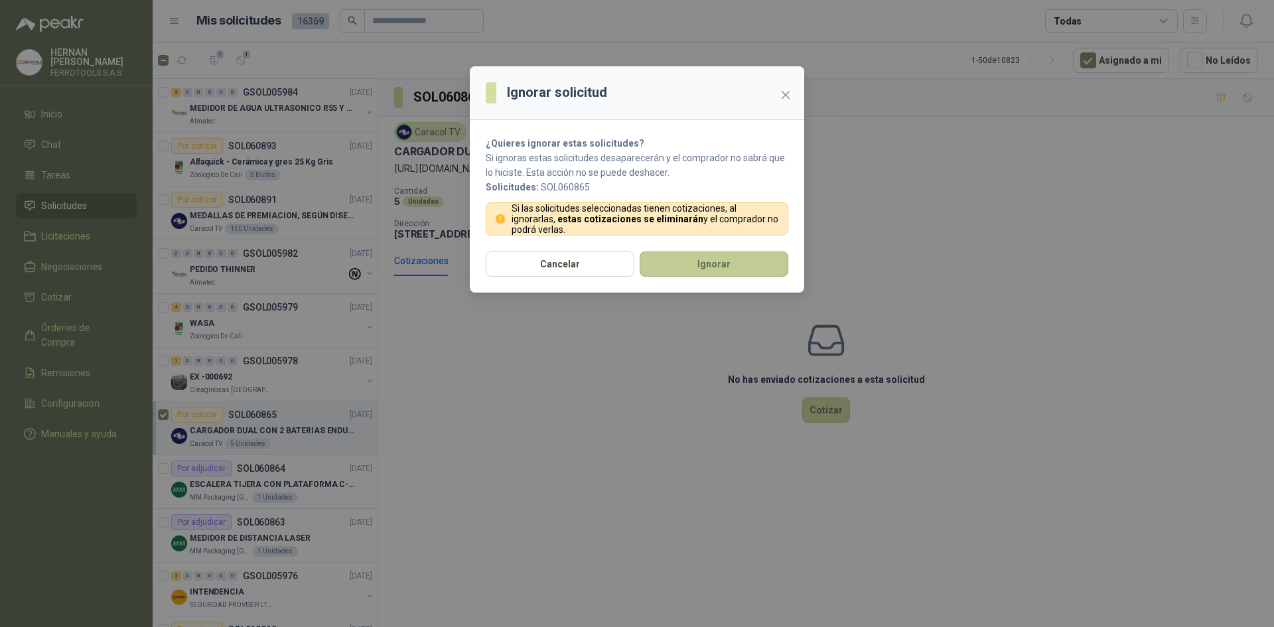
click at [734, 265] on button "Ignorar" at bounding box center [714, 263] width 149 height 25
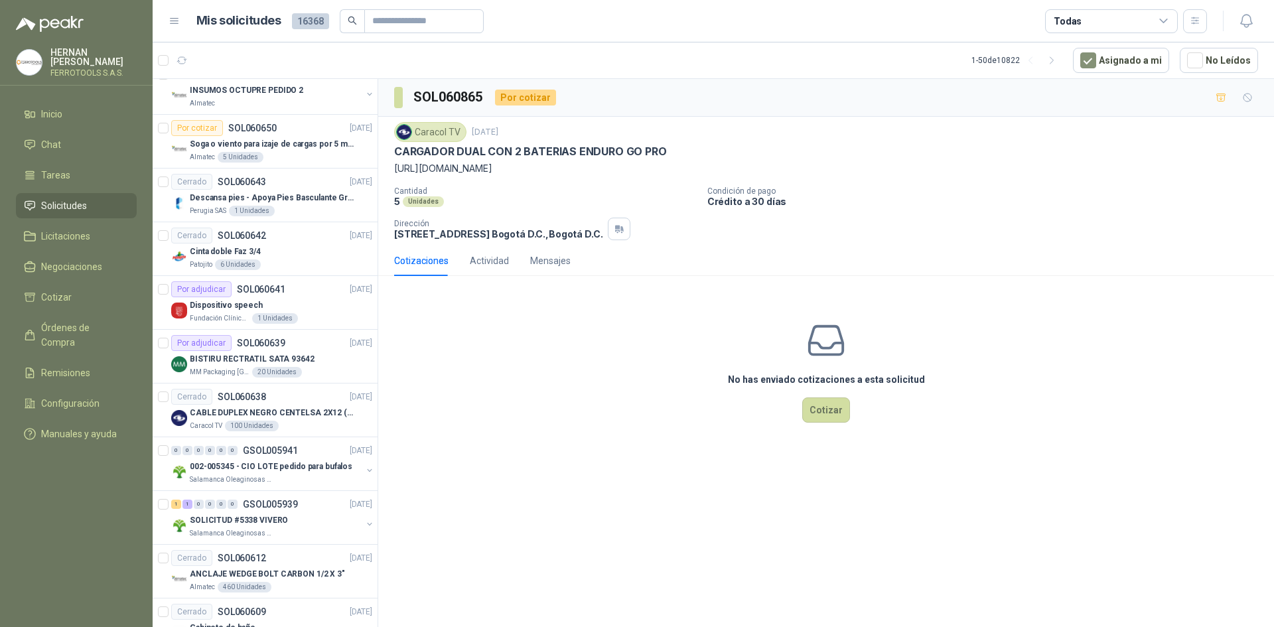
scroll to position [2164, 0]
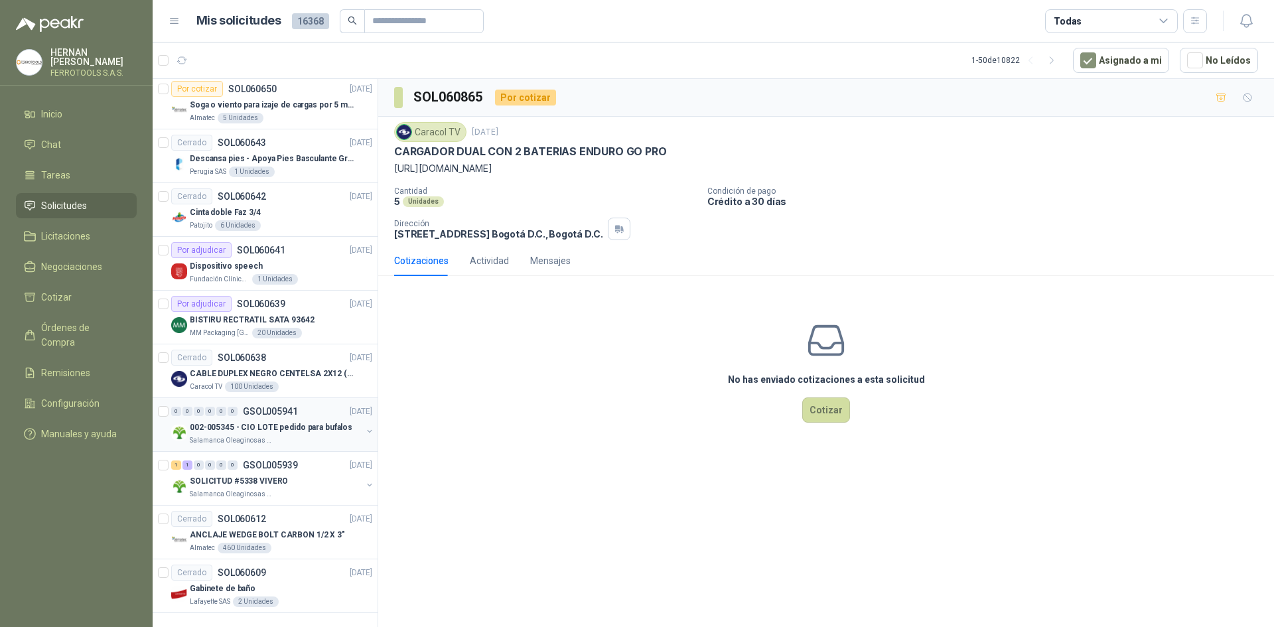
click at [286, 421] on p "002-005345 - CIO LOTE pedido para bufalos" at bounding box center [271, 427] width 163 height 13
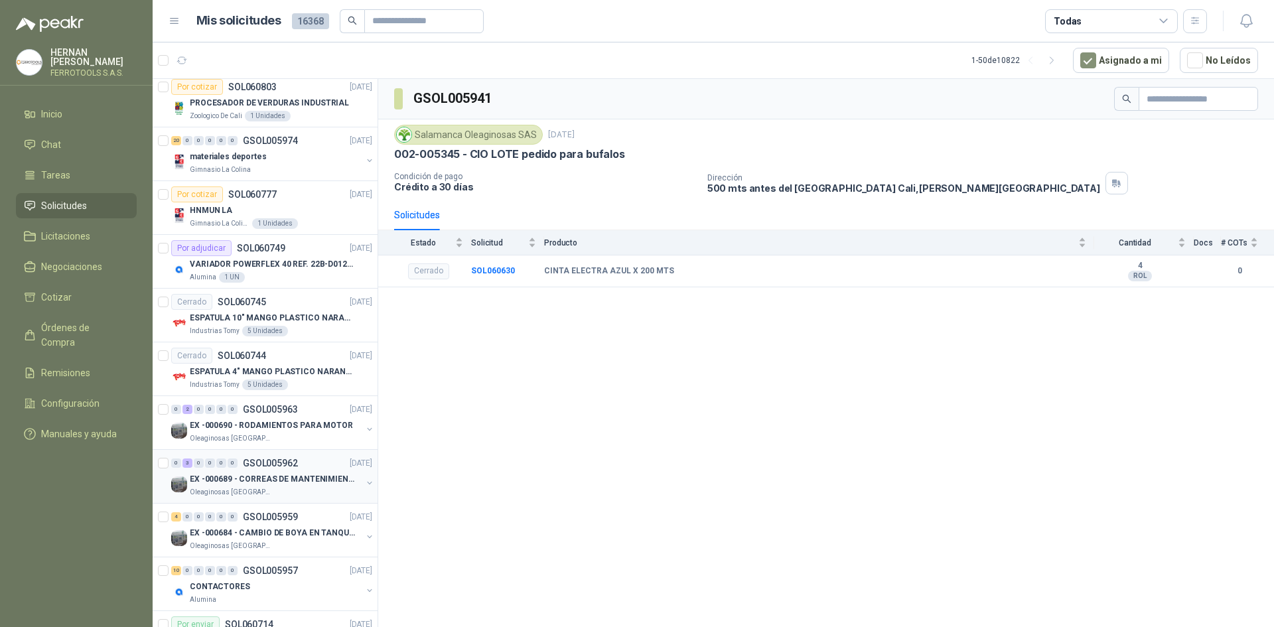
scroll to position [638, 0]
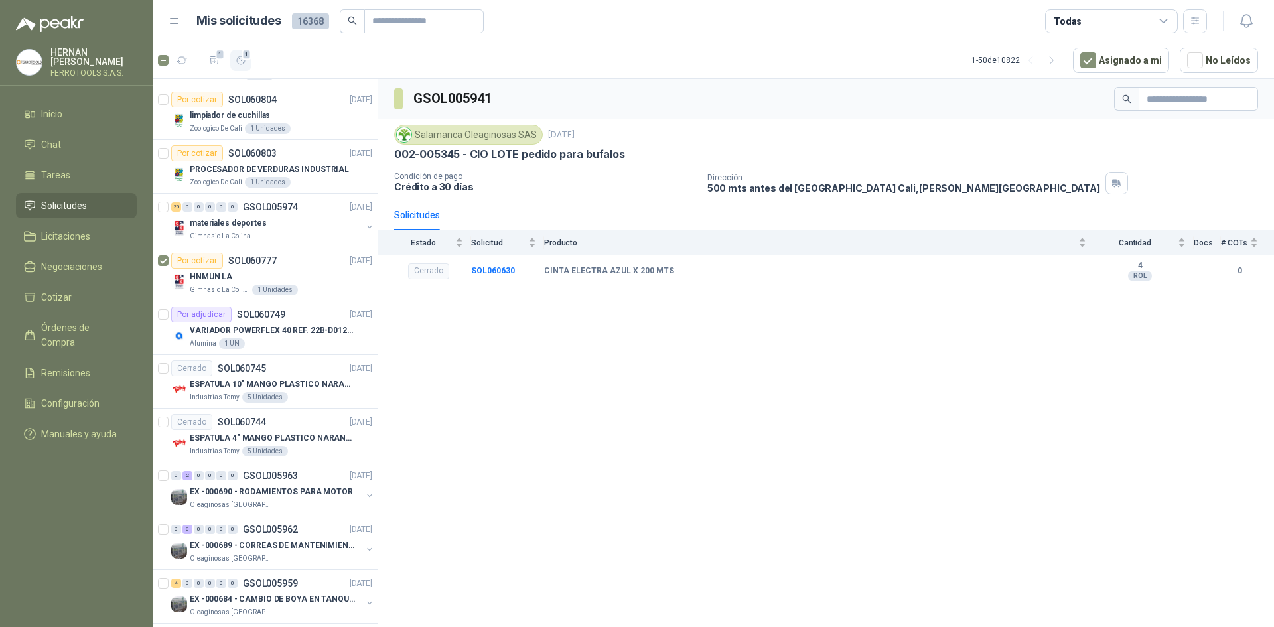
click at [239, 60] on icon "button" at bounding box center [241, 60] width 11 height 11
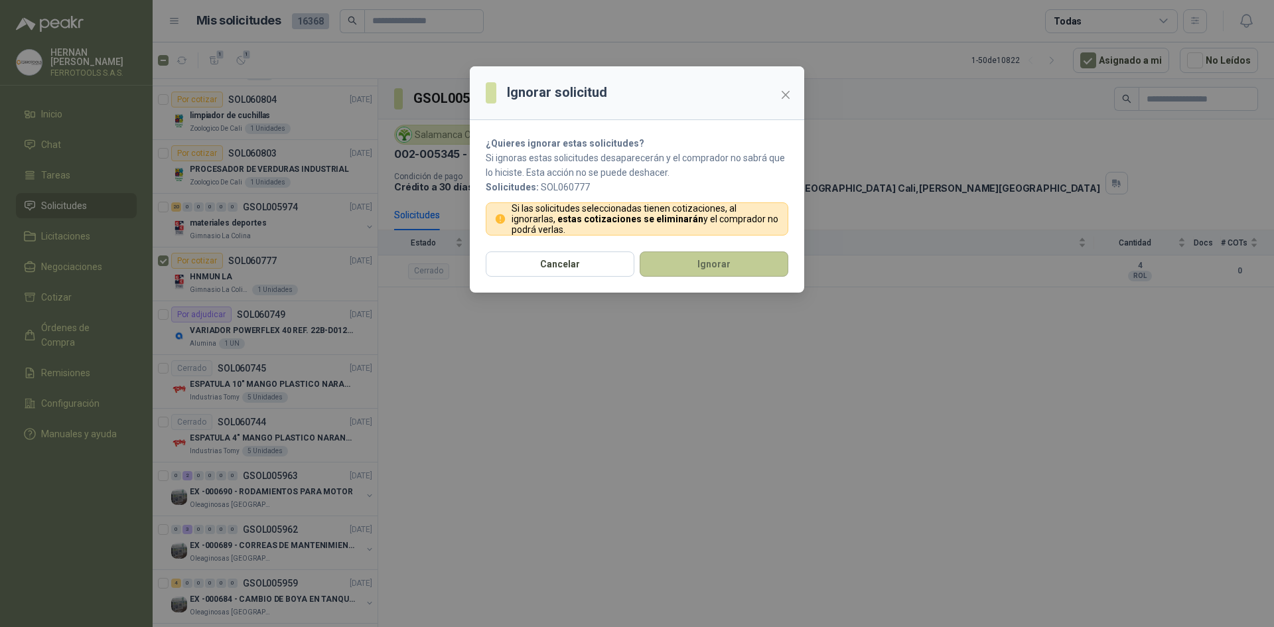
click at [724, 267] on button "Ignorar" at bounding box center [714, 263] width 149 height 25
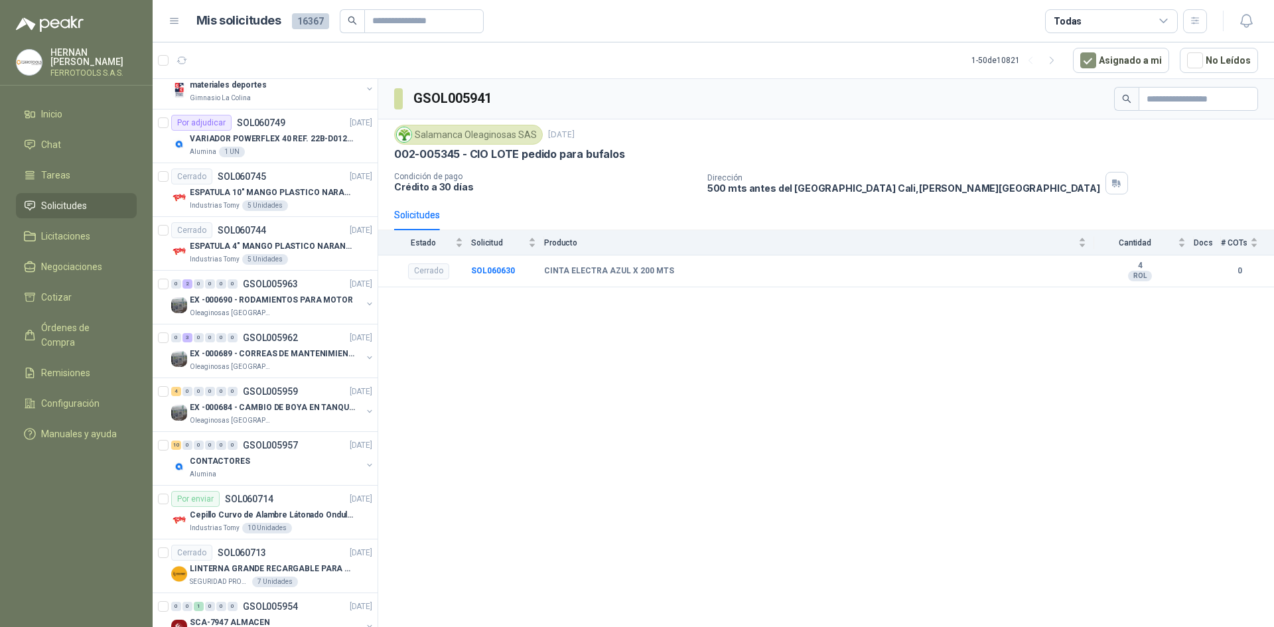
scroll to position [0, 0]
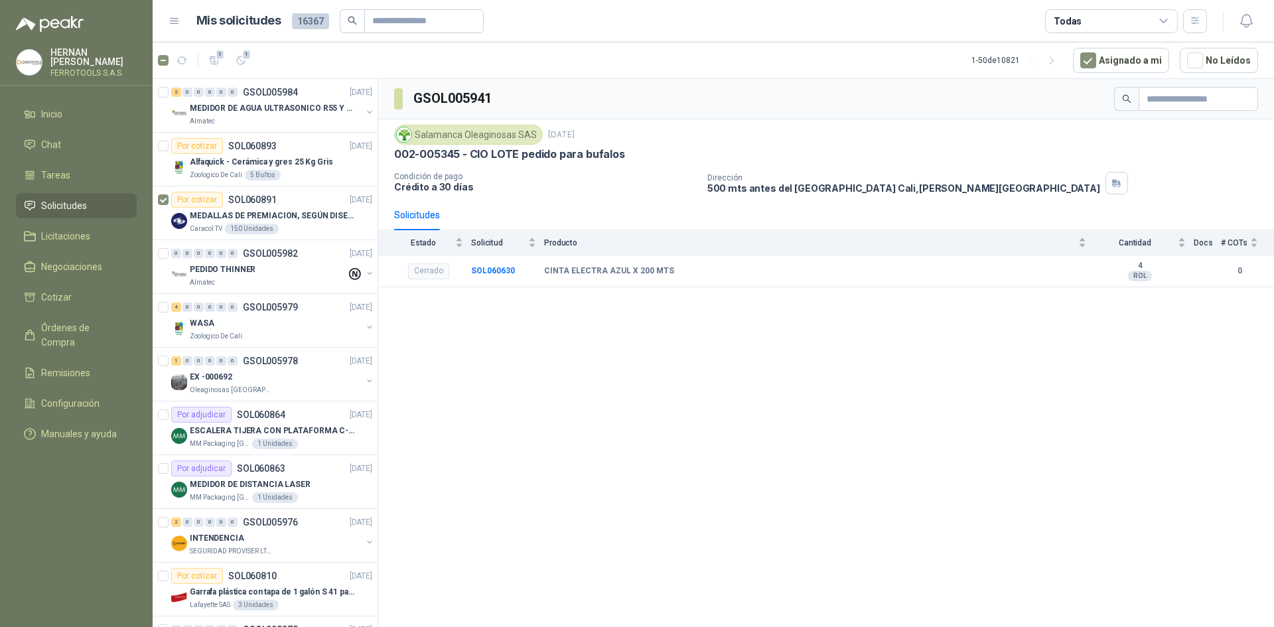
click at [243, 48] on article "1 1 1 - 50 de 10821 Asignado a mi No Leídos" at bounding box center [713, 60] width 1121 height 36
click at [238, 63] on icon "button" at bounding box center [241, 60] width 8 height 8
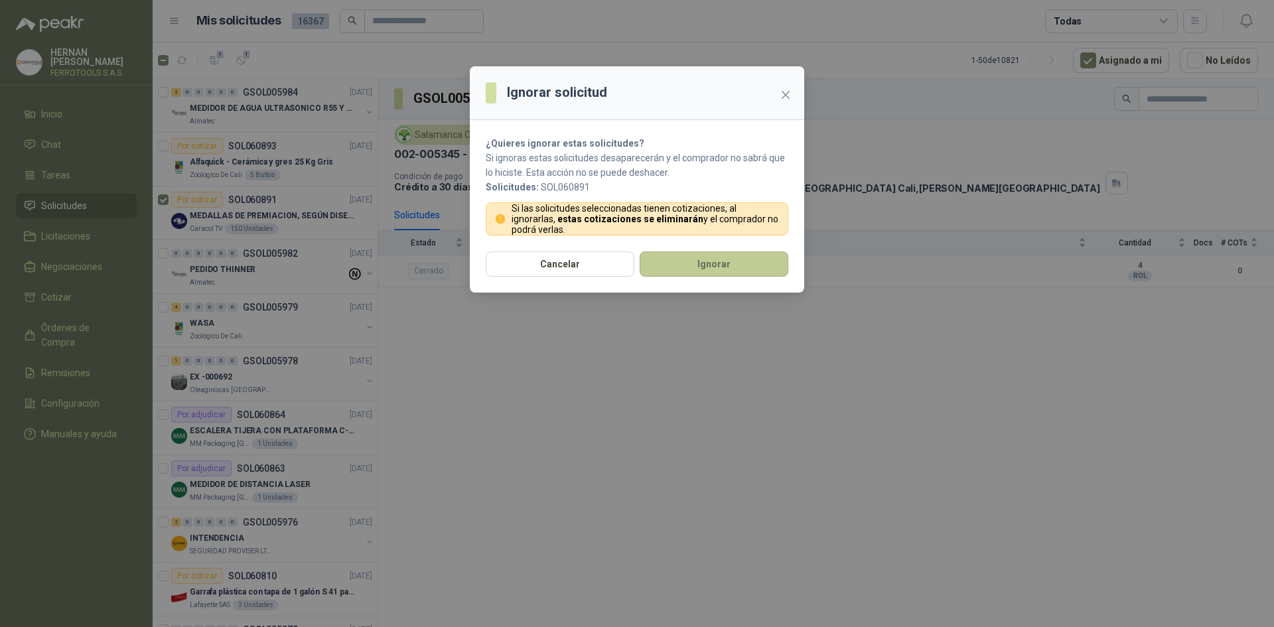
click at [696, 268] on button "Ignorar" at bounding box center [714, 263] width 149 height 25
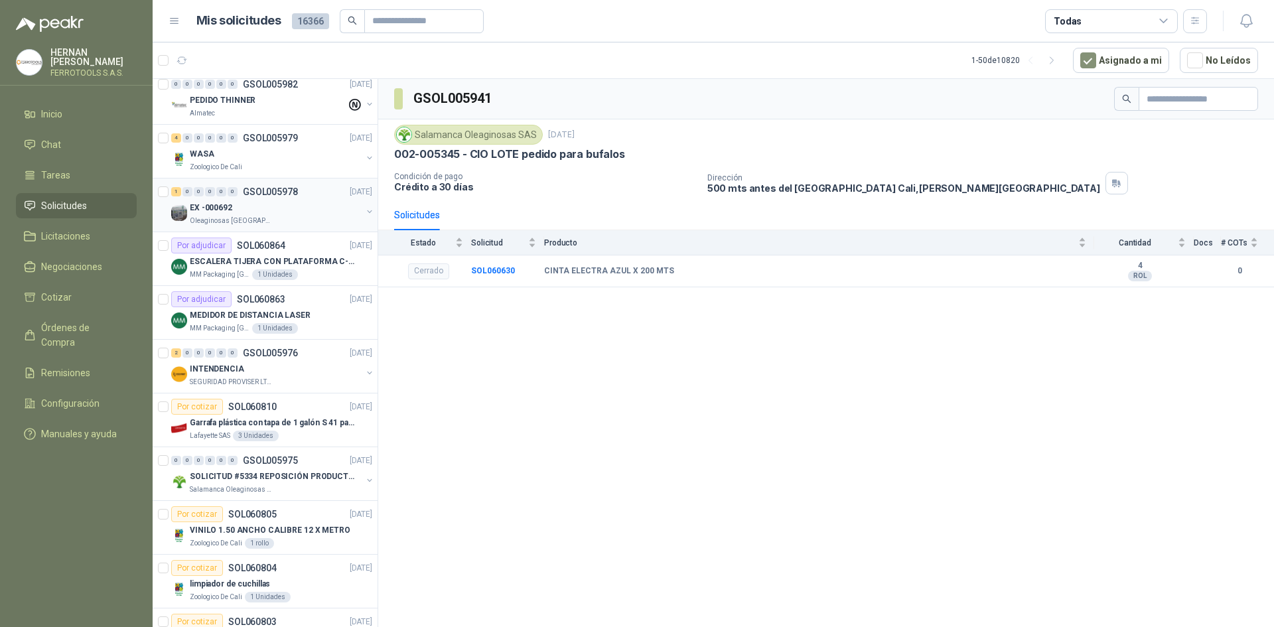
scroll to position [133, 0]
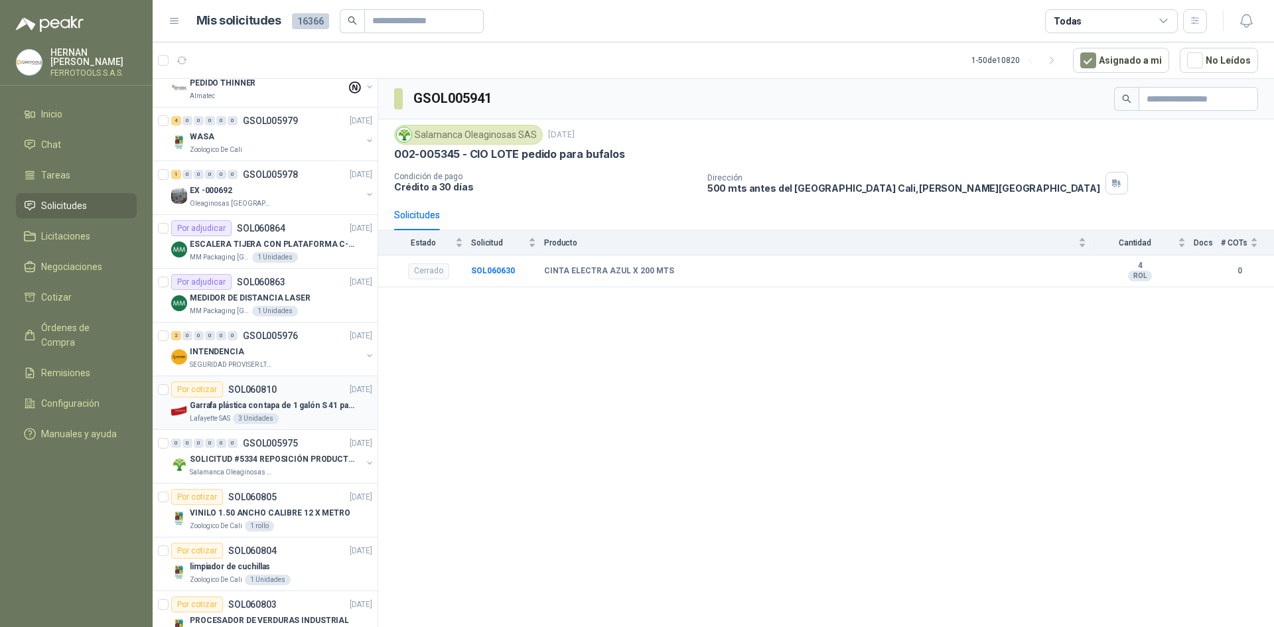
click at [172, 389] on div "Por cotizar" at bounding box center [197, 390] width 52 height 16
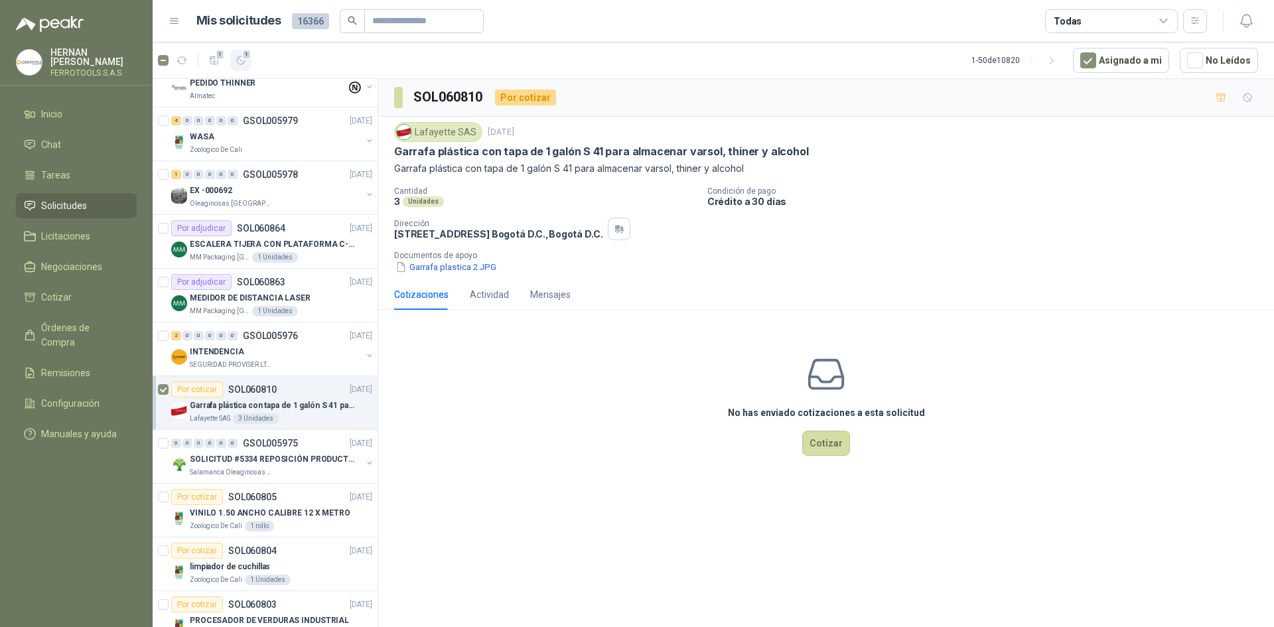
click at [251, 60] on button "1" at bounding box center [240, 60] width 21 height 21
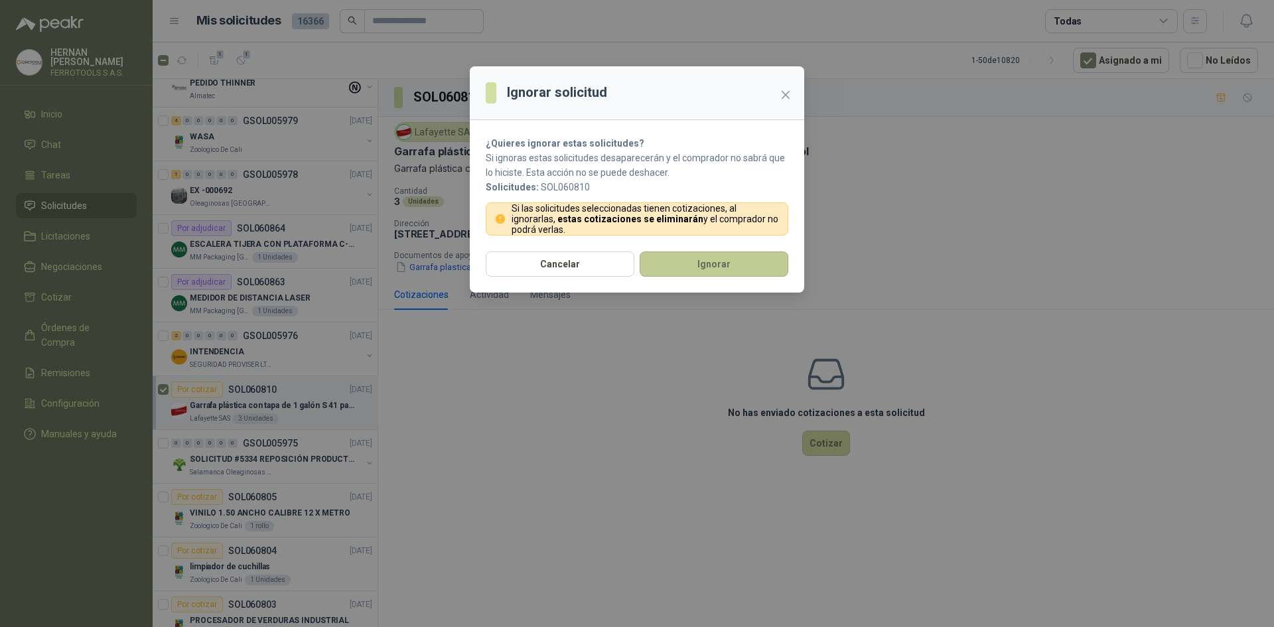
click at [714, 269] on button "Ignorar" at bounding box center [714, 263] width 149 height 25
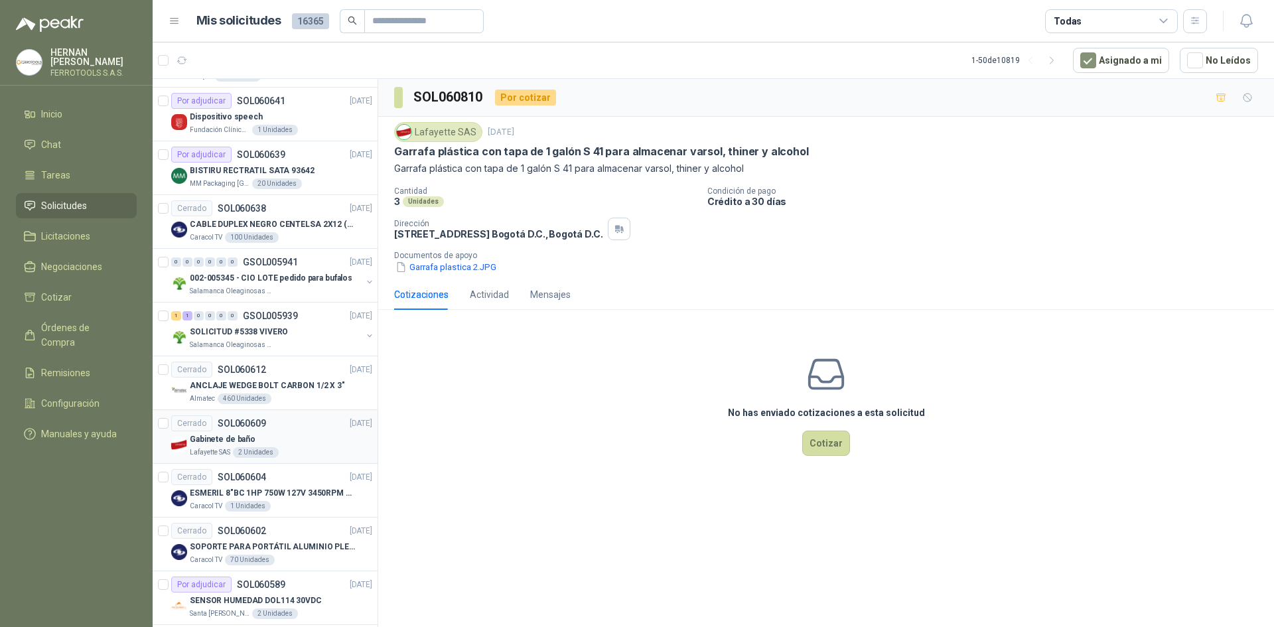
scroll to position [2164, 0]
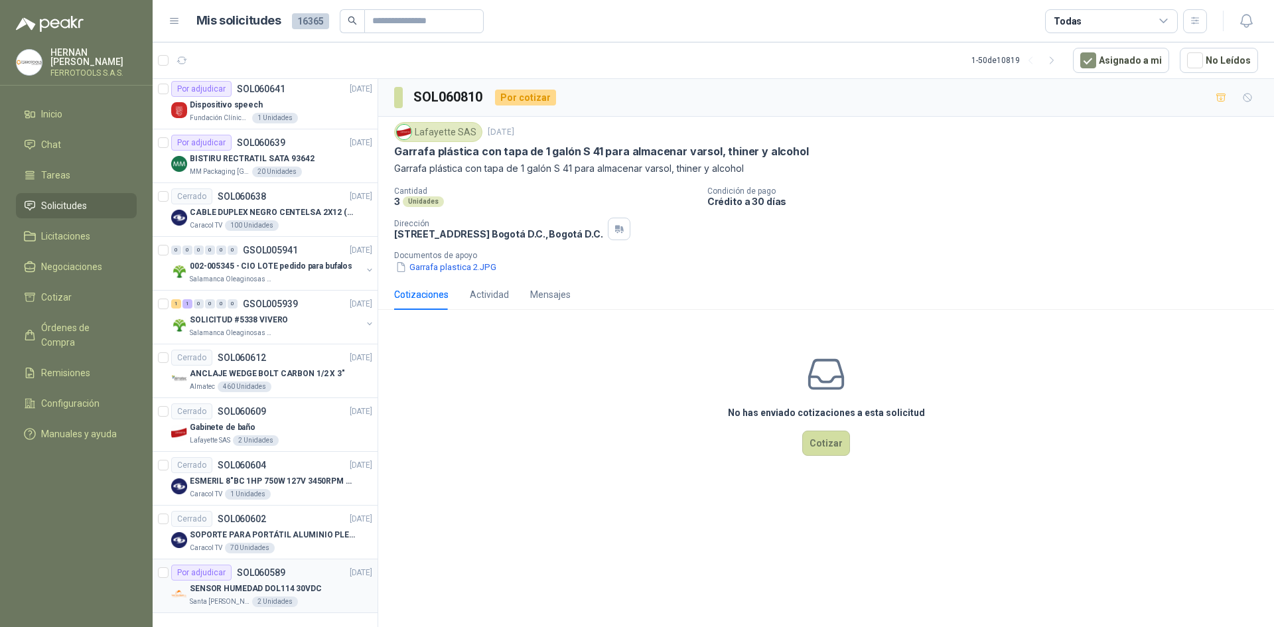
click at [309, 569] on div "Por adjudicar SOL060589 [DATE]" at bounding box center [271, 573] width 201 height 16
